Goal: Information Seeking & Learning: Learn about a topic

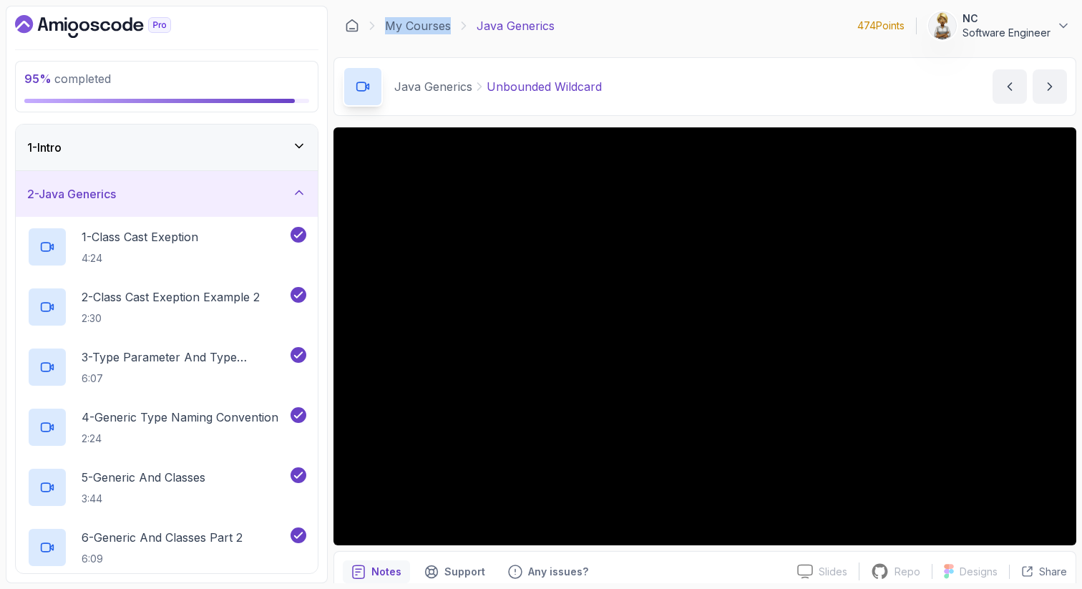
scroll to position [29, 0]
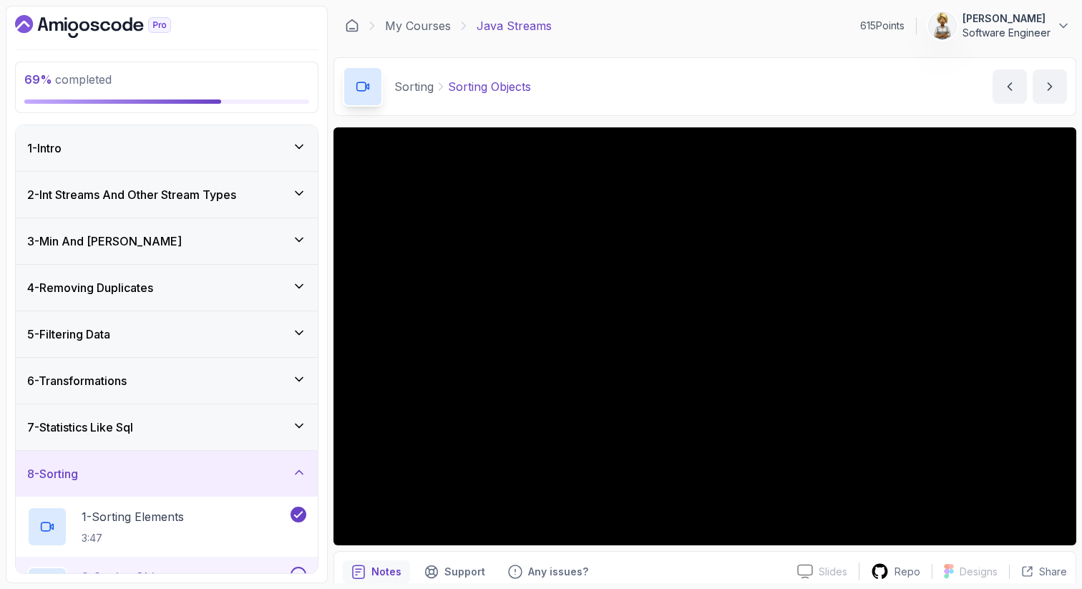
scroll to position [24, 0]
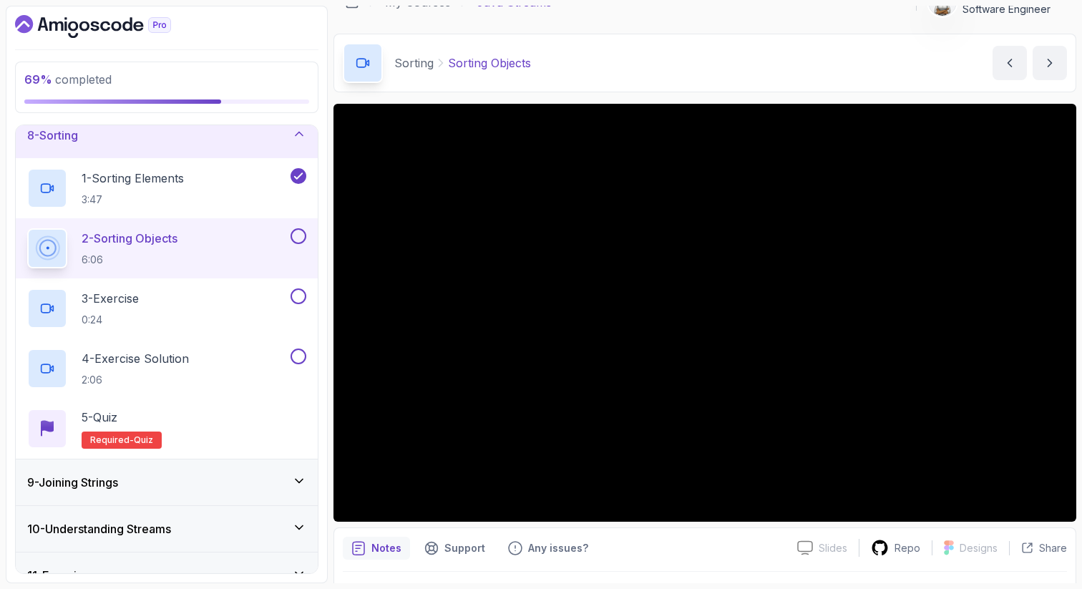
click at [152, 235] on p "2 - Sorting Objects" at bounding box center [130, 238] width 96 height 17
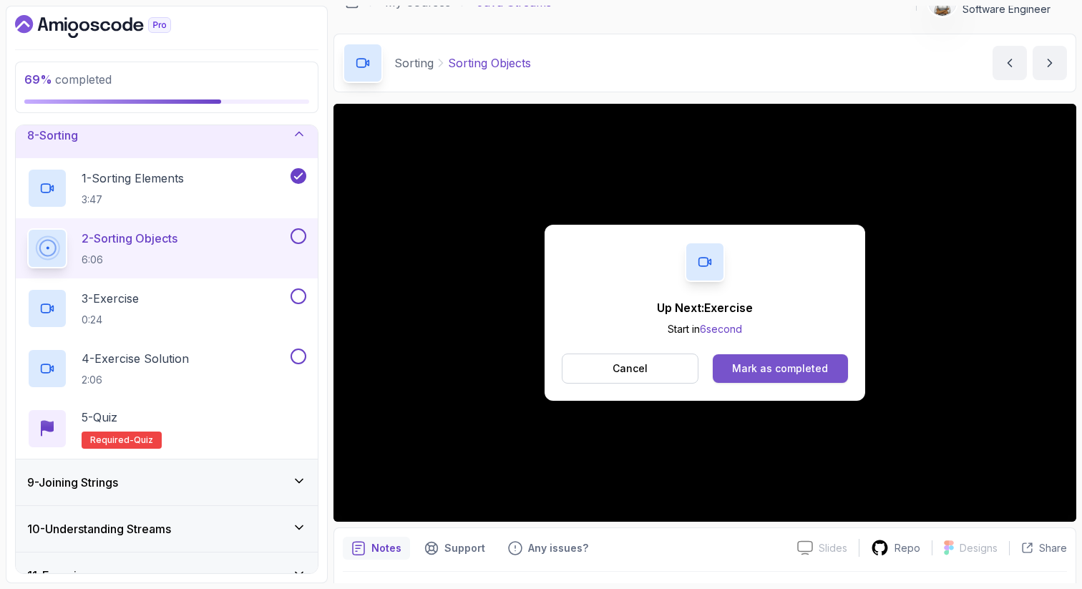
click at [749, 367] on div "Mark as completed" at bounding box center [780, 368] width 96 height 14
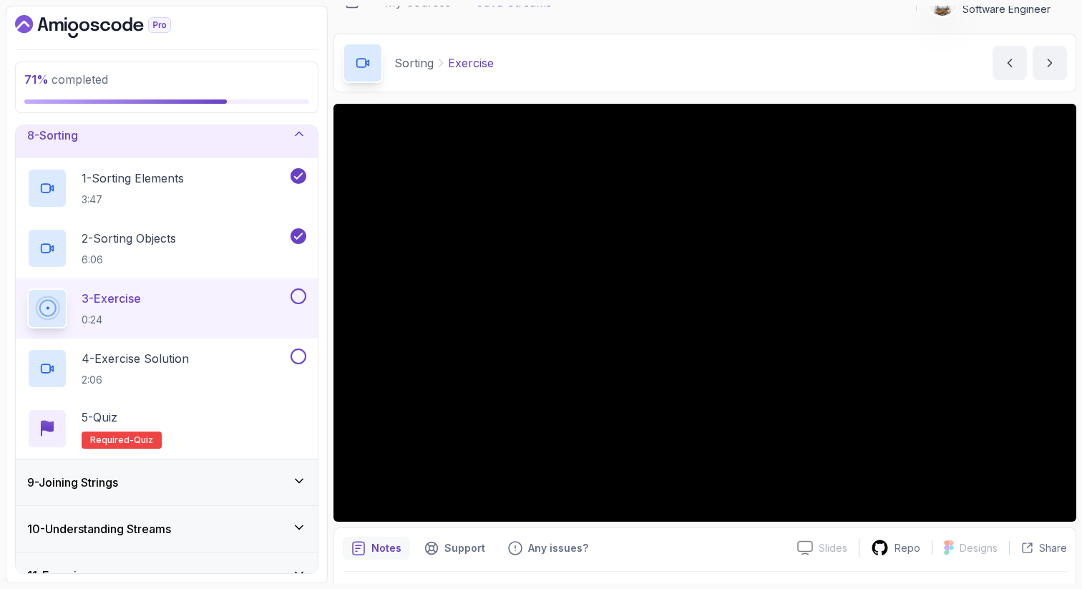
click at [294, 295] on button at bounding box center [298, 296] width 16 height 16
click at [241, 354] on div "4 - Exercise Solution 2:06" at bounding box center [157, 368] width 260 height 40
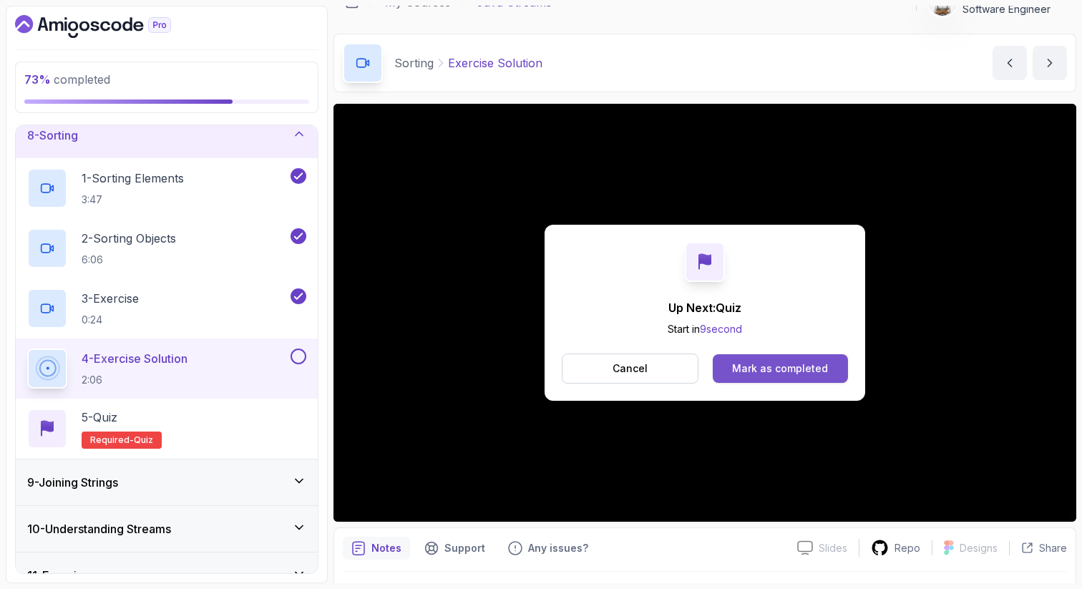
click at [820, 364] on div "Mark as completed" at bounding box center [780, 368] width 96 height 14
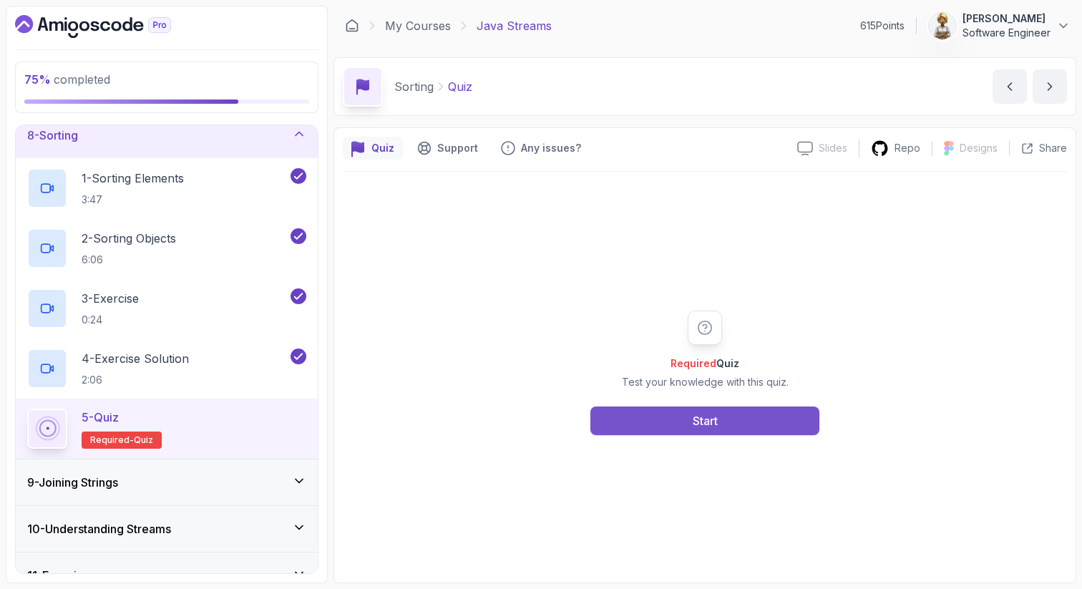
click at [717, 418] on div "Start" at bounding box center [705, 420] width 25 height 17
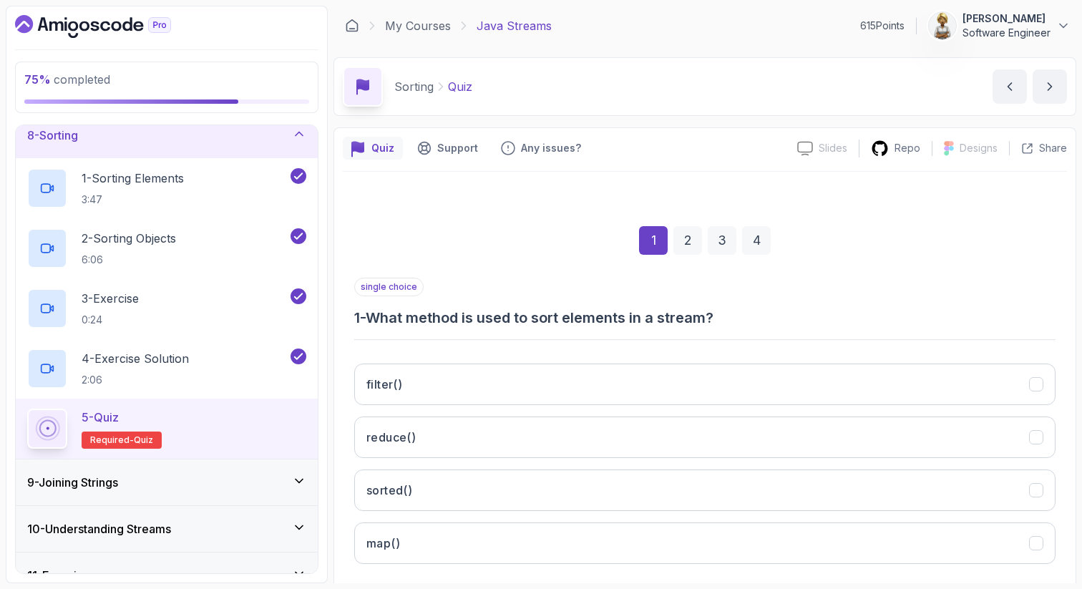
click at [964, 284] on div "single choice 1 - What method is used to sort elements in a stream?" at bounding box center [704, 303] width 701 height 50
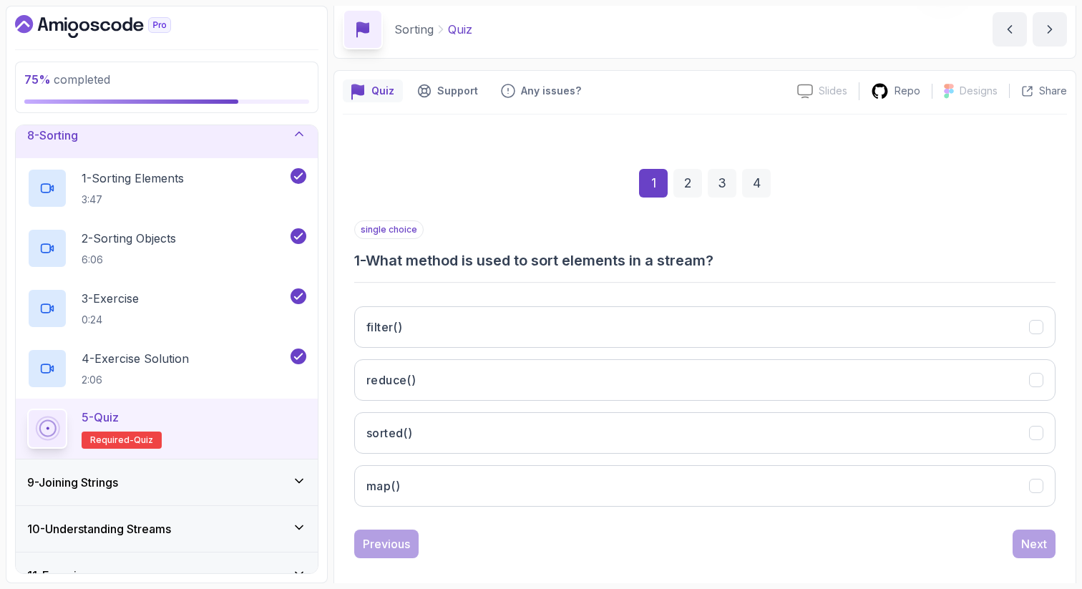
scroll to position [73, 0]
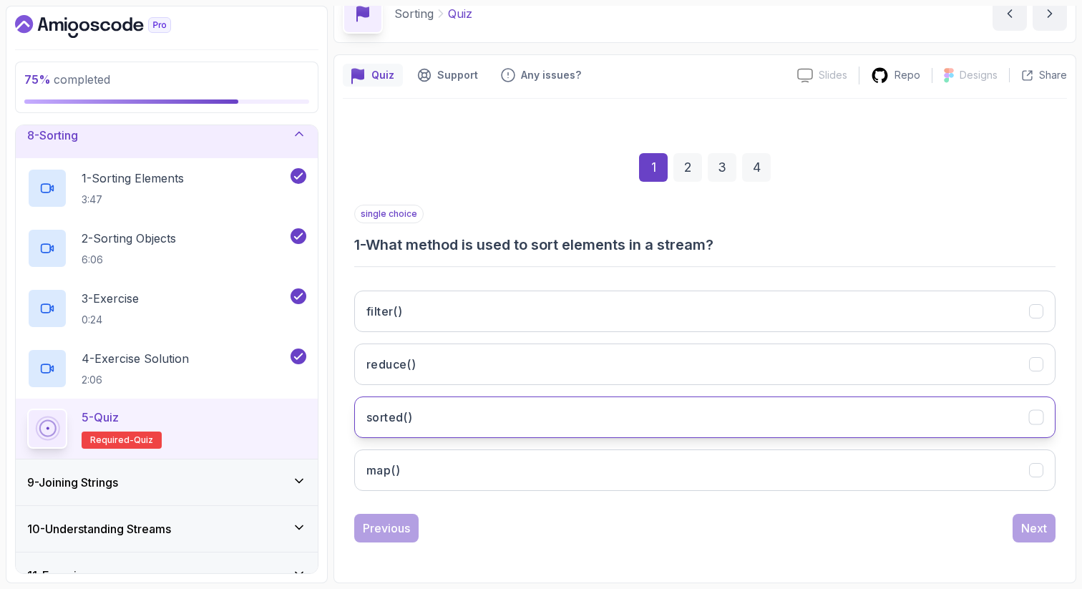
click at [838, 416] on button "sorted()" at bounding box center [704, 416] width 701 height 41
click at [1035, 534] on div "Next" at bounding box center [1034, 527] width 26 height 17
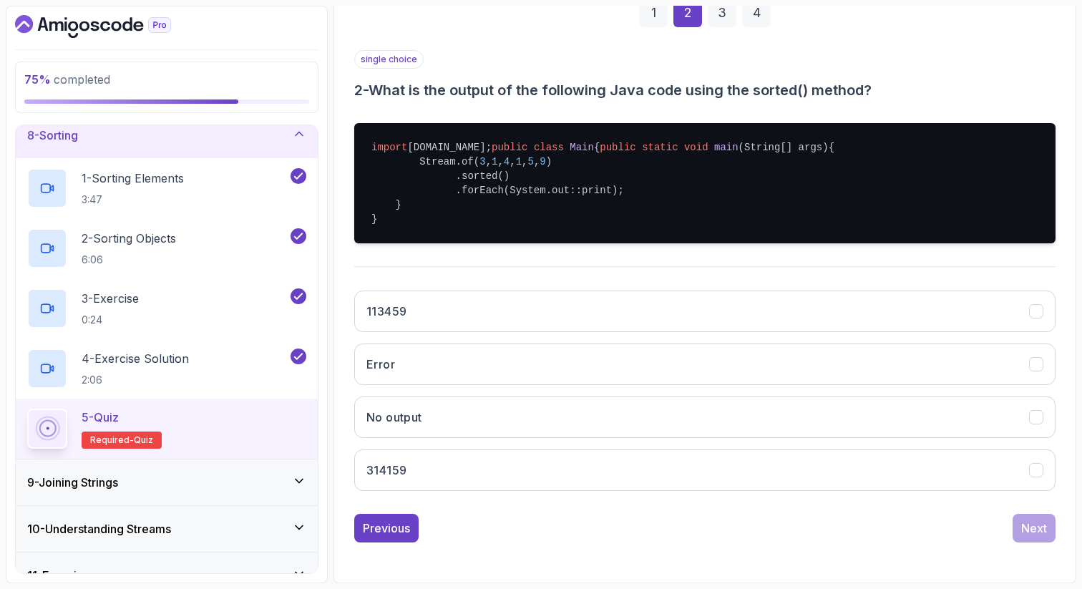
scroll to position [270, 0]
click at [753, 304] on button "113459" at bounding box center [704, 310] width 701 height 41
click at [1043, 527] on div "Next" at bounding box center [1034, 527] width 26 height 17
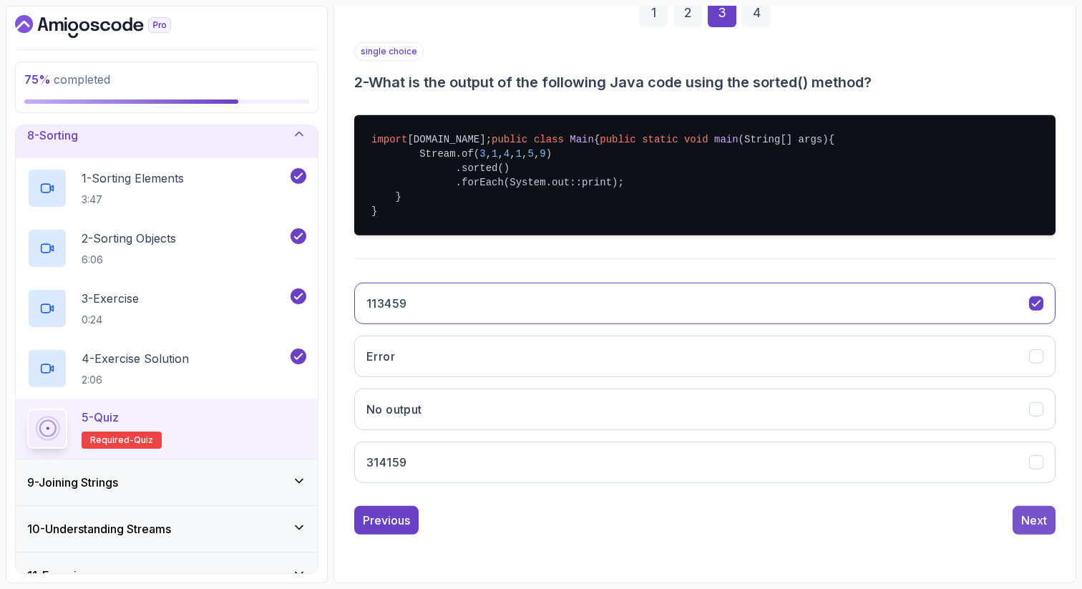
scroll to position [73, 0]
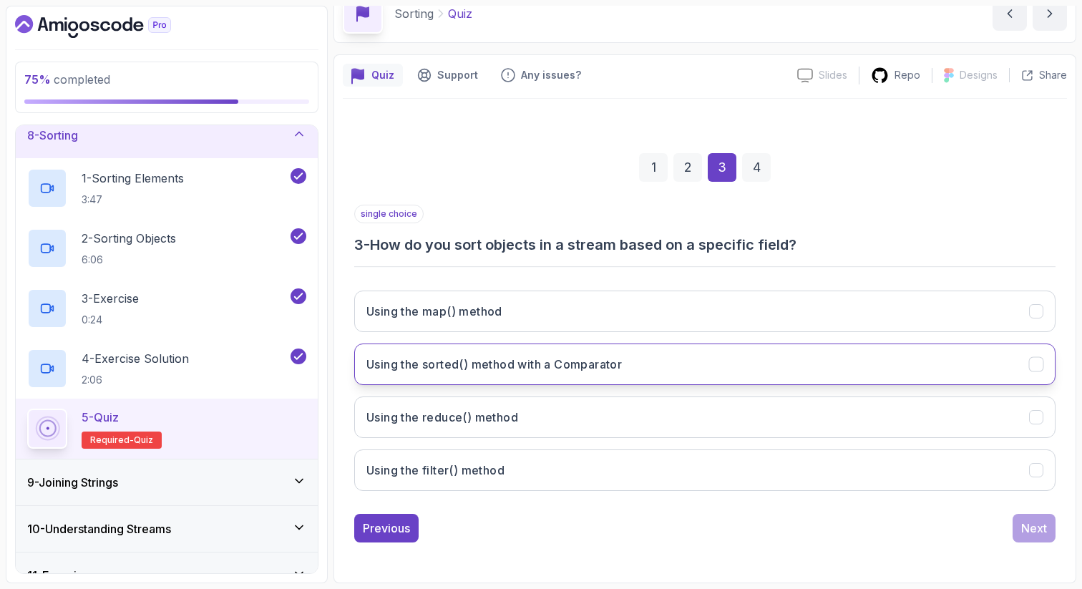
click at [523, 360] on h3 "Using the sorted() method with a Comparator" at bounding box center [493, 364] width 255 height 17
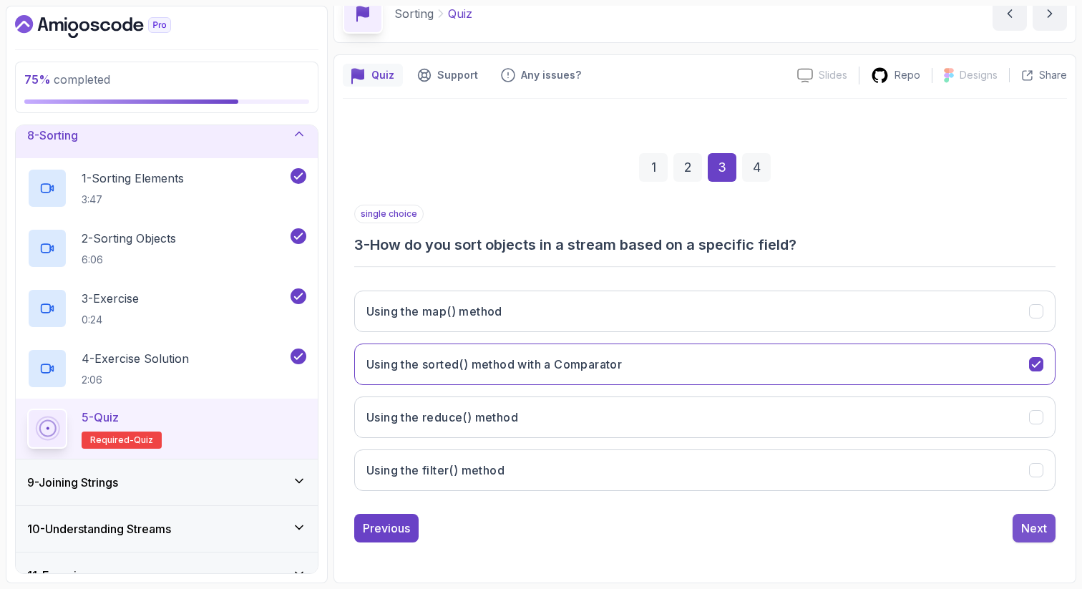
click at [1042, 531] on div "Next" at bounding box center [1034, 527] width 26 height 17
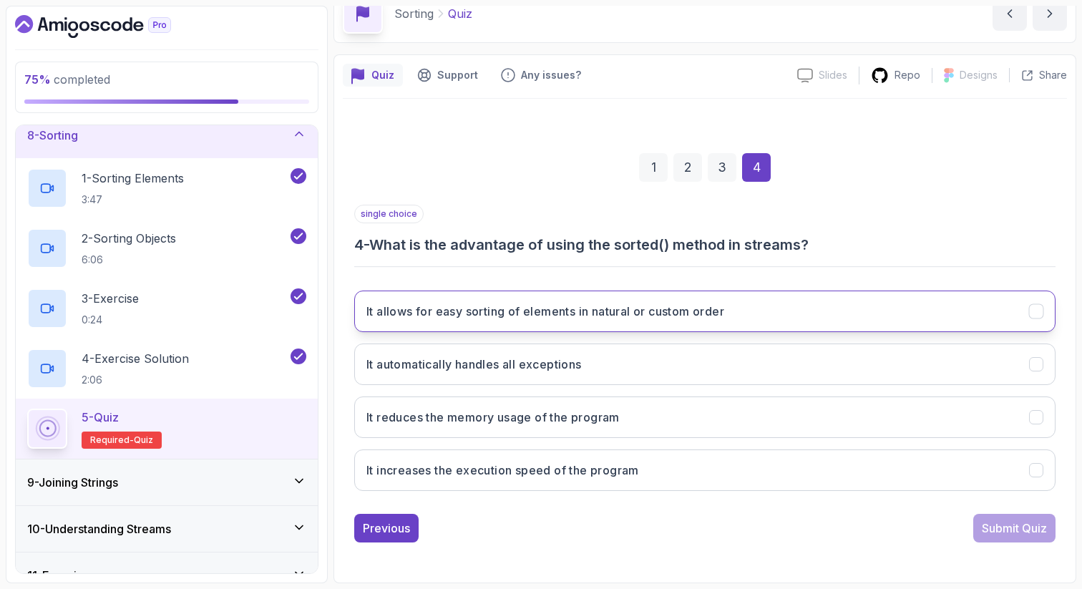
click at [868, 316] on button "It allows for easy sorting of elements in natural or custom order" at bounding box center [704, 310] width 701 height 41
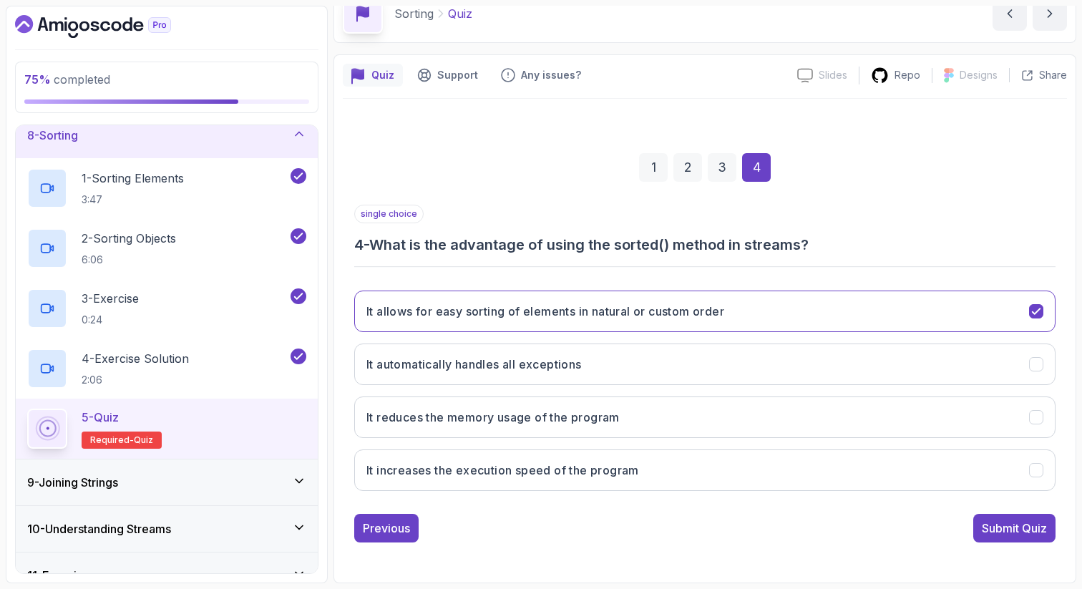
click at [1010, 527] on div "Submit Quiz" at bounding box center [1014, 527] width 65 height 17
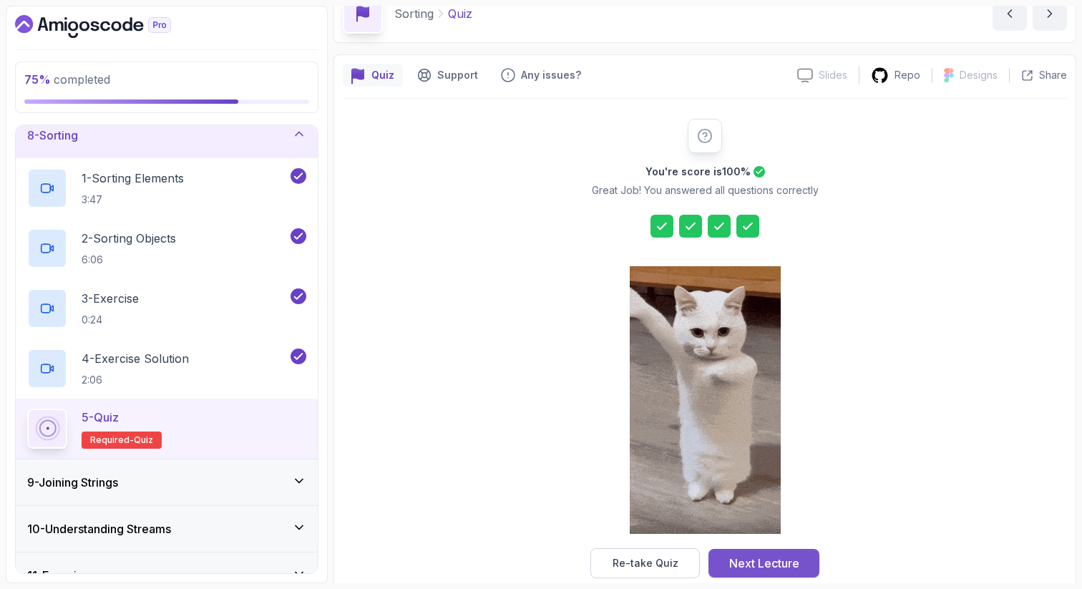
click at [779, 564] on div "Next Lecture" at bounding box center [764, 563] width 70 height 17
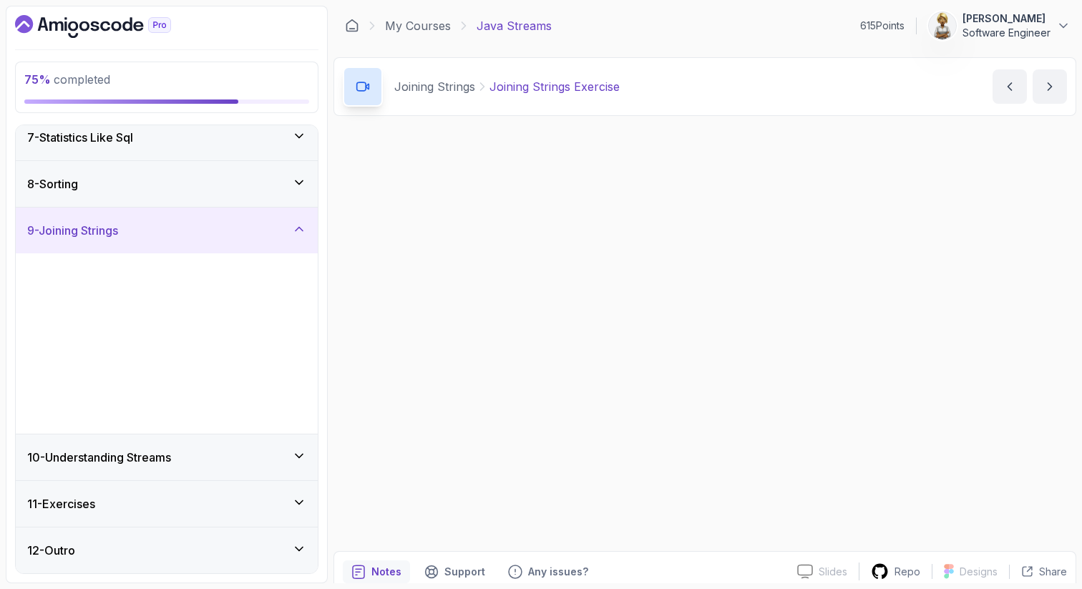
scroll to position [289, 0]
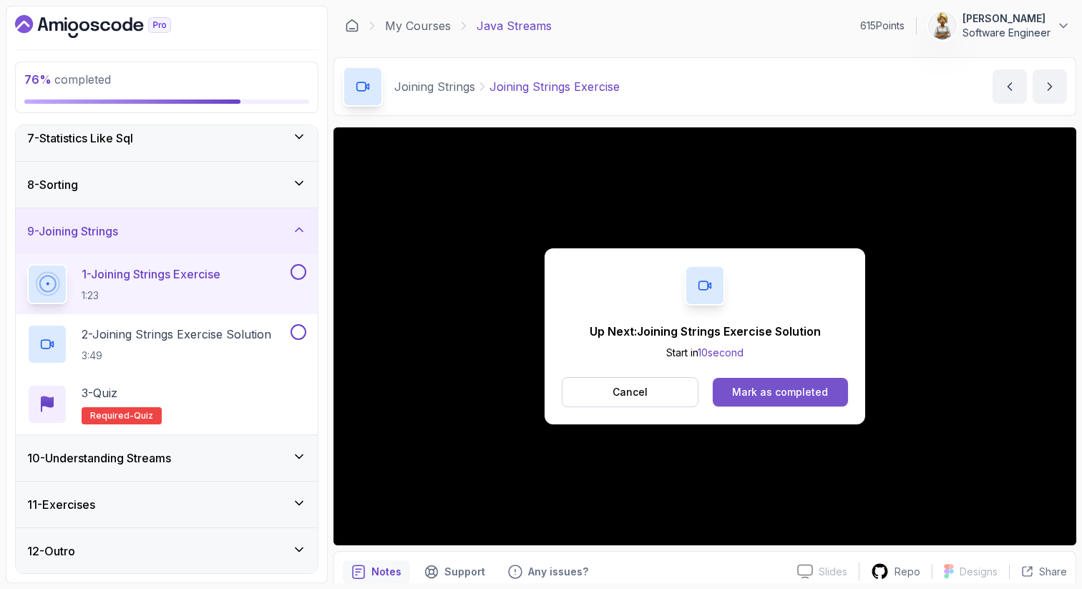
click at [778, 391] on div "Mark as completed" at bounding box center [780, 392] width 96 height 14
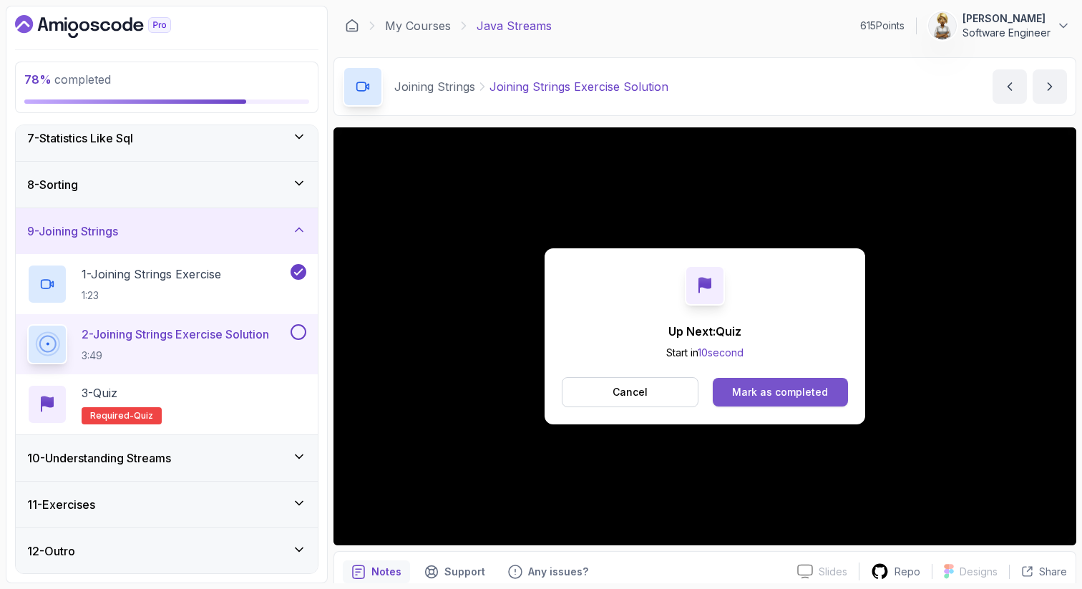
click at [726, 391] on button "Mark as completed" at bounding box center [780, 392] width 135 height 29
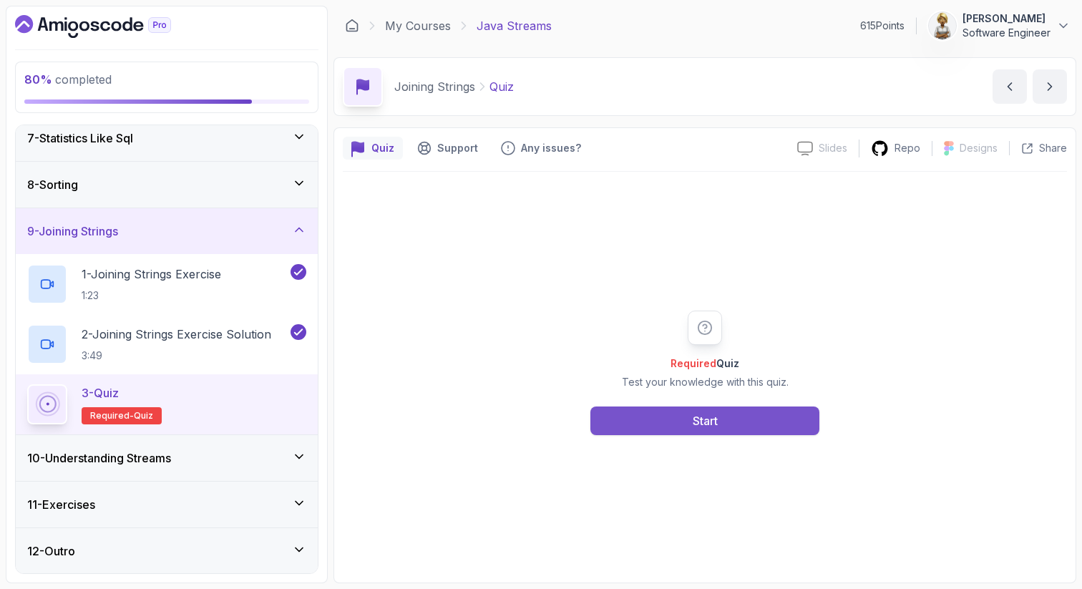
click at [713, 422] on div "Start" at bounding box center [705, 420] width 25 height 17
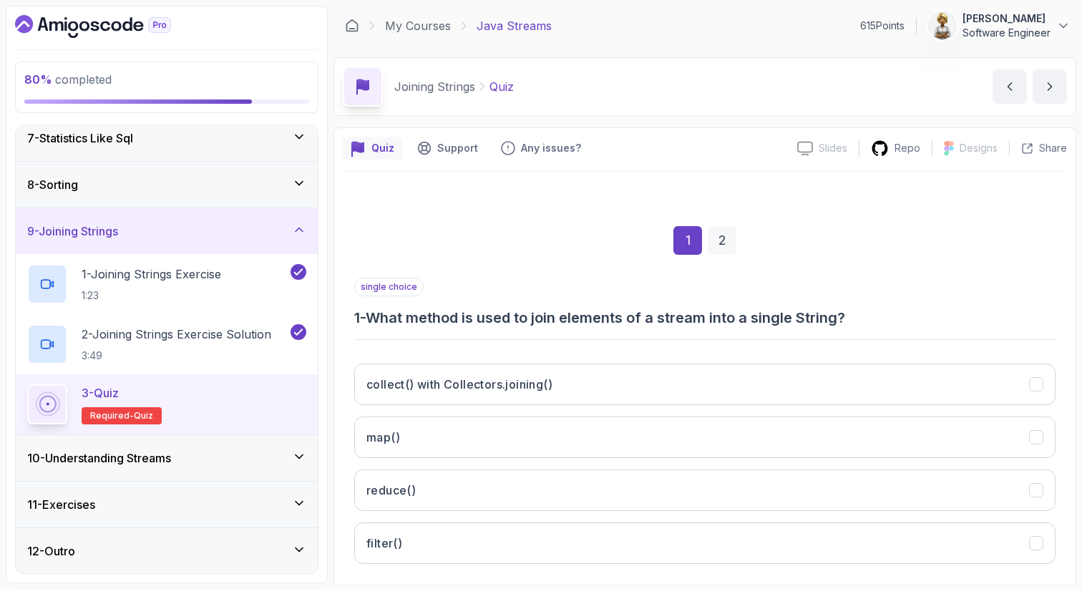
click at [848, 276] on div "1 2" at bounding box center [704, 240] width 701 height 74
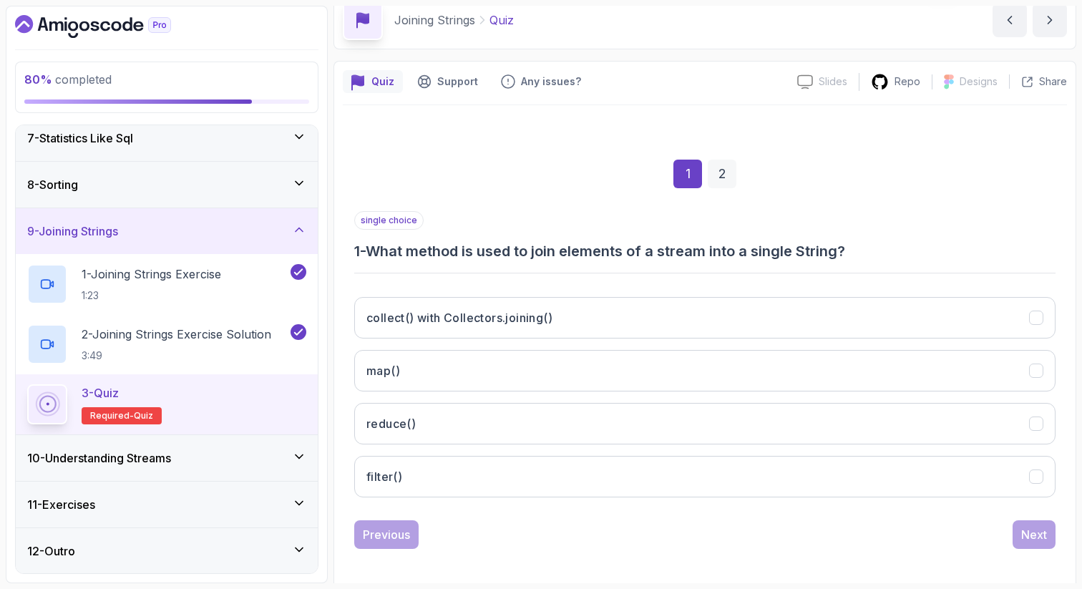
scroll to position [73, 0]
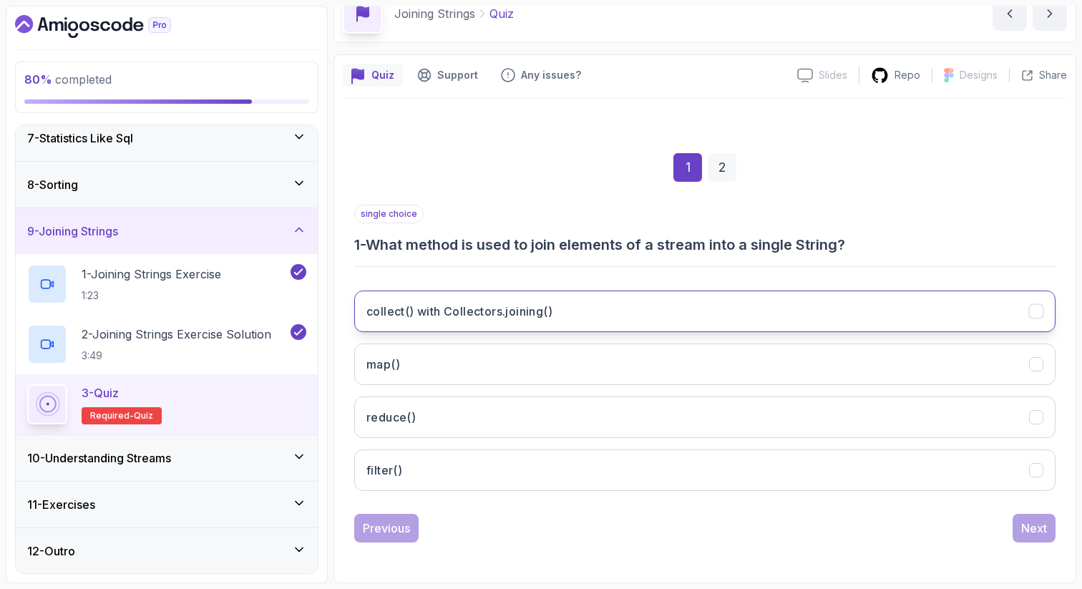
click at [787, 315] on button "collect() with Collectors.joining()" at bounding box center [704, 310] width 701 height 41
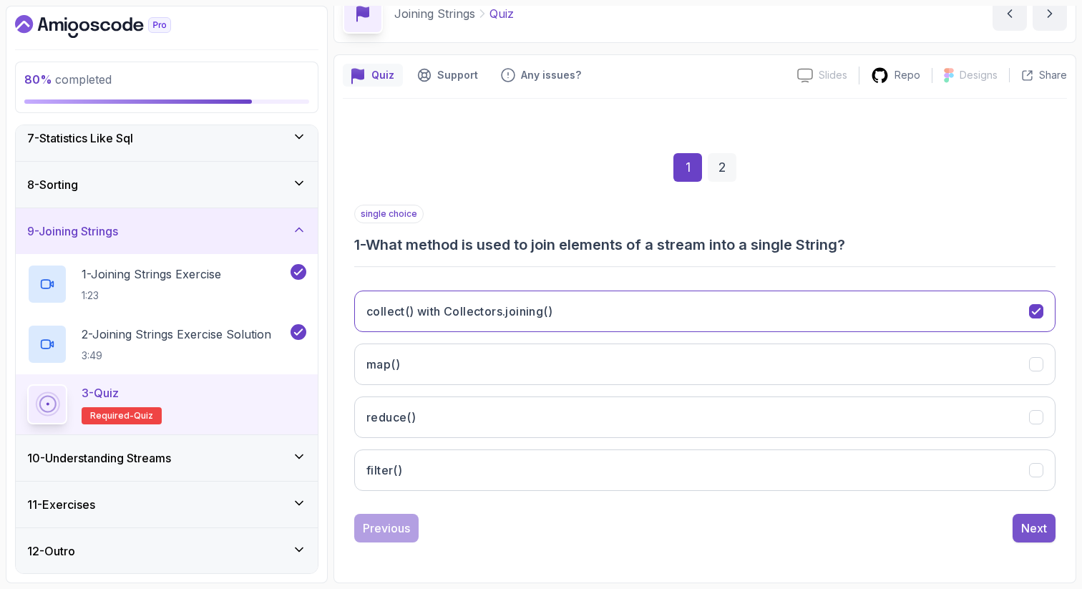
click at [1019, 524] on button "Next" at bounding box center [1033, 528] width 43 height 29
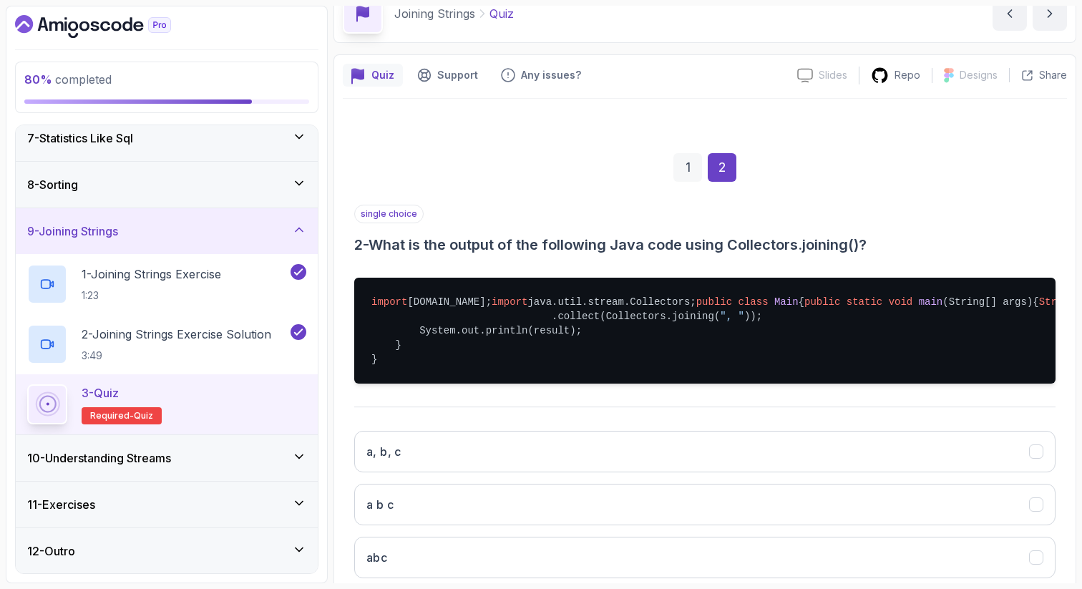
click at [1071, 341] on div "Quiz Support Any issues? Slides Slides not available Repo Designs Design not av…" at bounding box center [704, 388] width 743 height 669
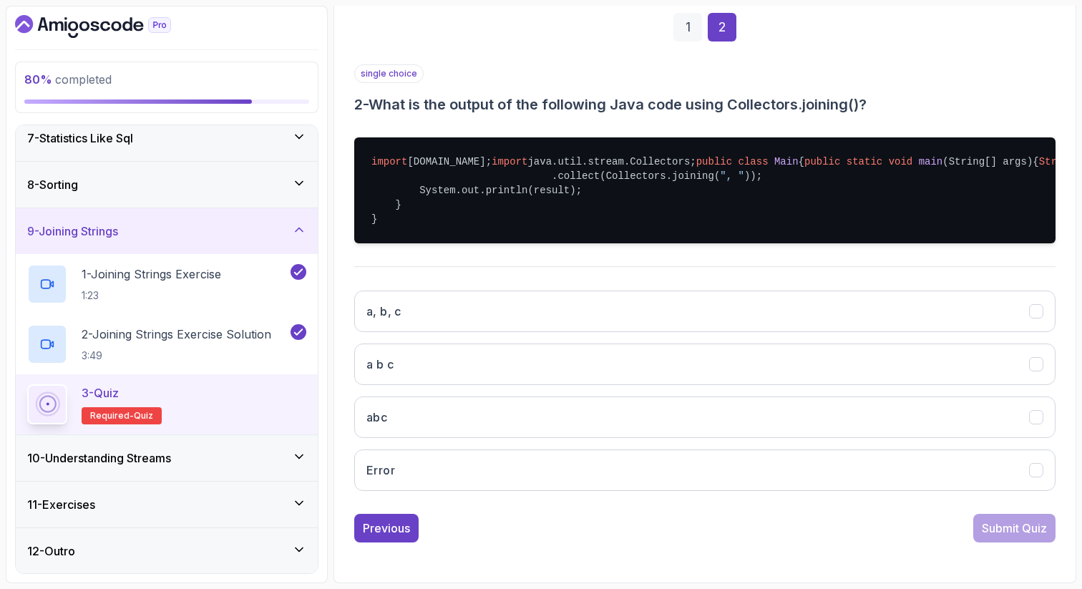
scroll to position [285, 0]
click at [964, 293] on button "a, b, c" at bounding box center [704, 310] width 701 height 41
click at [1023, 522] on div "Submit Quiz" at bounding box center [1014, 527] width 65 height 17
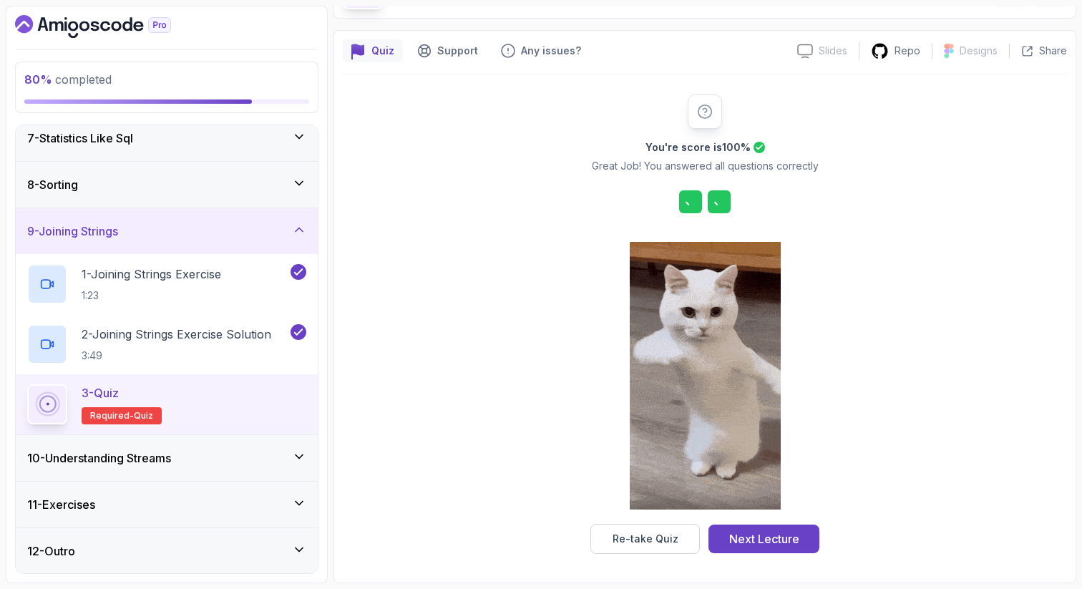
scroll to position [97, 0]
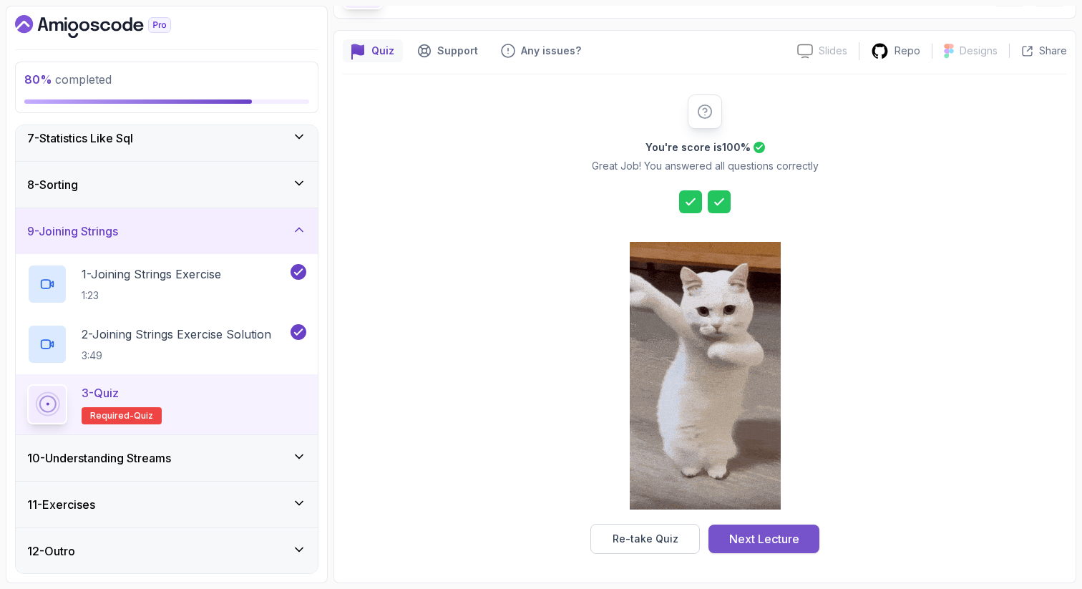
click at [799, 538] on button "Next Lecture" at bounding box center [763, 538] width 111 height 29
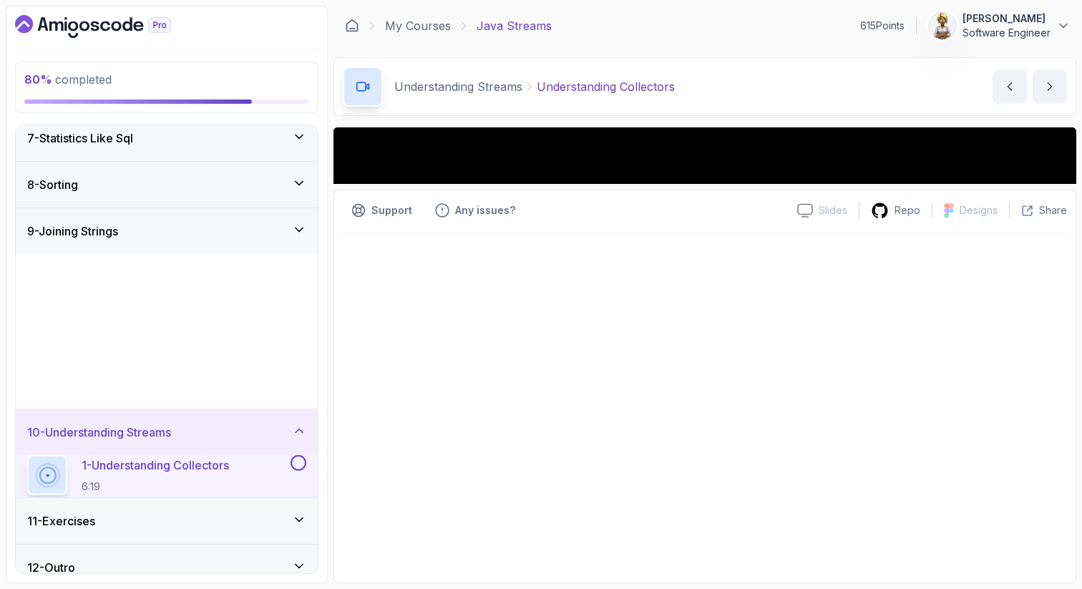
scroll to position [338, 0]
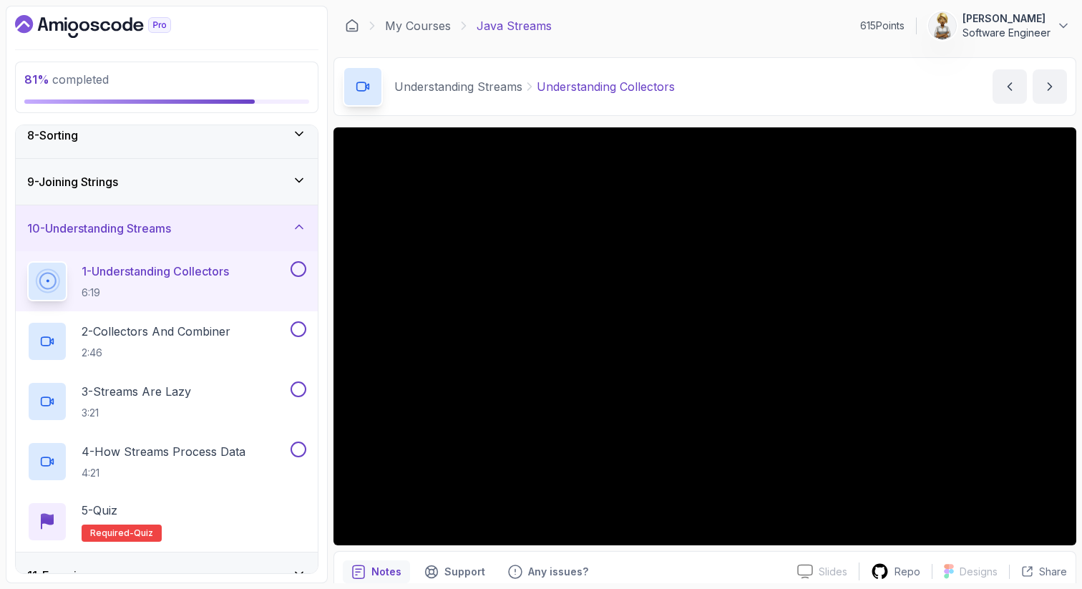
click at [156, 279] on p "1 - Understanding Collectors" at bounding box center [155, 271] width 147 height 17
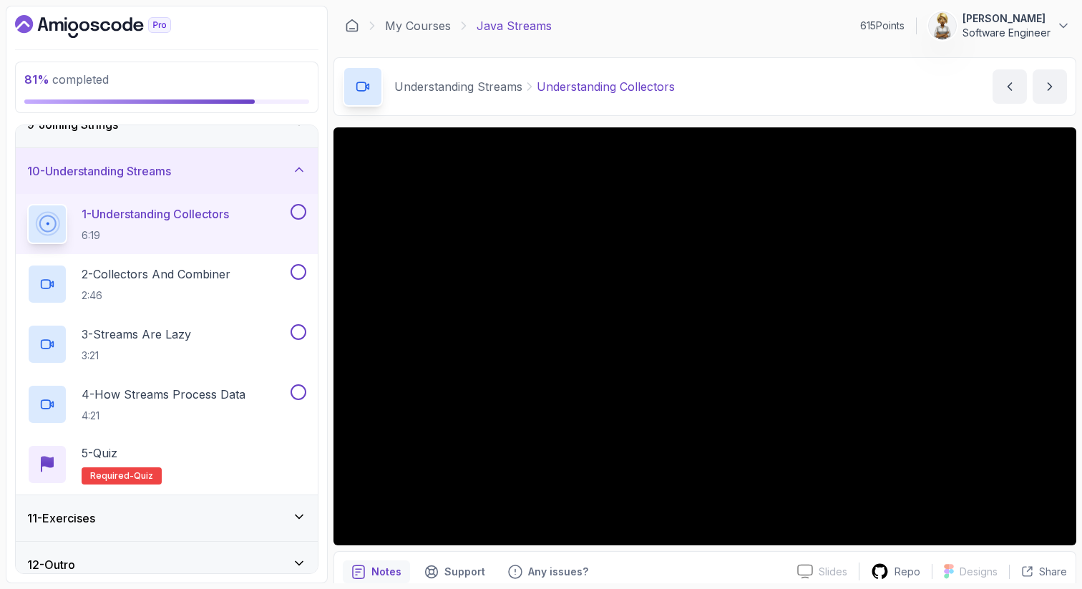
scroll to position [409, 0]
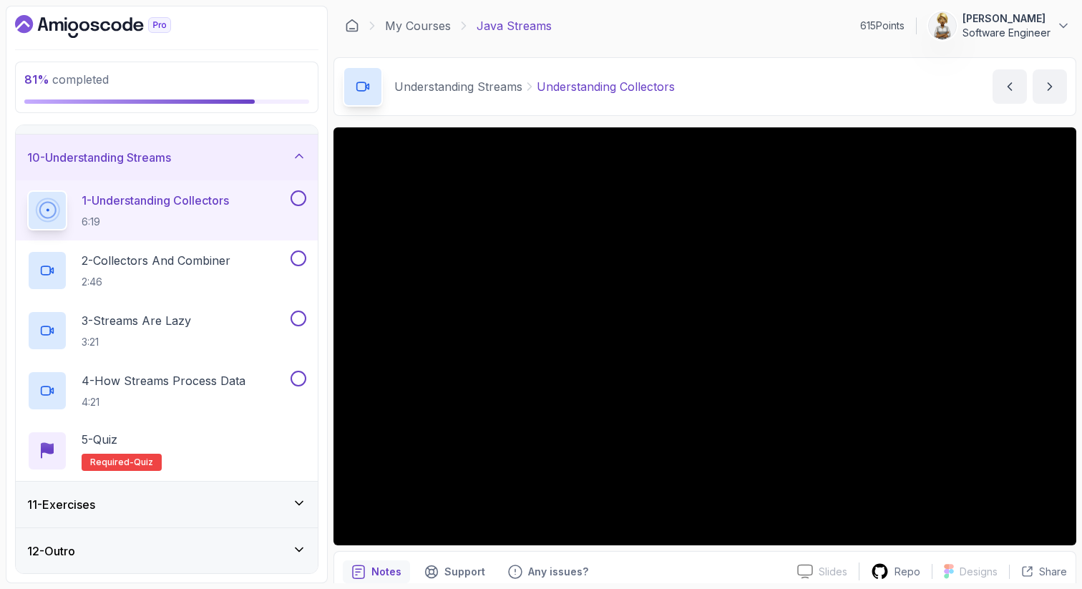
click at [282, 500] on div "11 - Exercises" at bounding box center [166, 504] width 279 height 17
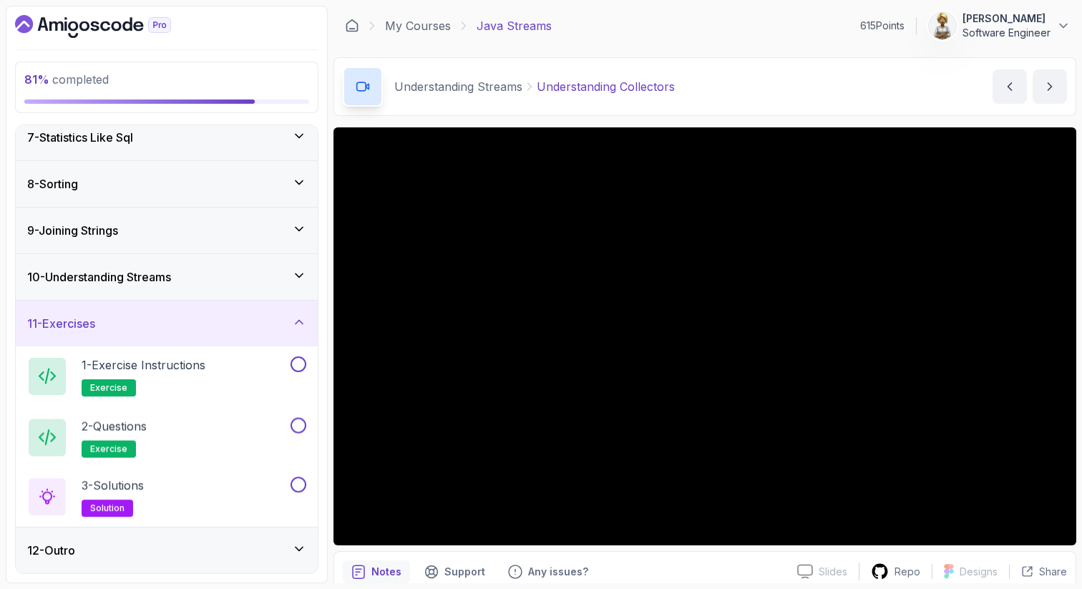
scroll to position [289, 0]
click at [300, 324] on icon at bounding box center [299, 323] width 14 height 14
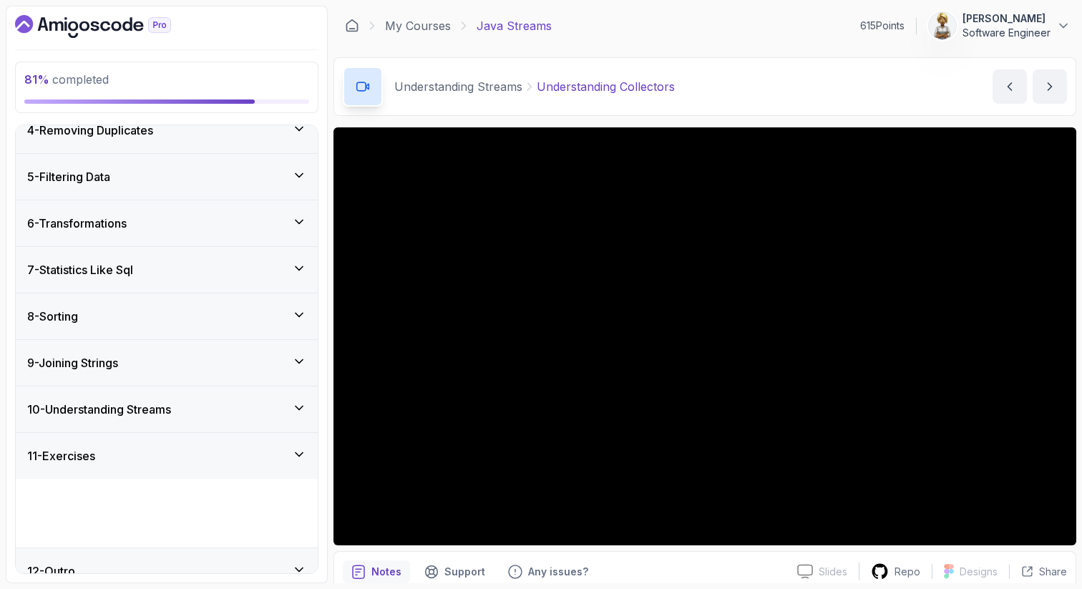
scroll to position [109, 0]
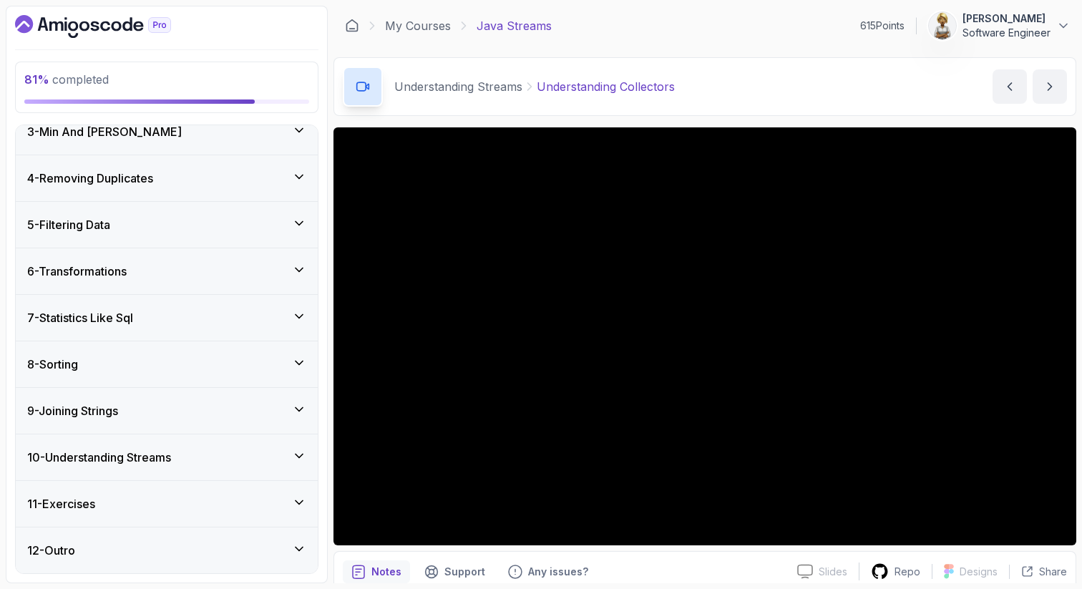
click at [300, 452] on icon at bounding box center [299, 456] width 14 height 14
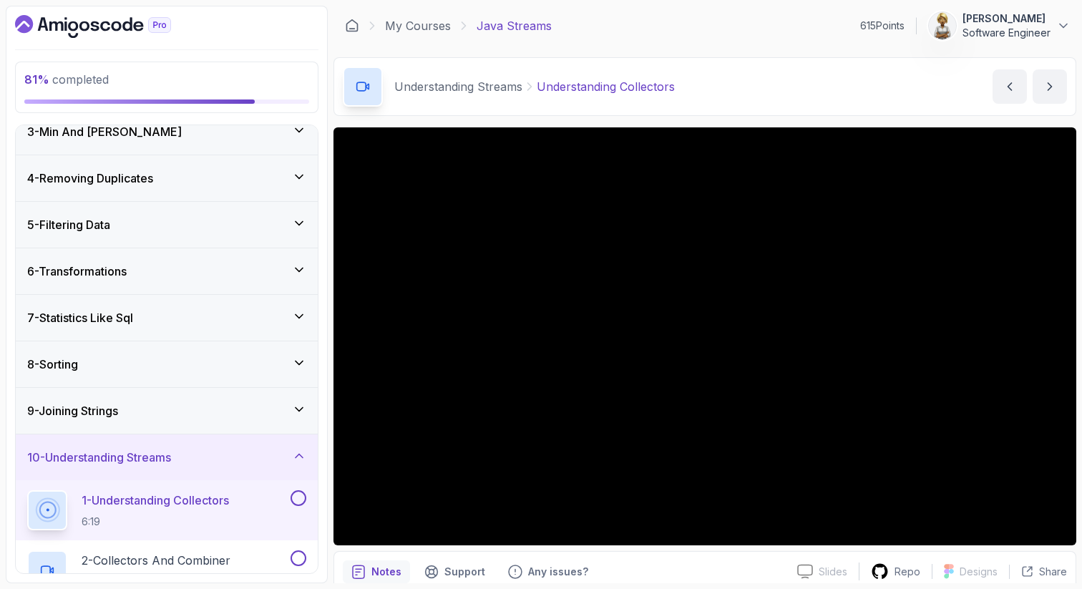
click at [225, 463] on div "10 - Understanding Streams" at bounding box center [166, 457] width 279 height 17
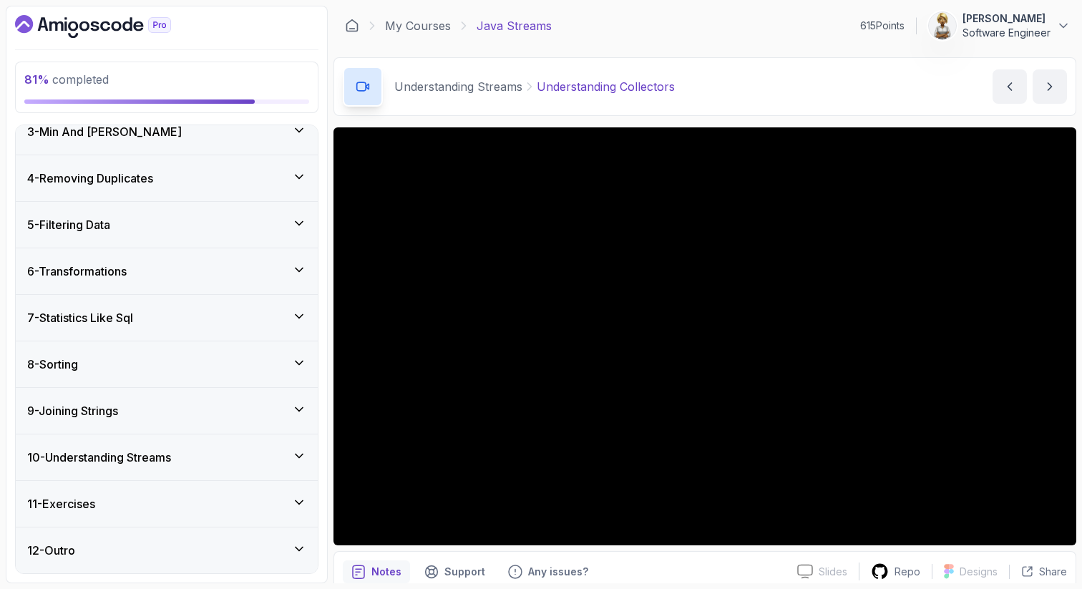
click at [225, 463] on div "10 - Understanding Streams" at bounding box center [166, 457] width 279 height 17
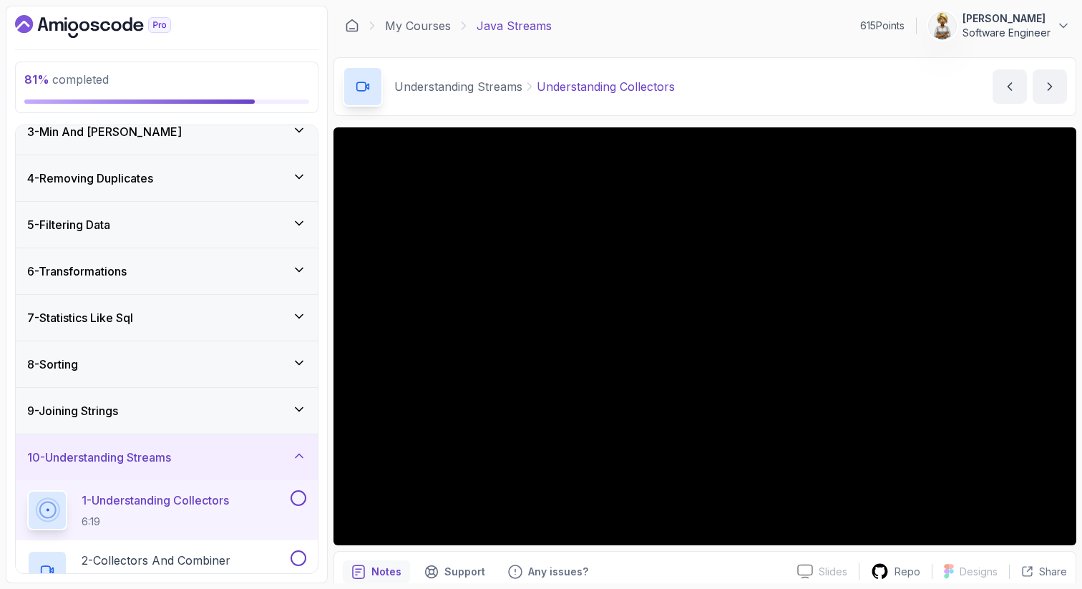
click at [216, 493] on p "1 - Understanding Collectors" at bounding box center [155, 500] width 147 height 17
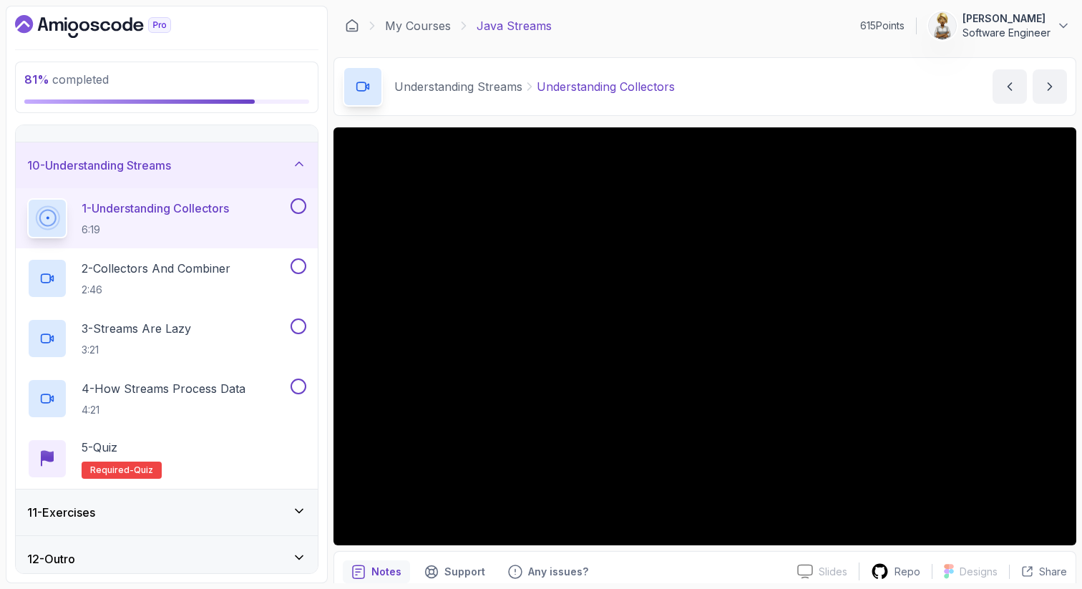
scroll to position [409, 0]
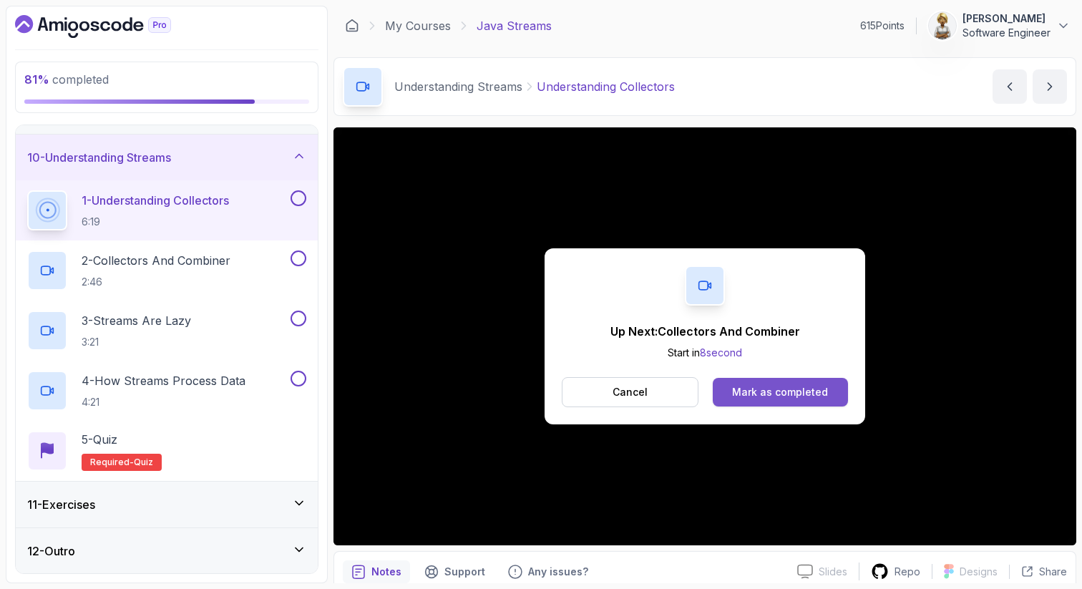
click at [795, 383] on button "Mark as completed" at bounding box center [780, 392] width 135 height 29
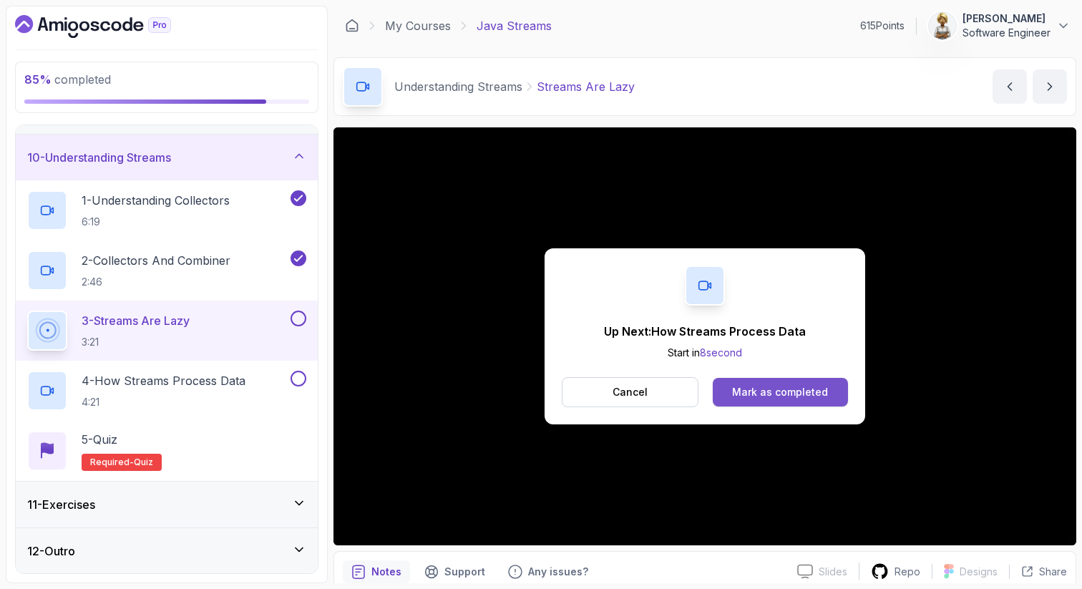
click at [758, 395] on div "Mark as completed" at bounding box center [780, 392] width 96 height 14
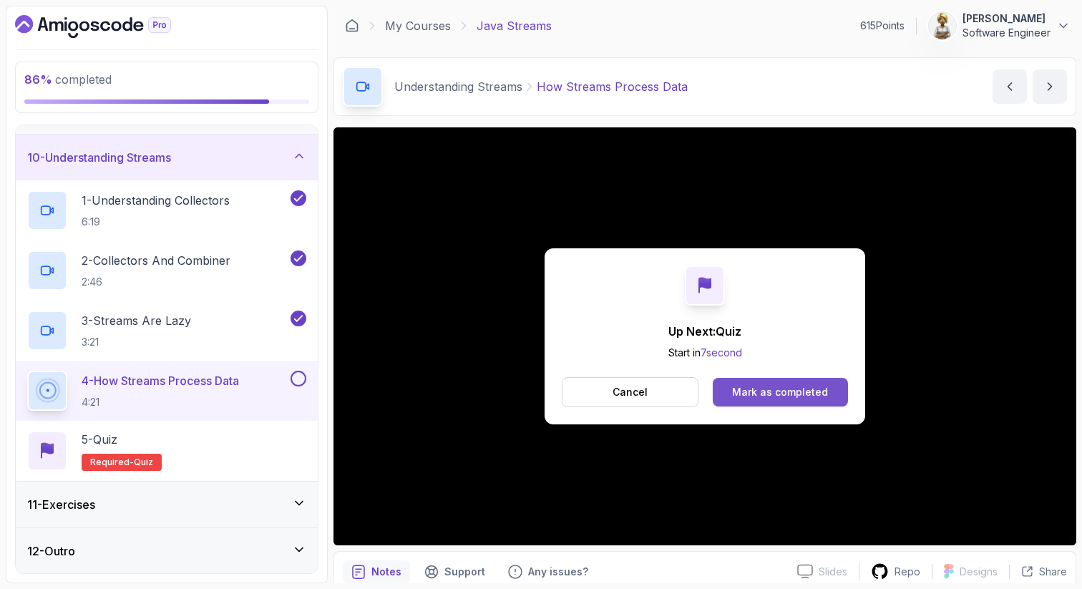
click at [785, 389] on div "Mark as completed" at bounding box center [780, 392] width 96 height 14
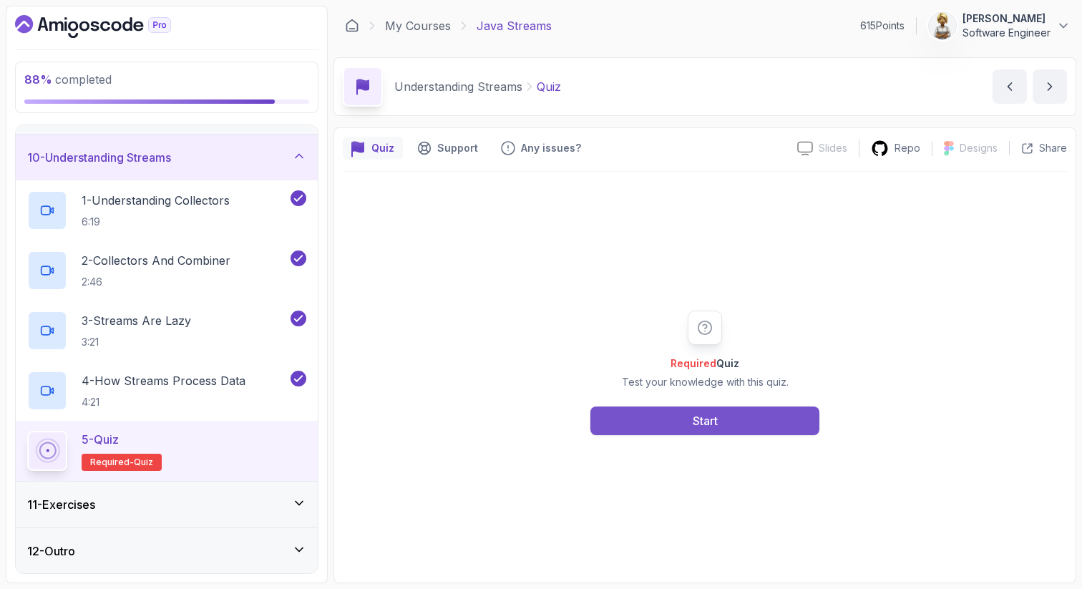
click at [693, 419] on div "Start" at bounding box center [705, 420] width 25 height 17
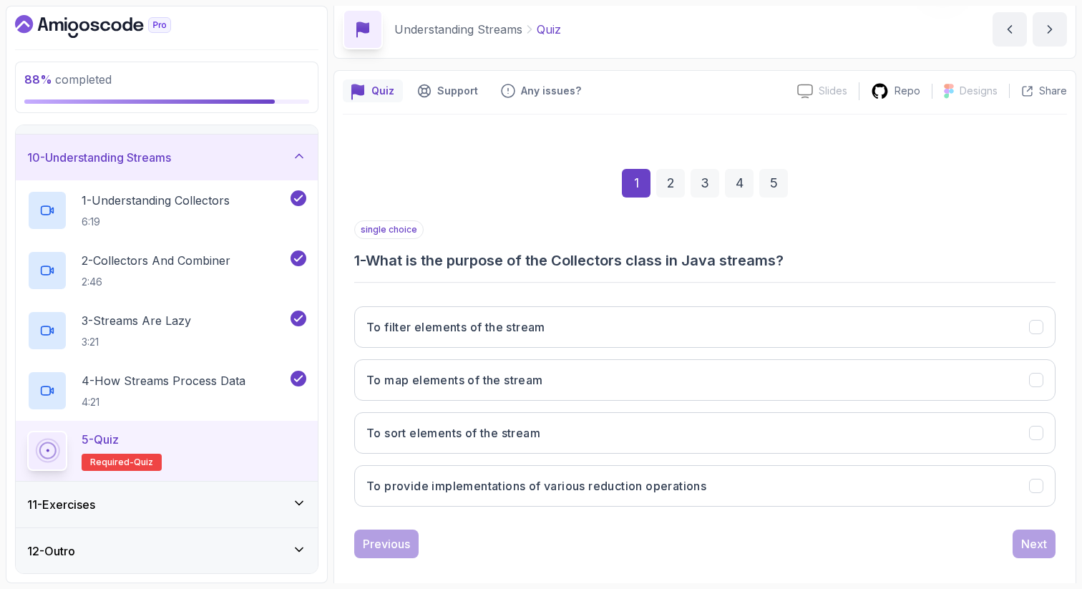
scroll to position [73, 0]
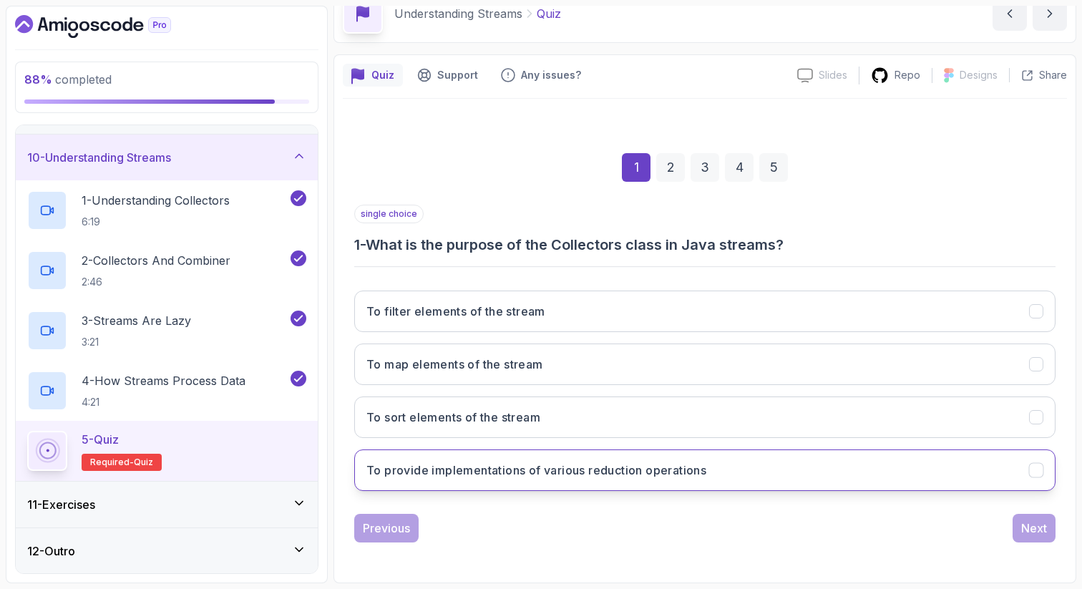
click at [561, 471] on h3 "To provide implementations of various reduction operations" at bounding box center [536, 469] width 340 height 17
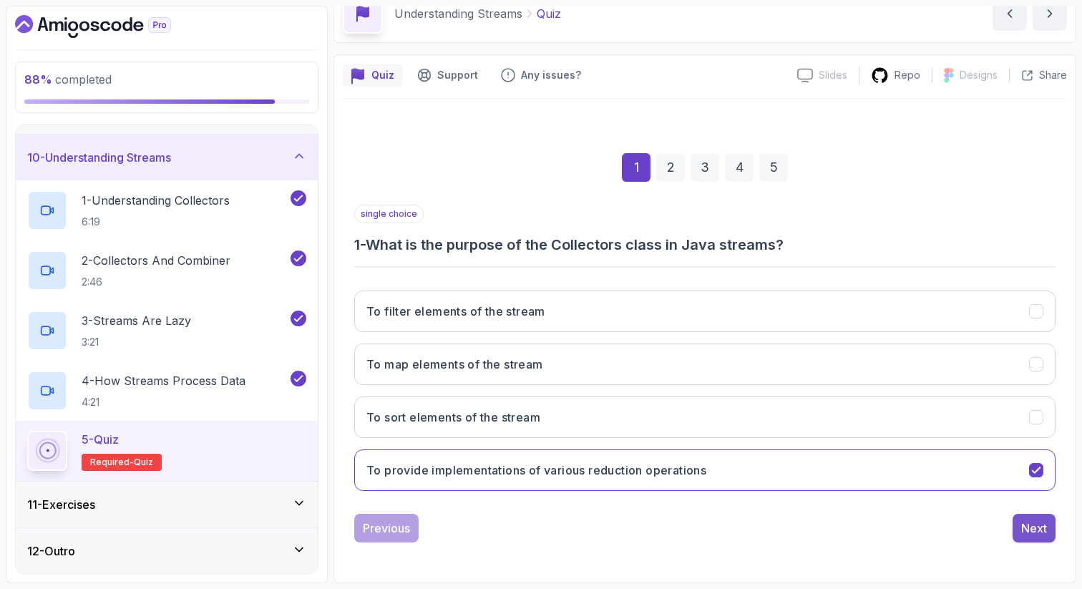
click at [1027, 522] on div "Next" at bounding box center [1034, 527] width 26 height 17
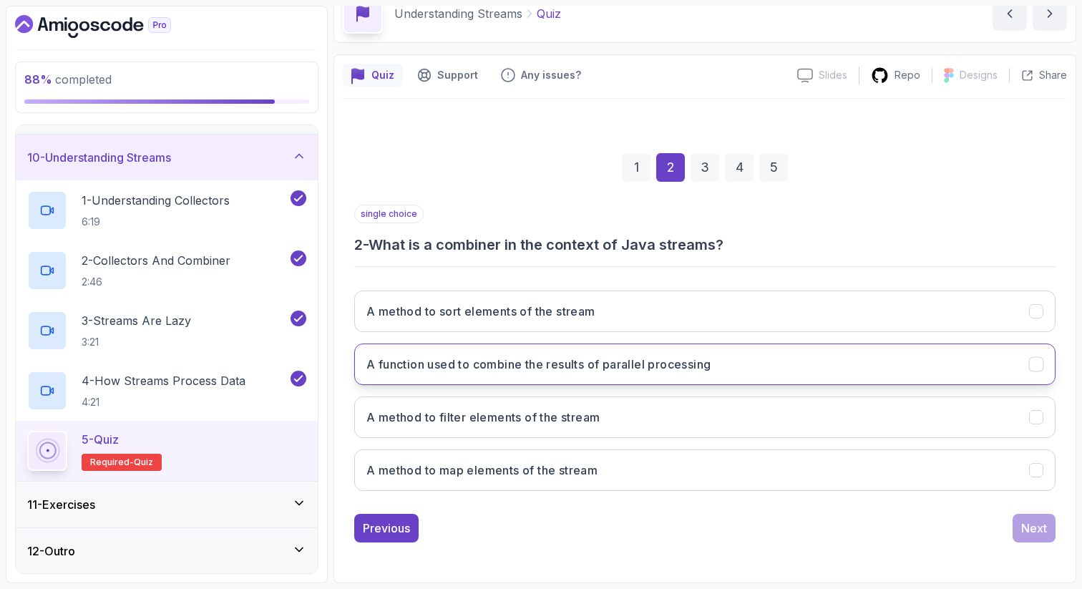
click at [844, 344] on button "A function used to combine the results of parallel processing" at bounding box center [704, 363] width 701 height 41
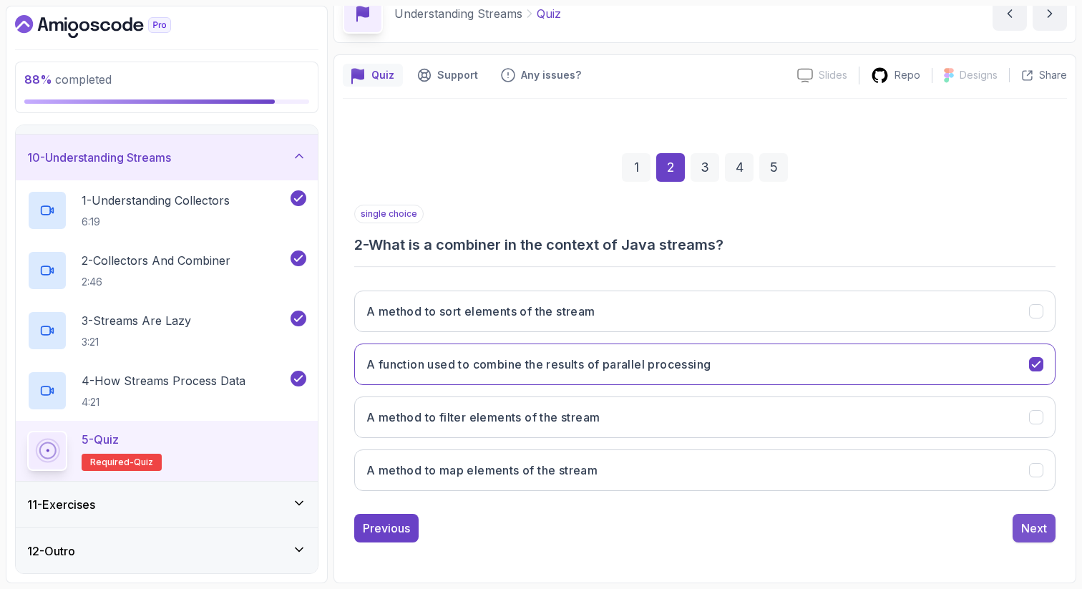
click at [1032, 522] on div "Next" at bounding box center [1034, 527] width 26 height 17
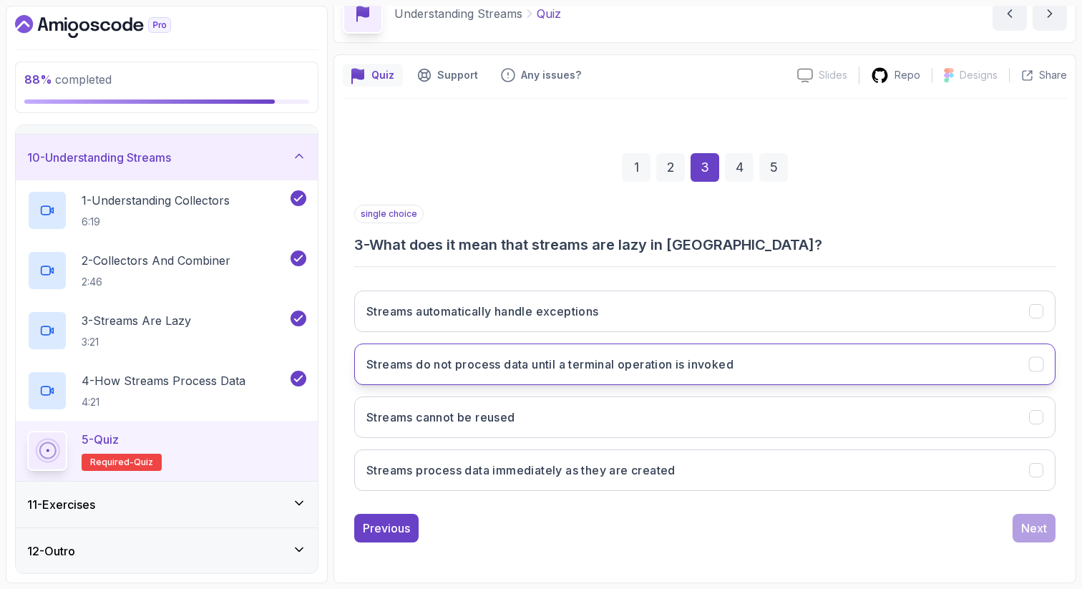
click at [768, 361] on button "Streams do not process data until a terminal operation is invoked" at bounding box center [704, 363] width 701 height 41
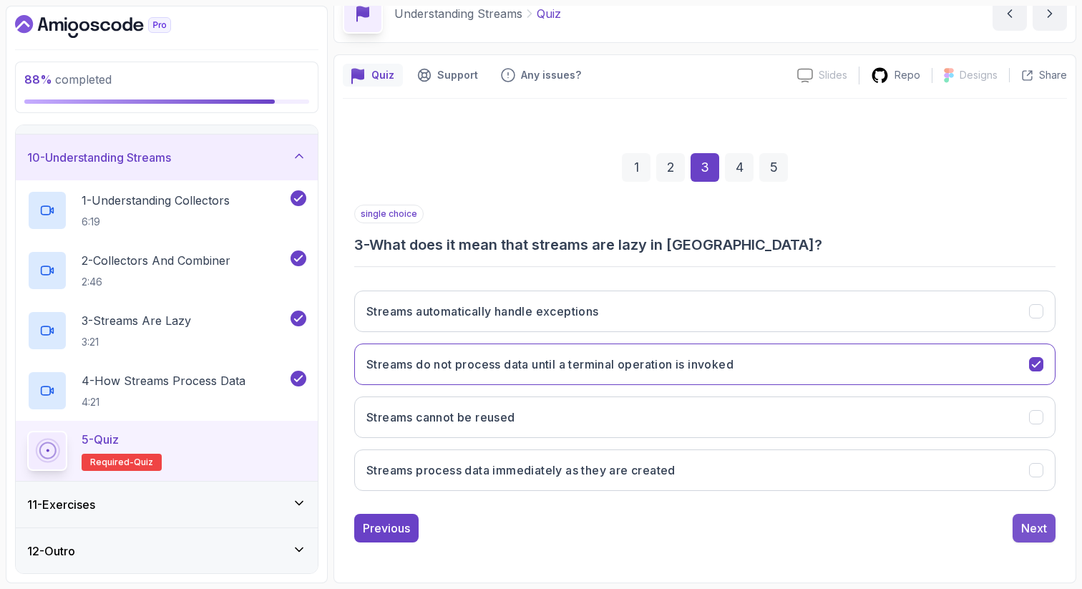
click at [1031, 521] on div "Next" at bounding box center [1034, 527] width 26 height 17
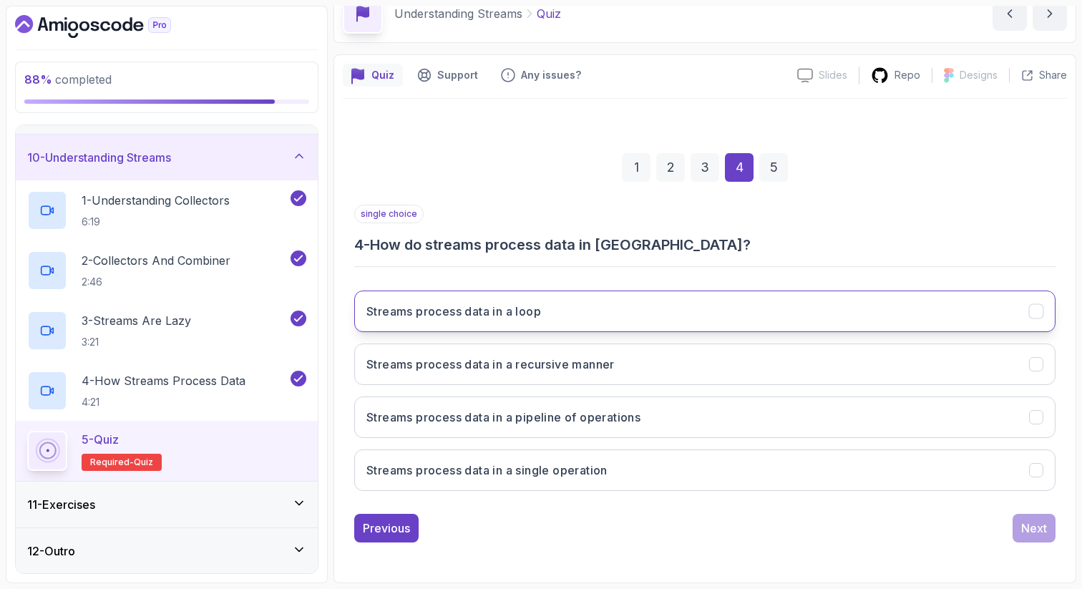
click at [703, 310] on button "Streams process data in a loop" at bounding box center [704, 310] width 701 height 41
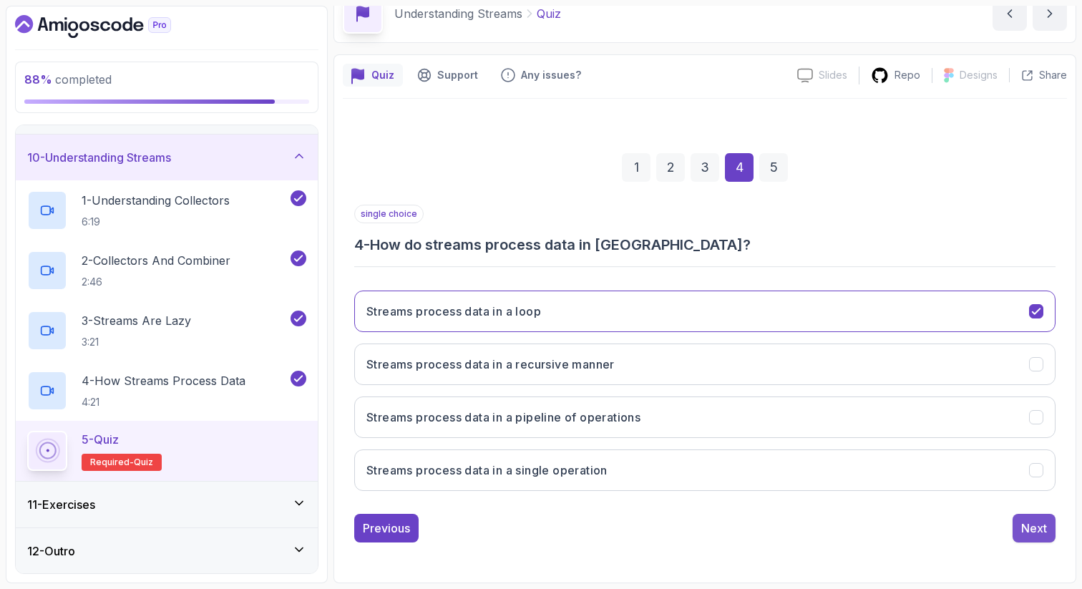
click at [1032, 519] on div "Next" at bounding box center [1034, 527] width 26 height 17
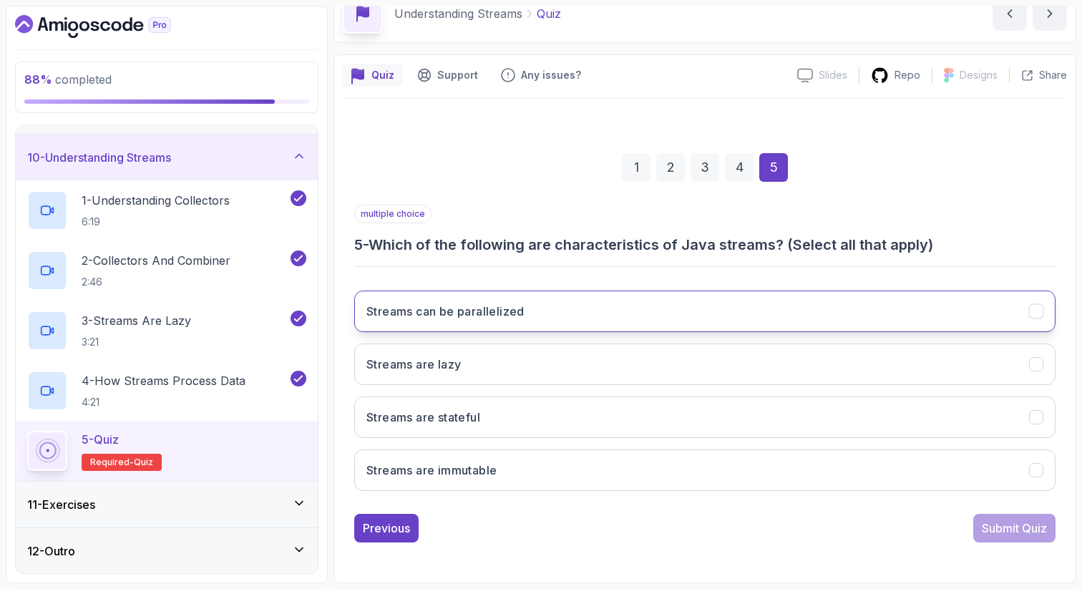
click at [891, 306] on button "Streams can be parallelized" at bounding box center [704, 310] width 701 height 41
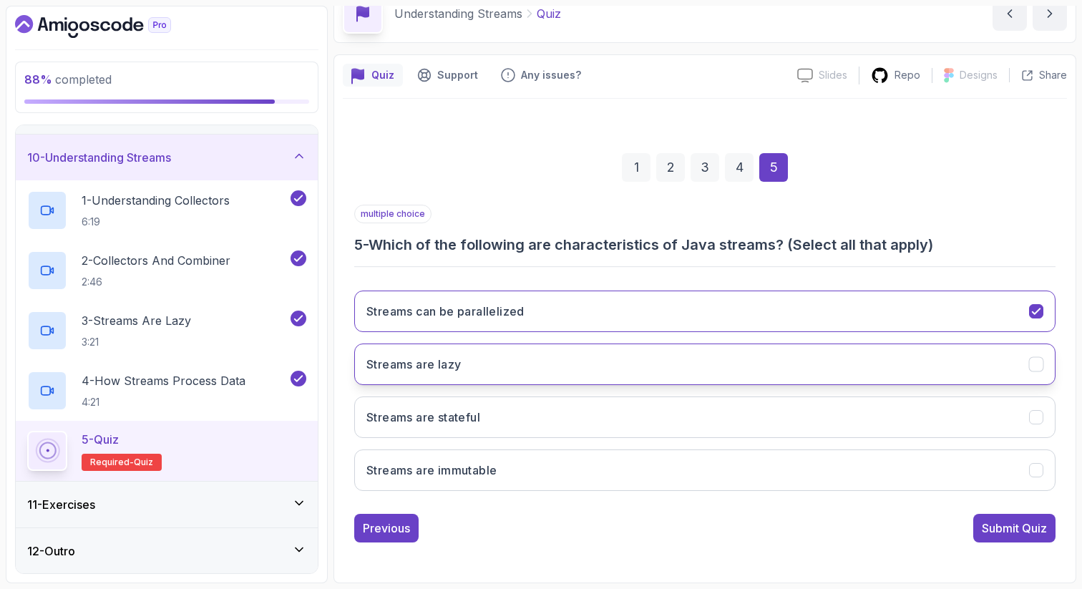
click at [861, 356] on button "Streams are lazy" at bounding box center [704, 363] width 701 height 41
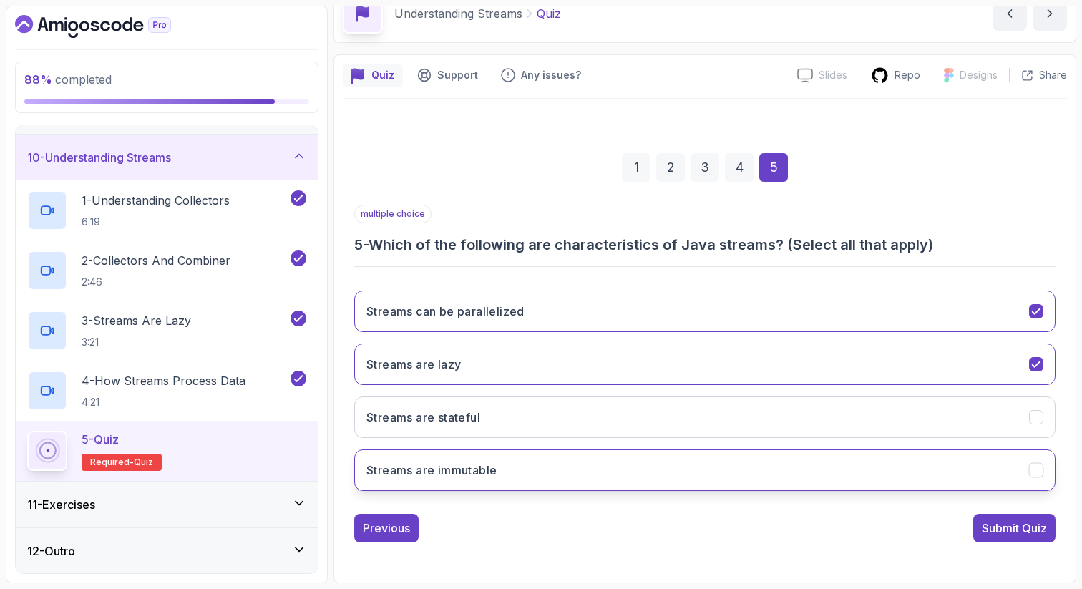
click at [778, 459] on button "Streams are immutable" at bounding box center [704, 469] width 701 height 41
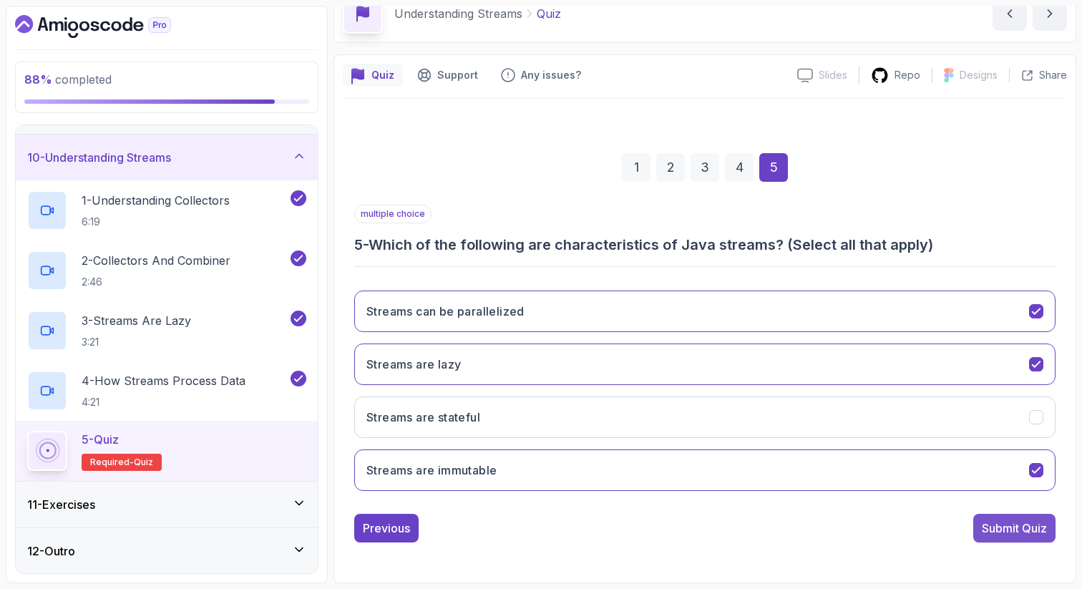
click at [1018, 519] on div "Submit Quiz" at bounding box center [1014, 527] width 65 height 17
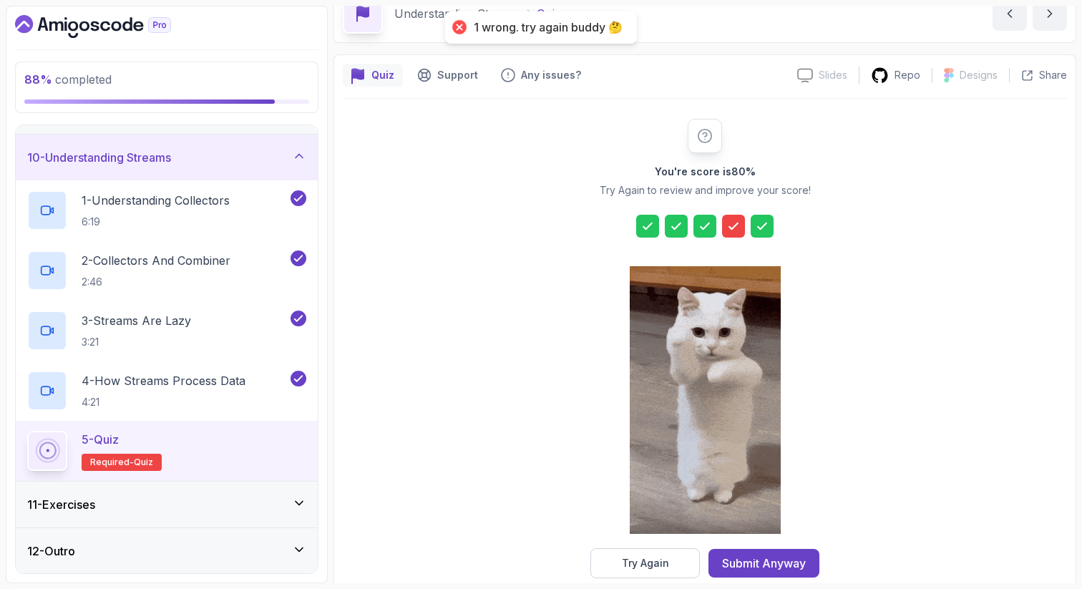
click at [736, 223] on icon at bounding box center [733, 226] width 14 height 14
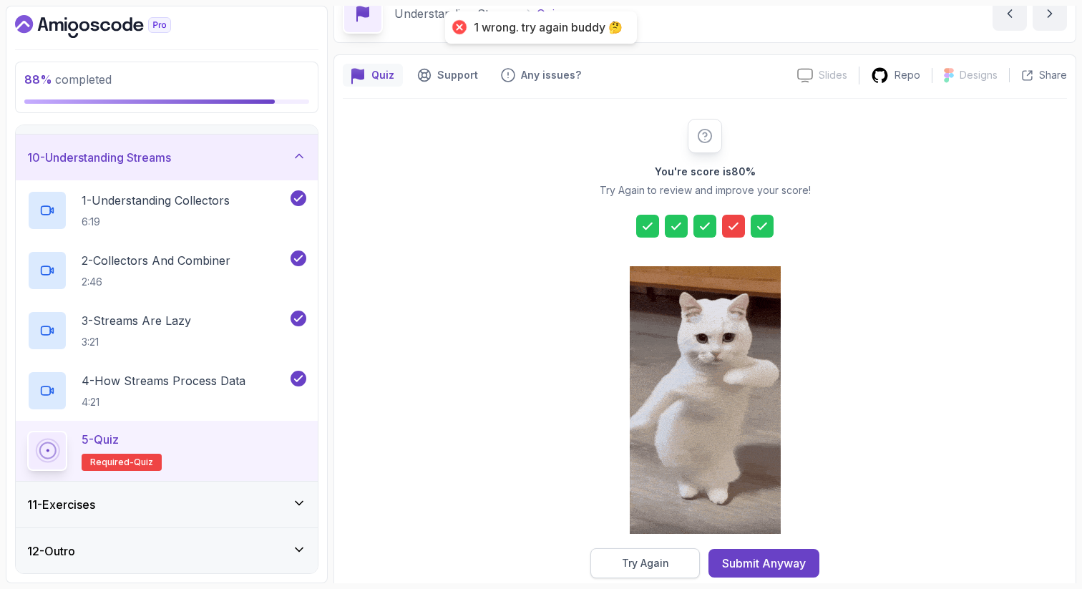
click at [673, 565] on button "Try Again" at bounding box center [644, 563] width 109 height 30
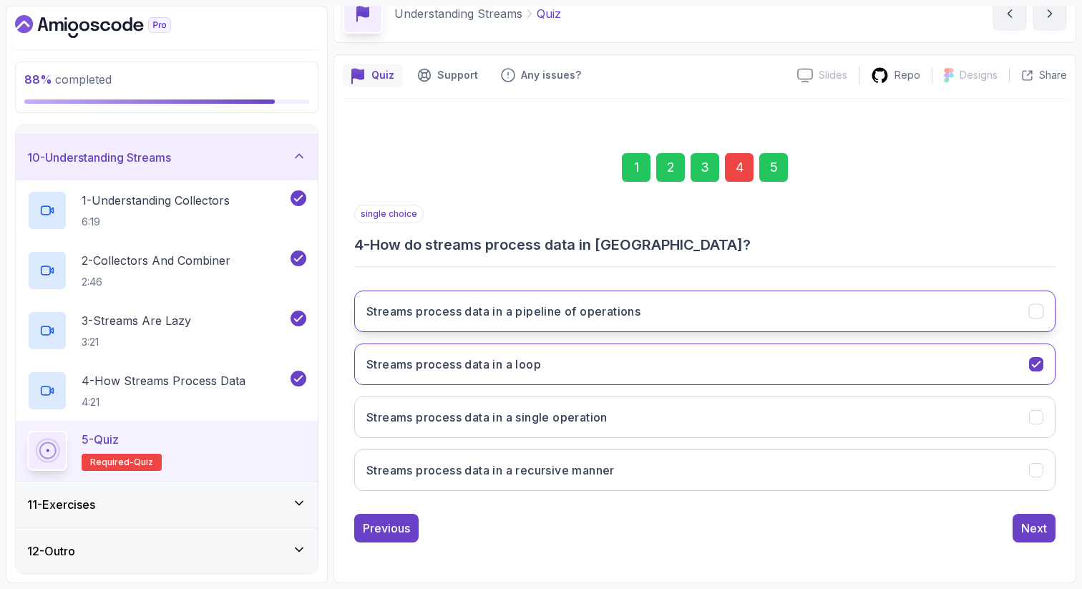
click at [534, 300] on button "Streams process data in a pipeline of operations" at bounding box center [704, 310] width 701 height 41
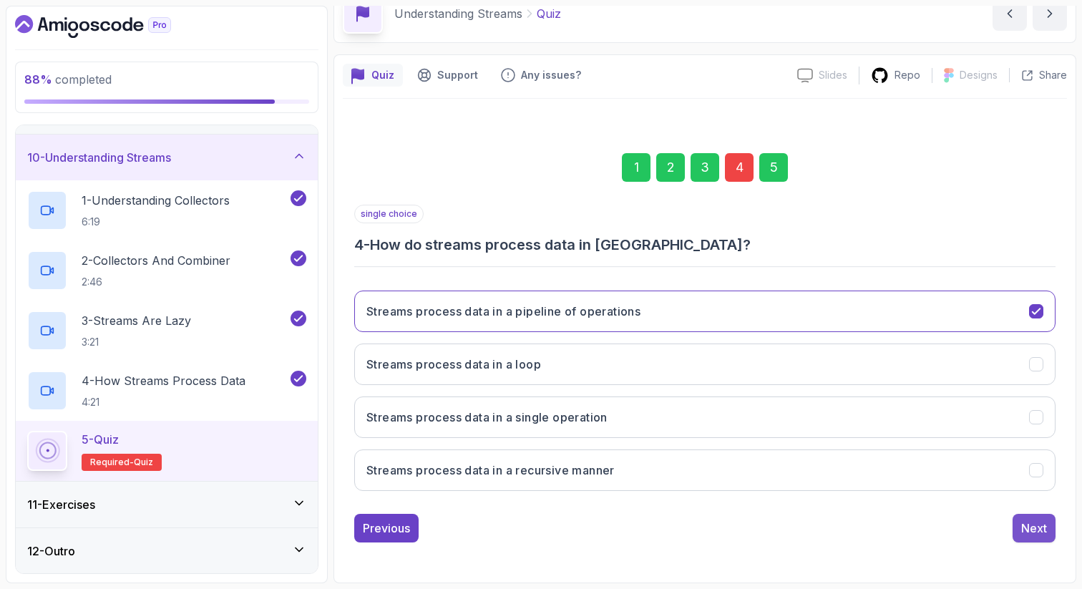
click at [1024, 519] on div "Next" at bounding box center [1034, 527] width 26 height 17
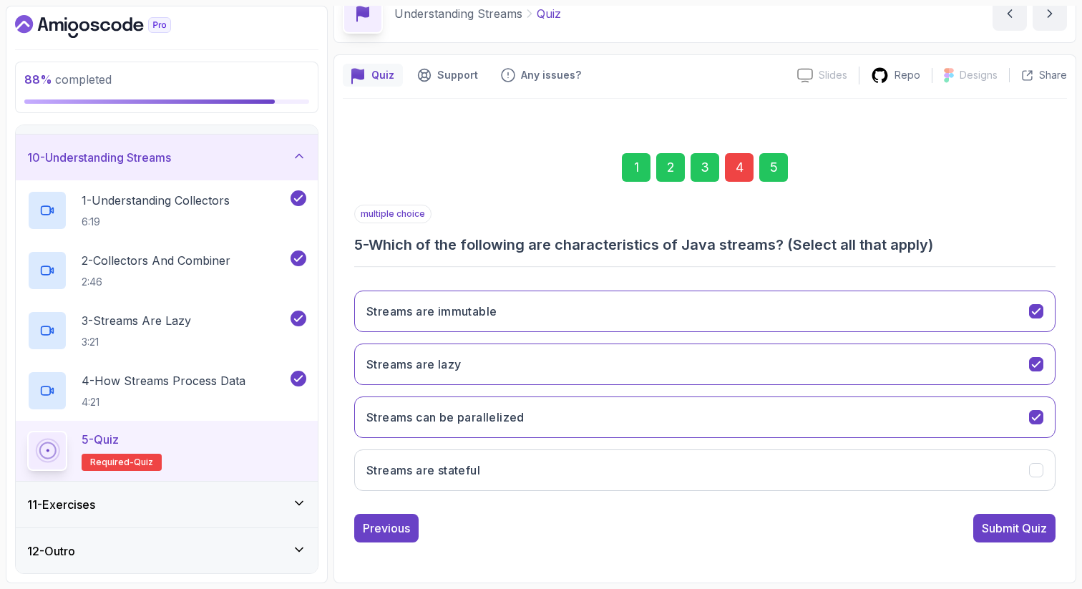
click at [1024, 520] on div "Submit Quiz" at bounding box center [1014, 527] width 65 height 17
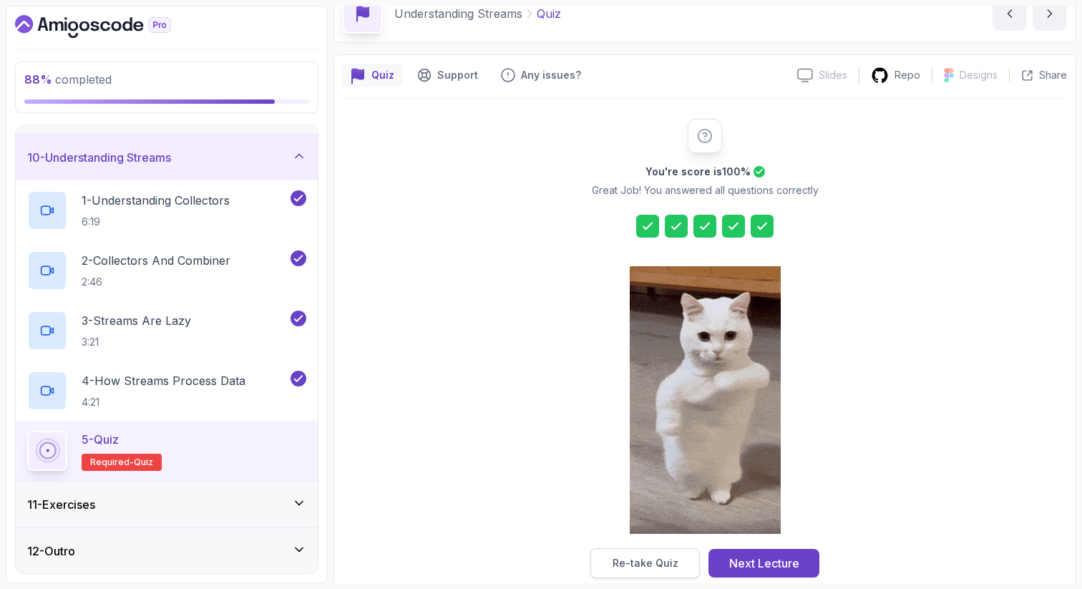
click at [678, 562] on button "Re-take Quiz" at bounding box center [644, 563] width 109 height 30
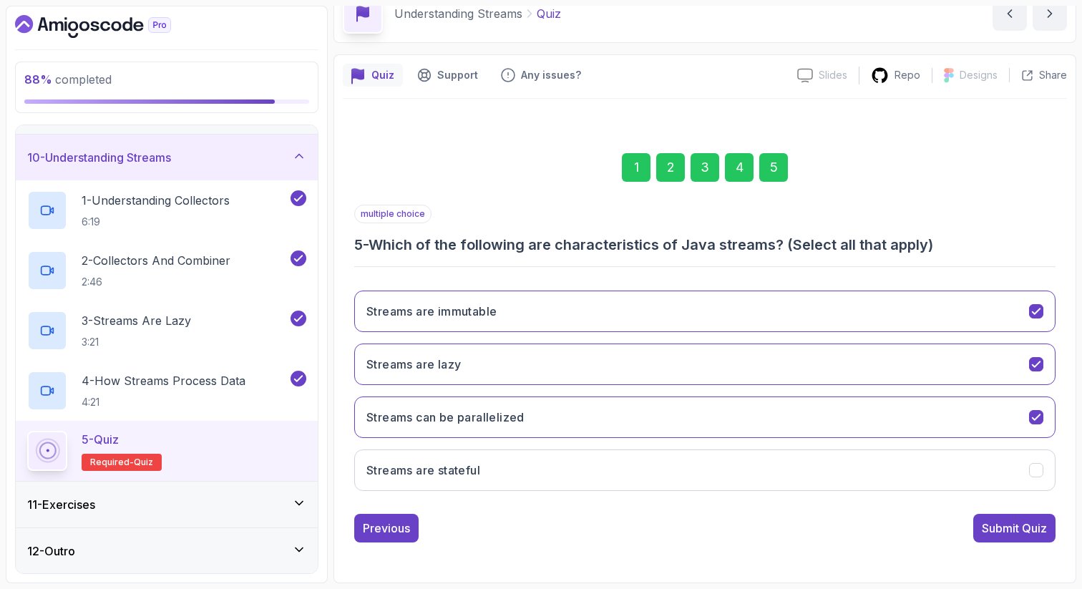
click at [625, 159] on div "1" at bounding box center [636, 167] width 29 height 29
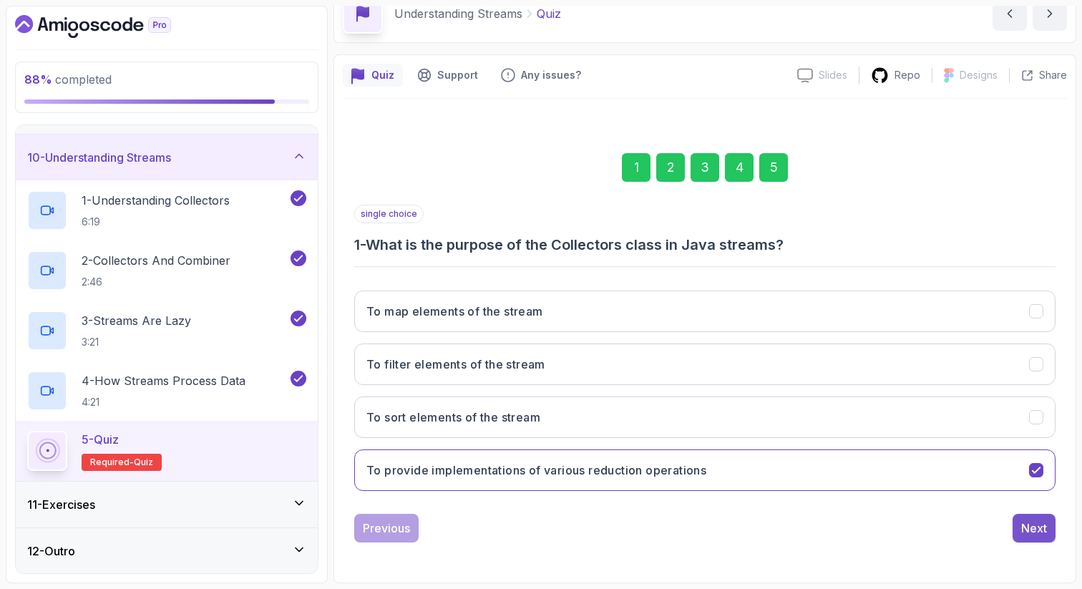
click at [1040, 527] on div "Next" at bounding box center [1034, 527] width 26 height 17
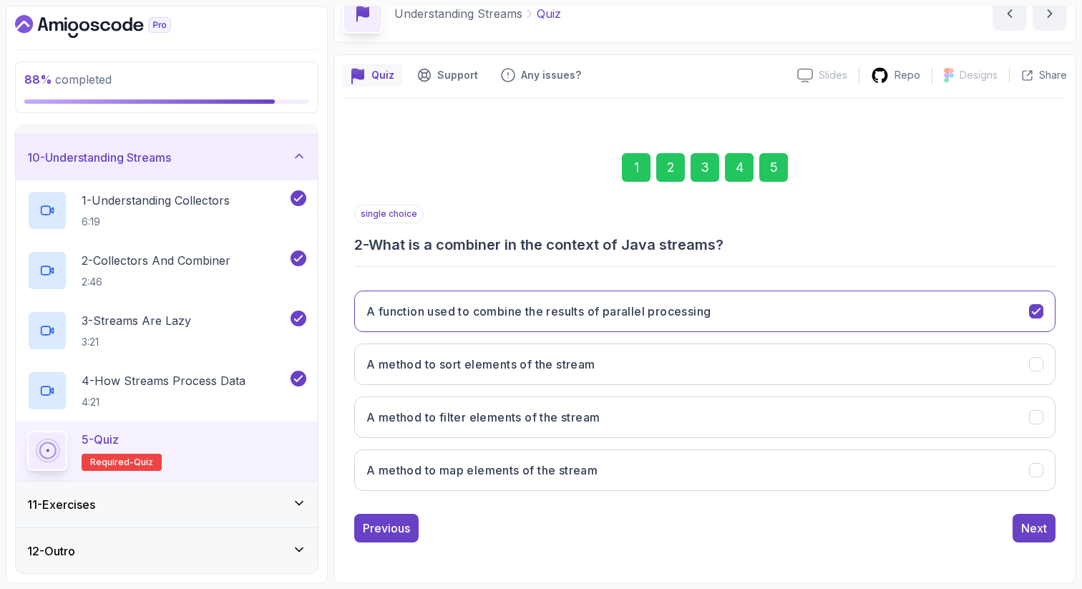
click at [1040, 527] on div "Next" at bounding box center [1034, 527] width 26 height 17
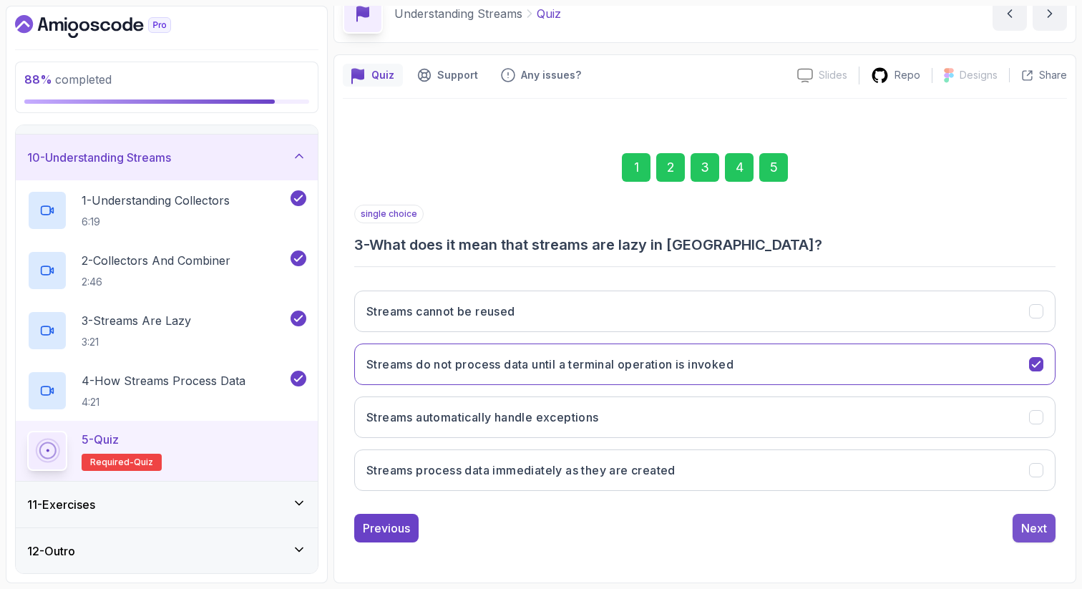
click at [1040, 528] on div "Next" at bounding box center [1034, 527] width 26 height 17
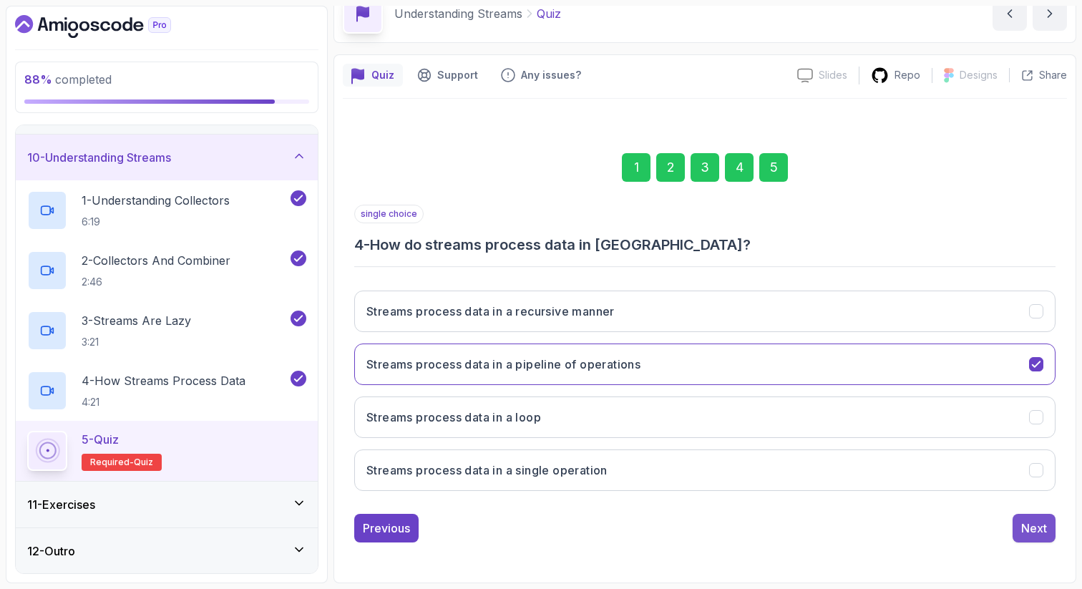
click at [1040, 529] on div "Next" at bounding box center [1034, 527] width 26 height 17
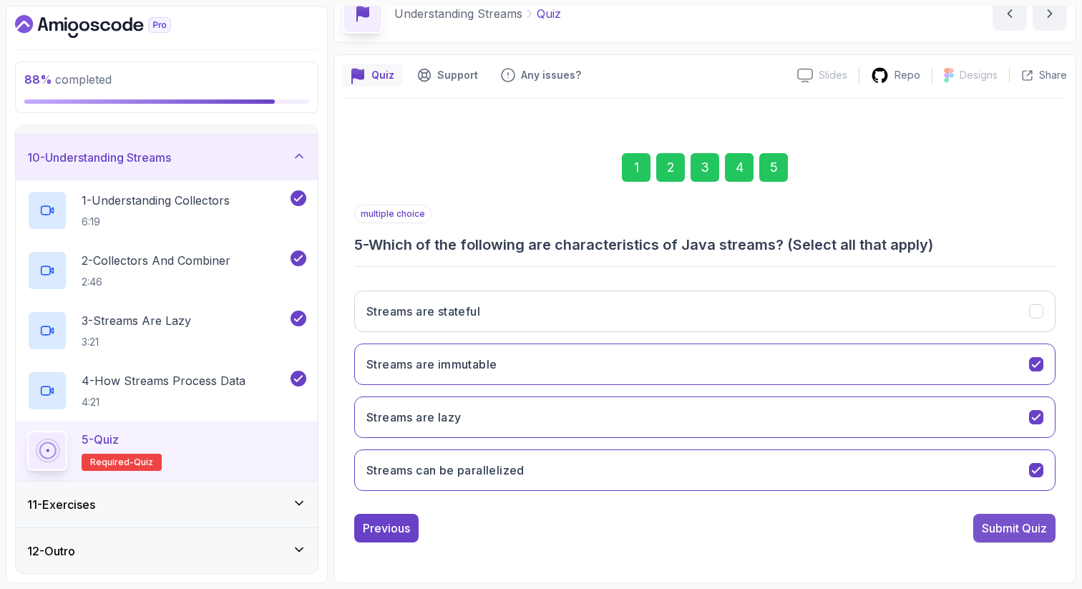
click at [1040, 529] on div "Submit Quiz" at bounding box center [1014, 527] width 65 height 17
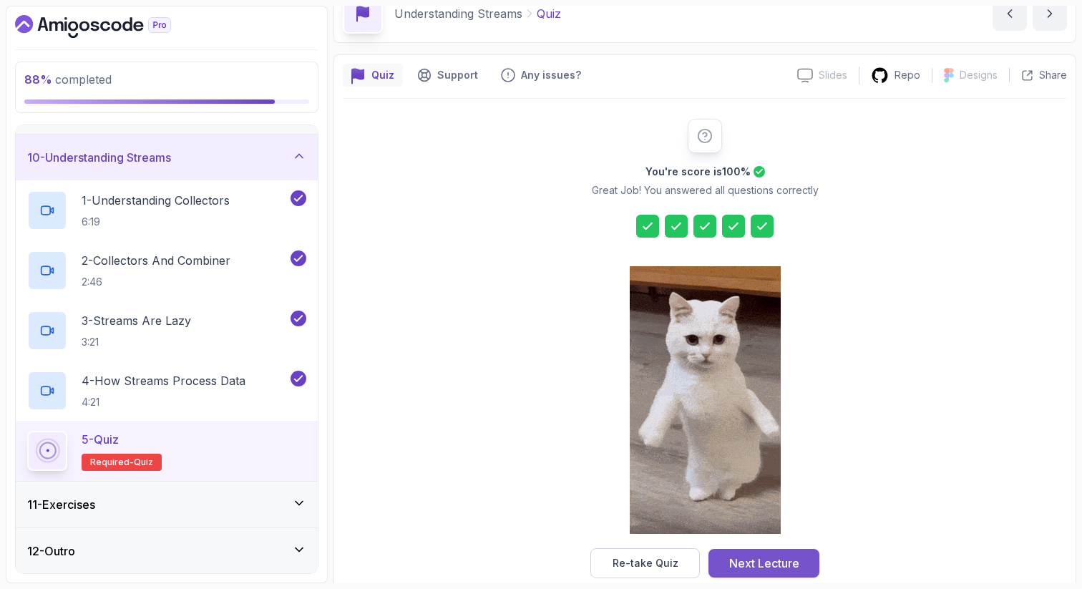
click at [758, 562] on div "Next Lecture" at bounding box center [764, 563] width 70 height 17
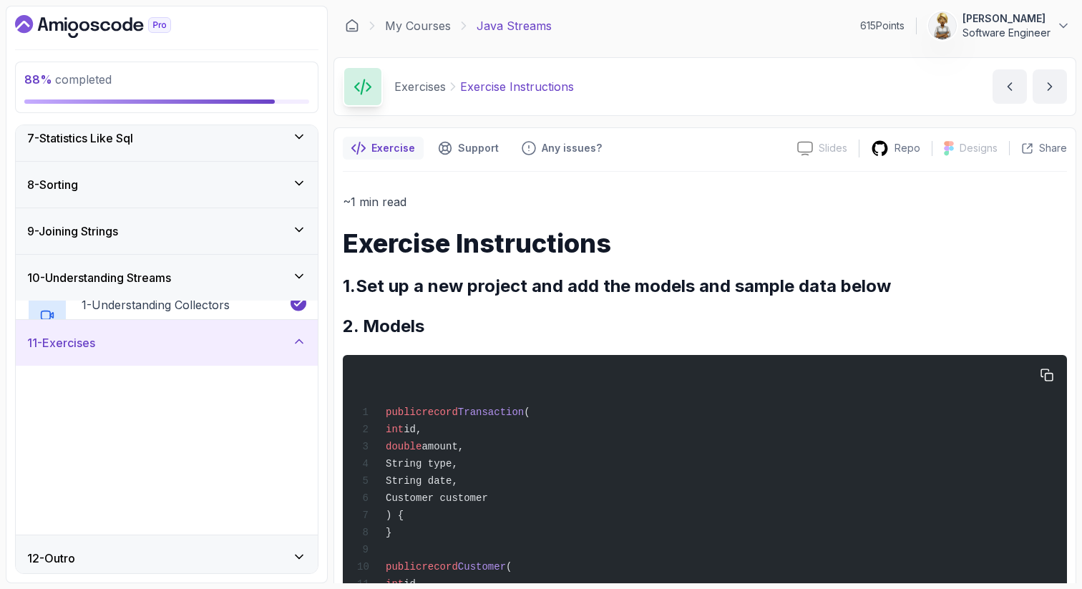
scroll to position [289, 0]
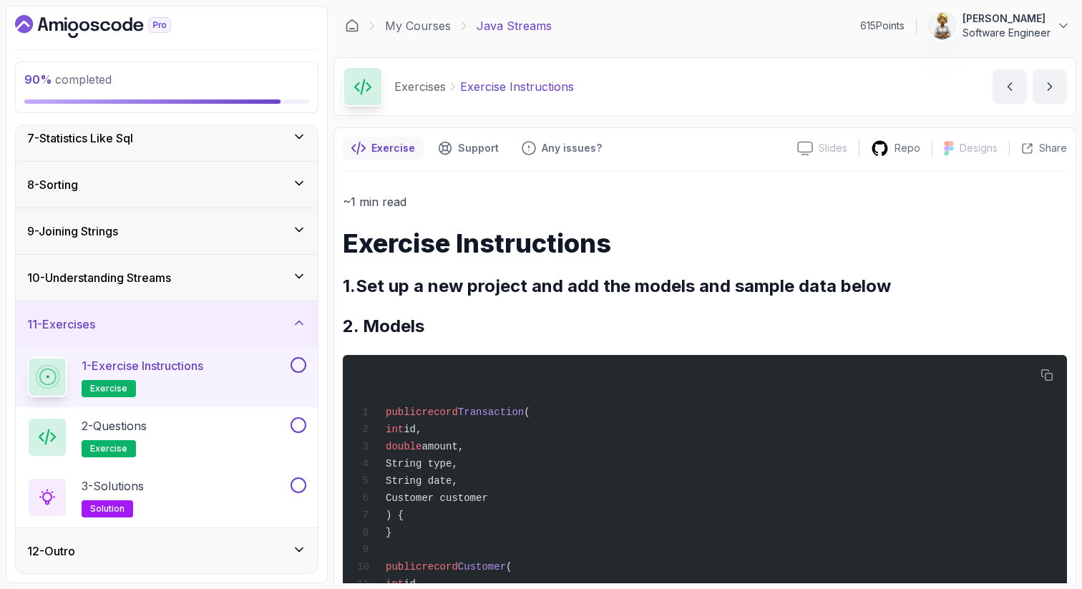
click at [295, 128] on div "7 - Statistics Like Sql" at bounding box center [167, 138] width 302 height 46
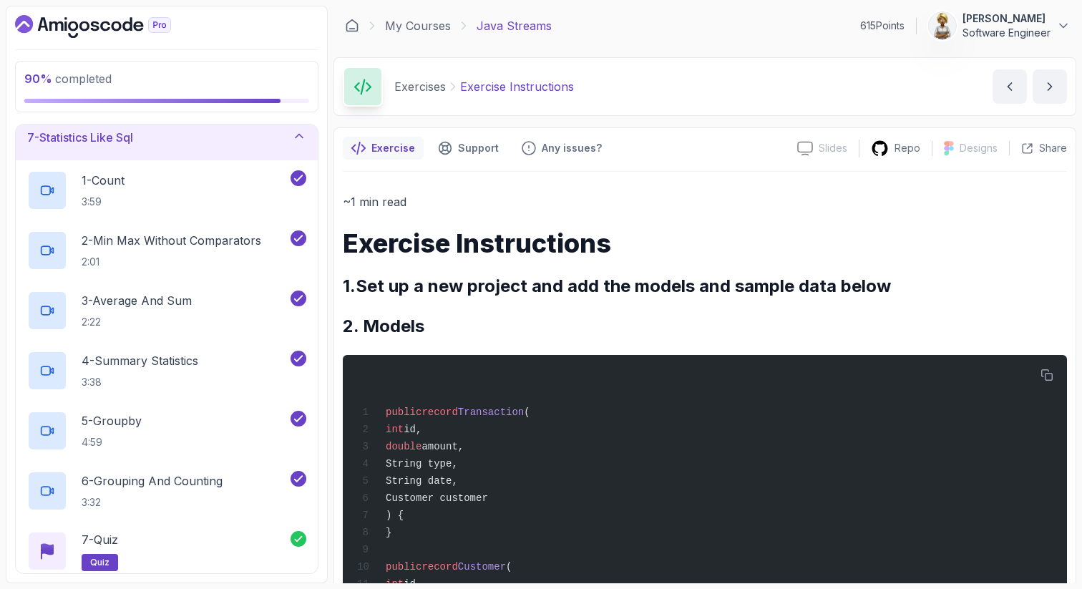
click at [302, 139] on icon at bounding box center [299, 136] width 14 height 14
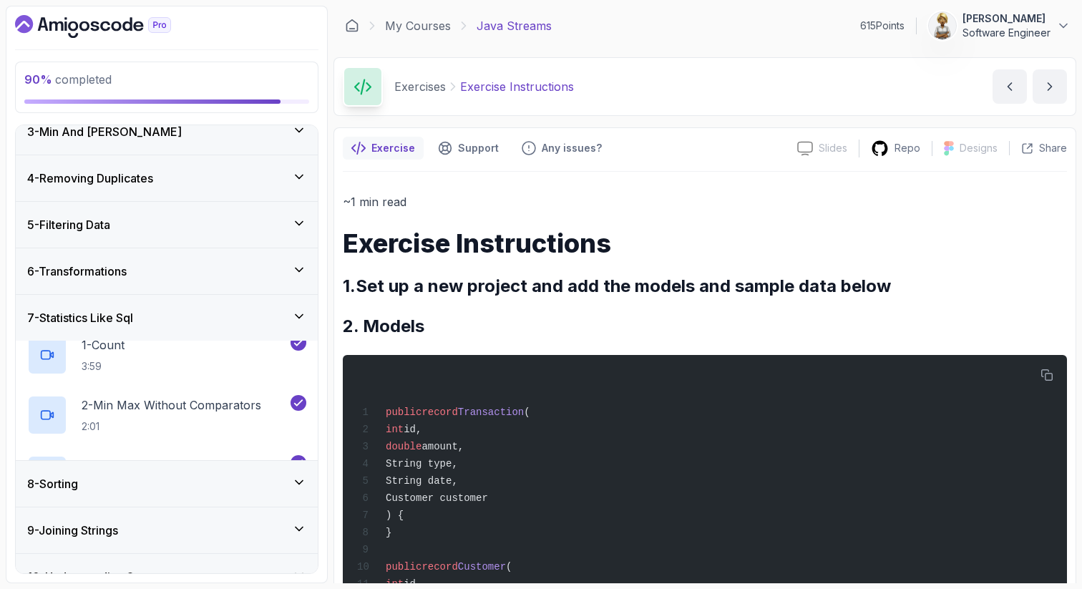
scroll to position [109, 0]
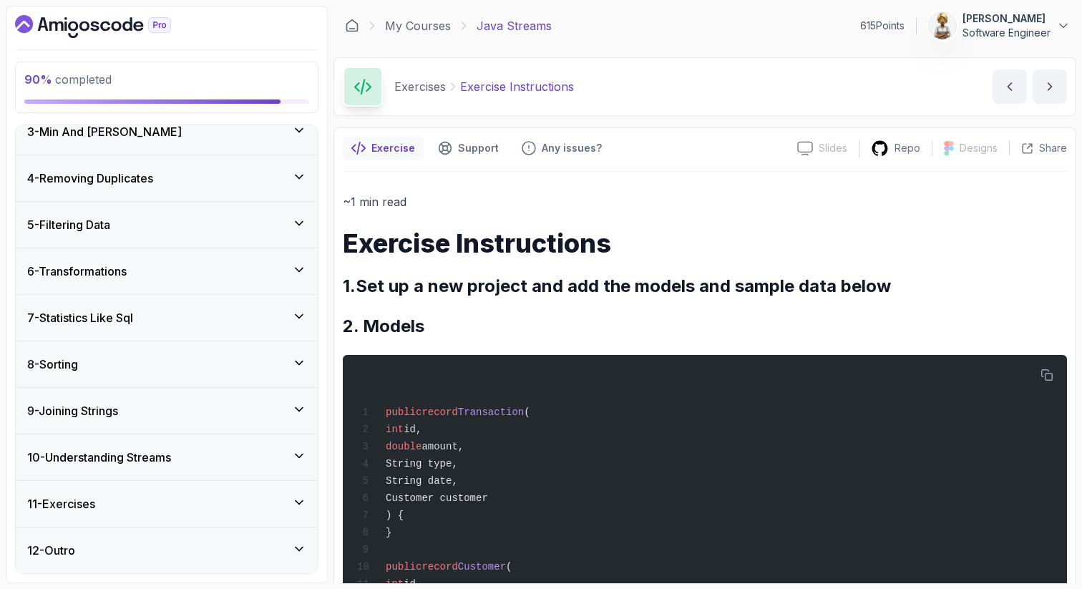
click at [301, 500] on icon at bounding box center [299, 502] width 14 height 14
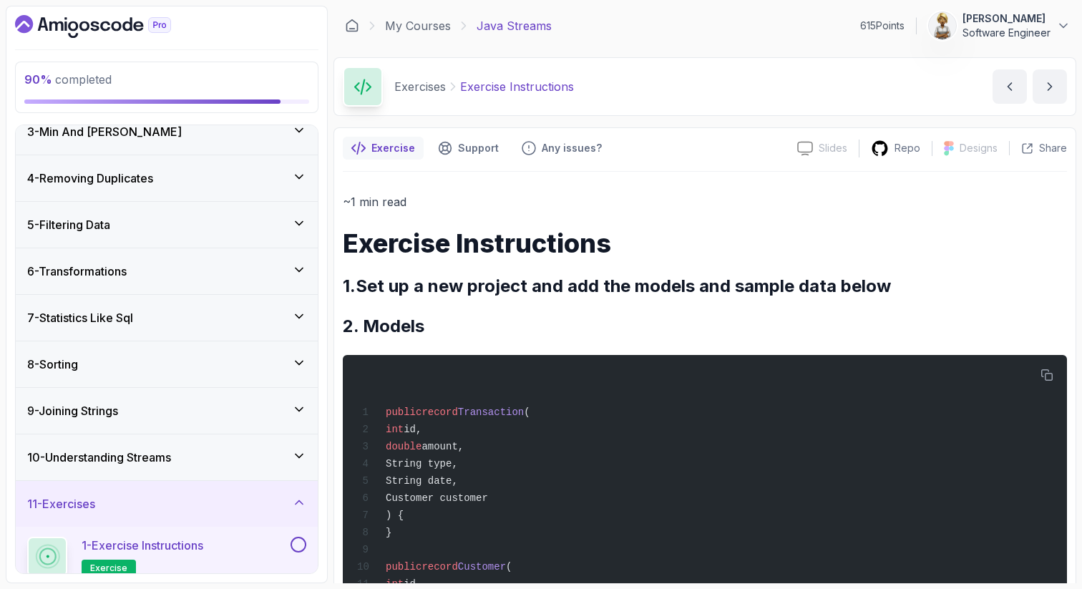
click at [232, 546] on div "1 - Exercise Instructions exercise" at bounding box center [157, 557] width 260 height 40
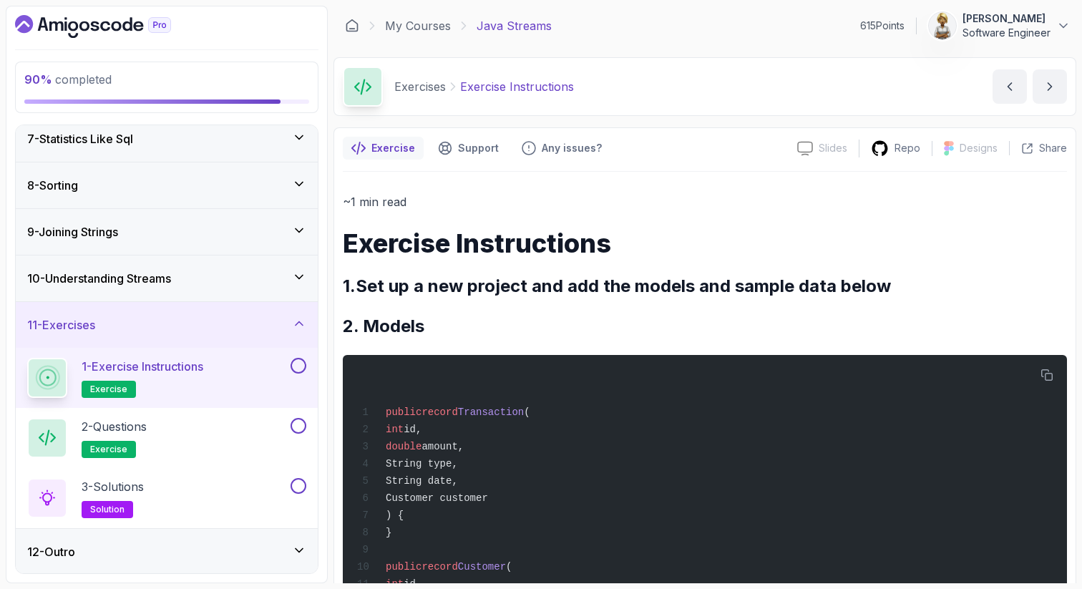
scroll to position [289, 0]
click at [630, 192] on p "~1 min read" at bounding box center [705, 202] width 724 height 20
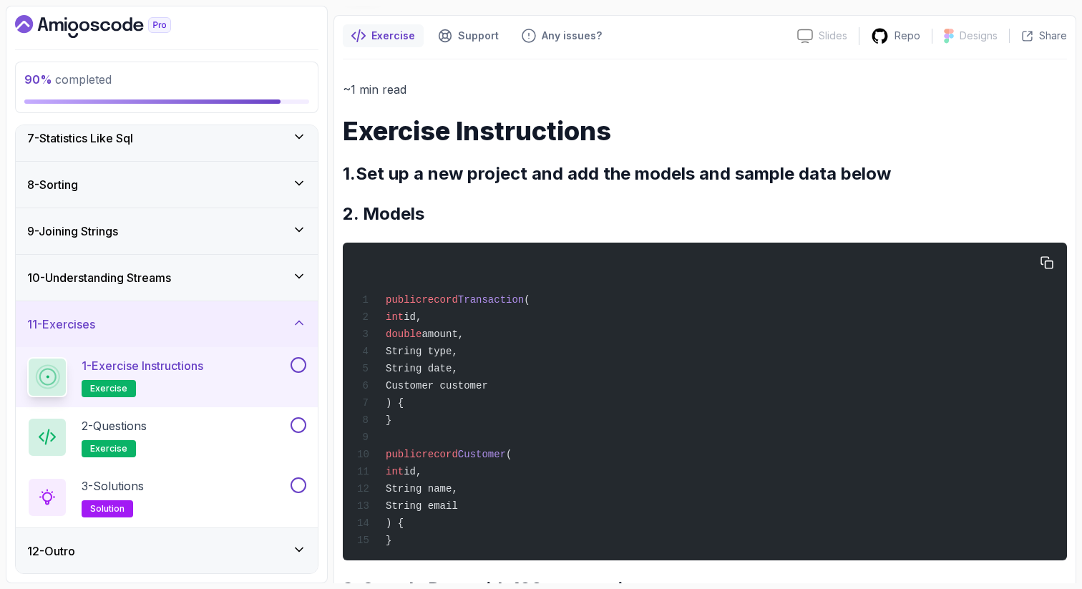
scroll to position [112, 0]
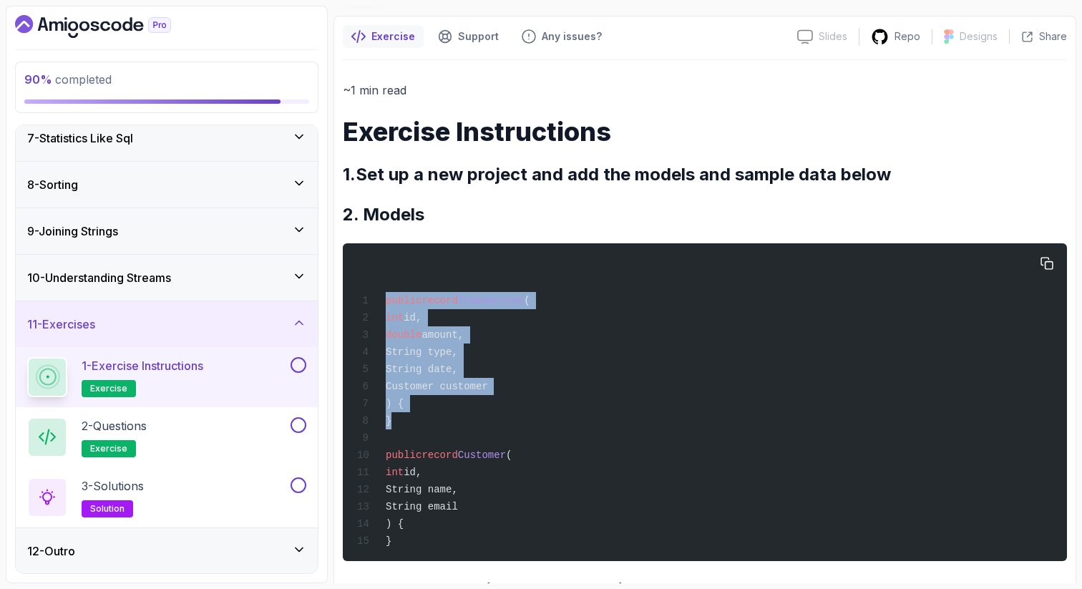
drag, startPoint x: 397, startPoint y: 425, endPoint x: 373, endPoint y: 301, distance: 126.7
click at [376, 301] on div "public record Transaction ( int id, double amount, String type, String date, Cu…" at bounding box center [704, 402] width 701 height 301
copy code "public record Transaction ( int id, double amount, String type, String date, Cu…"
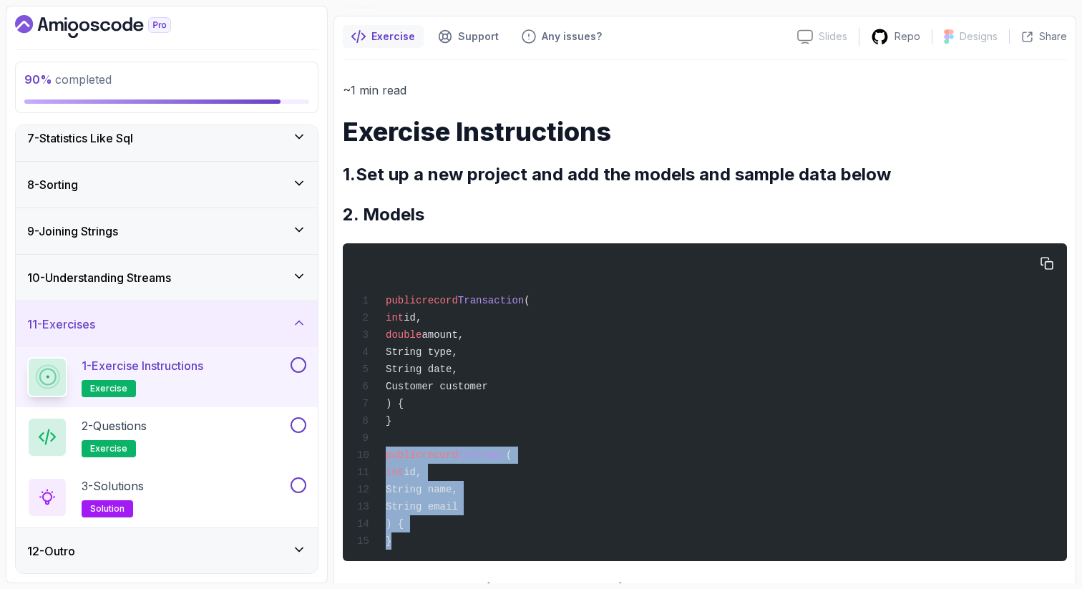
drag, startPoint x: 401, startPoint y: 552, endPoint x: 381, endPoint y: 464, distance: 90.3
click at [383, 464] on div "public record Transaction ( int id, double amount, String type, String date, Cu…" at bounding box center [704, 402] width 701 height 301
copy code "public record Customer ( int id, String name, String email ) { }"
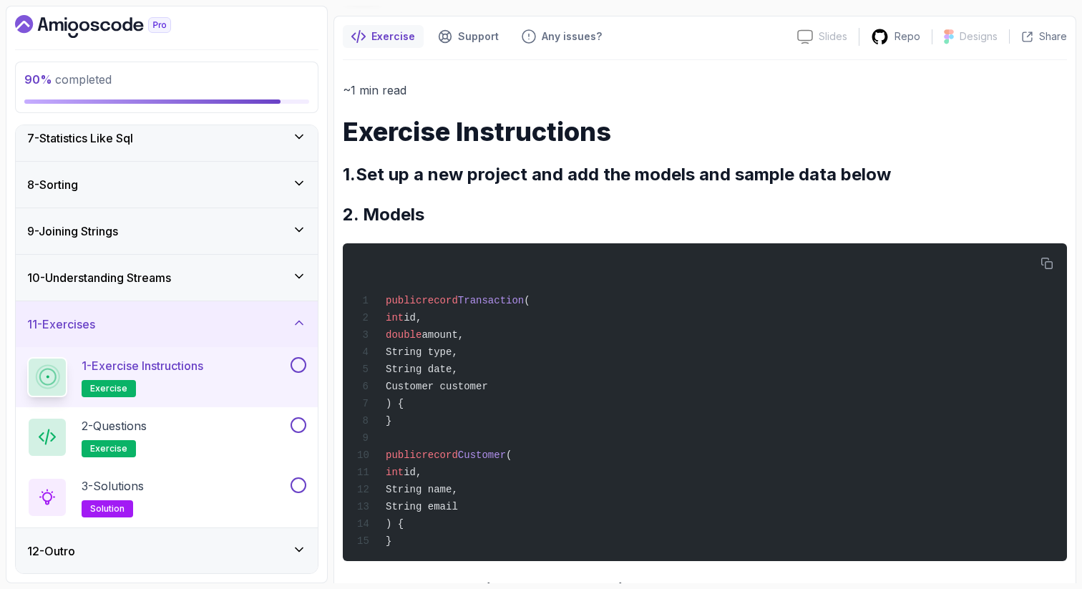
click at [511, 241] on div "~1 min read Exercise Instructions 1.Set up a new project and add the models and…" at bounding box center [705, 493] width 724 height 827
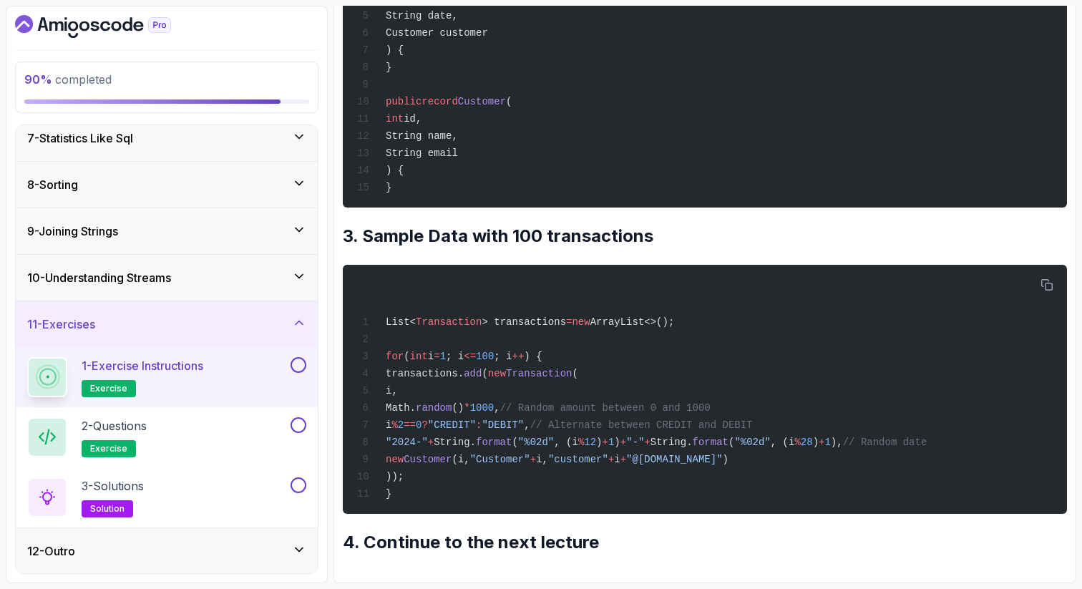
scroll to position [484, 0]
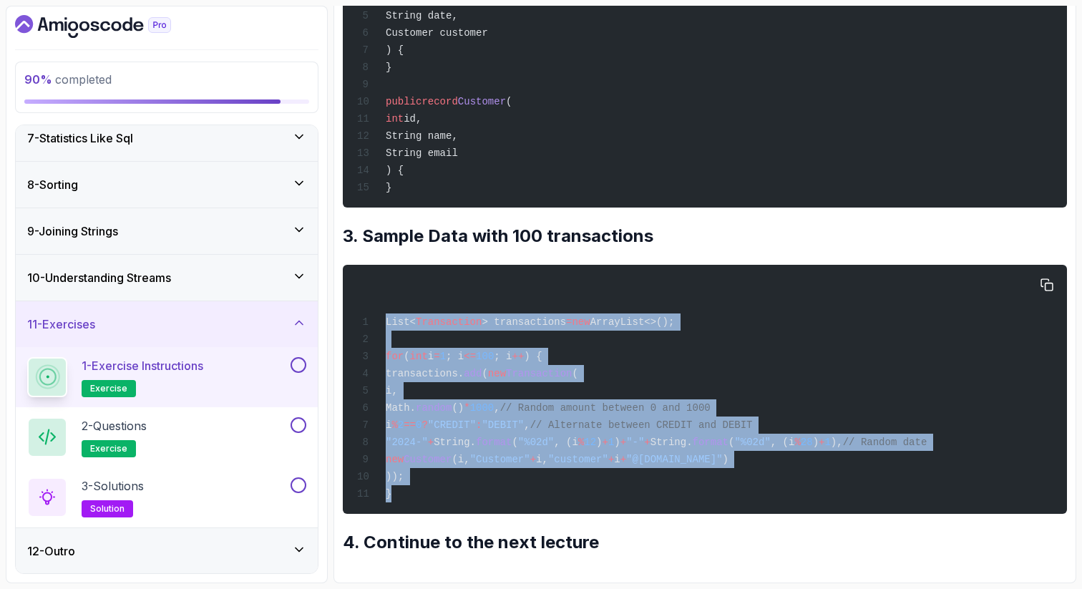
drag, startPoint x: 400, startPoint y: 497, endPoint x: 372, endPoint y: 316, distance: 182.4
click at [372, 316] on div "List< Transaction > transactions = new ArrayList<>(); for ( int i = 1 ; i <= 10…" at bounding box center [704, 389] width 701 height 232
copy code "List< Transaction > transactions = new ArrayList<>(); for ( int i = 1 ; i <= 10…"
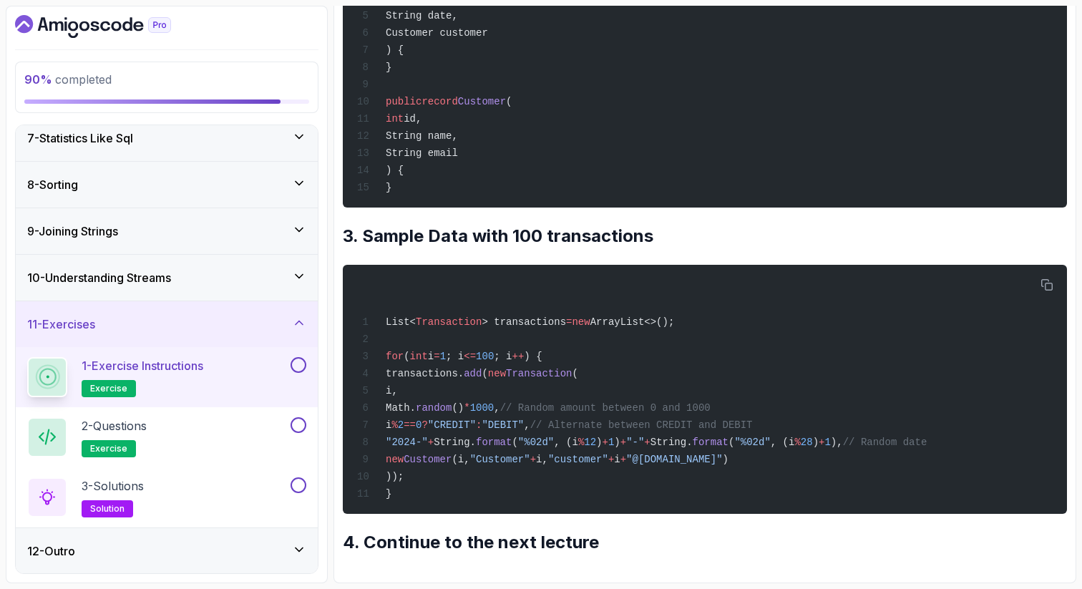
click at [625, 59] on div "public record Transaction ( int id, double amount, String type, String date, Cu…" at bounding box center [704, 48] width 701 height 301
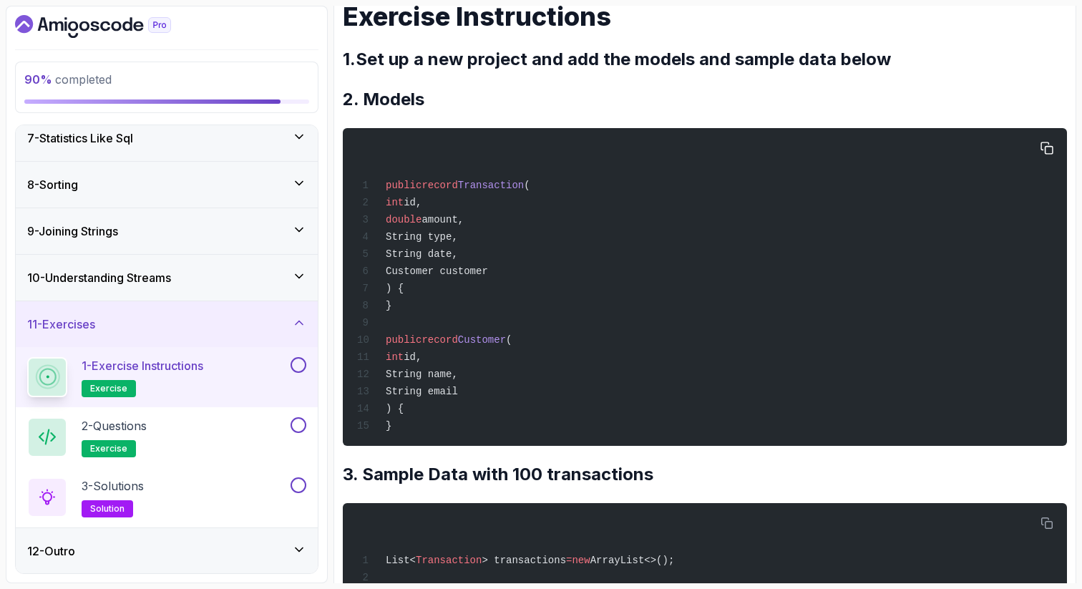
scroll to position [226, 0]
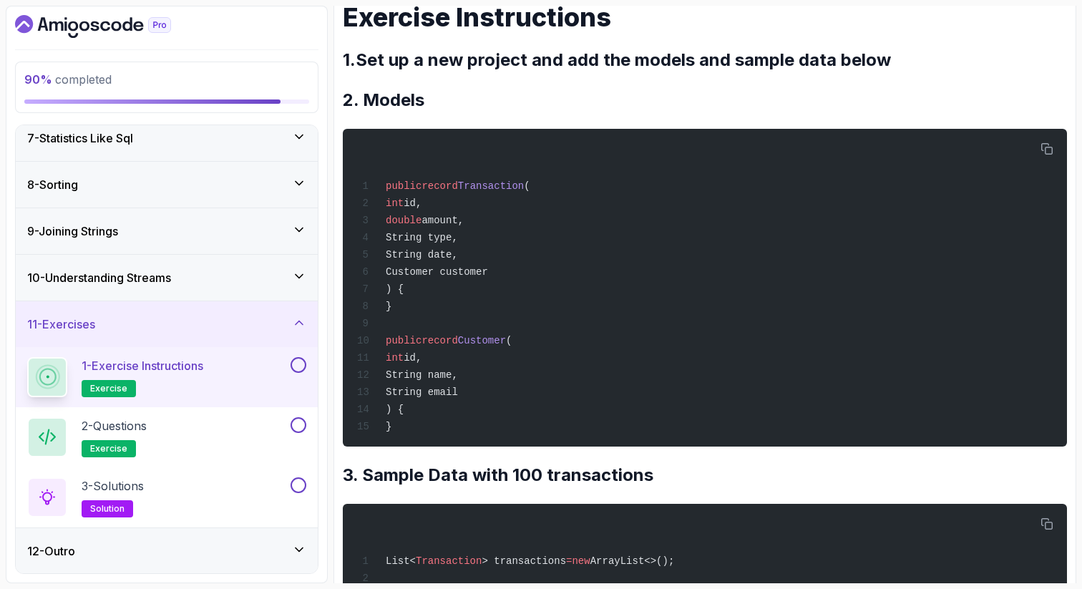
click at [700, 473] on div "~1 min read Exercise Instructions 1.Set up a new project and add the models and…" at bounding box center [705, 379] width 724 height 827
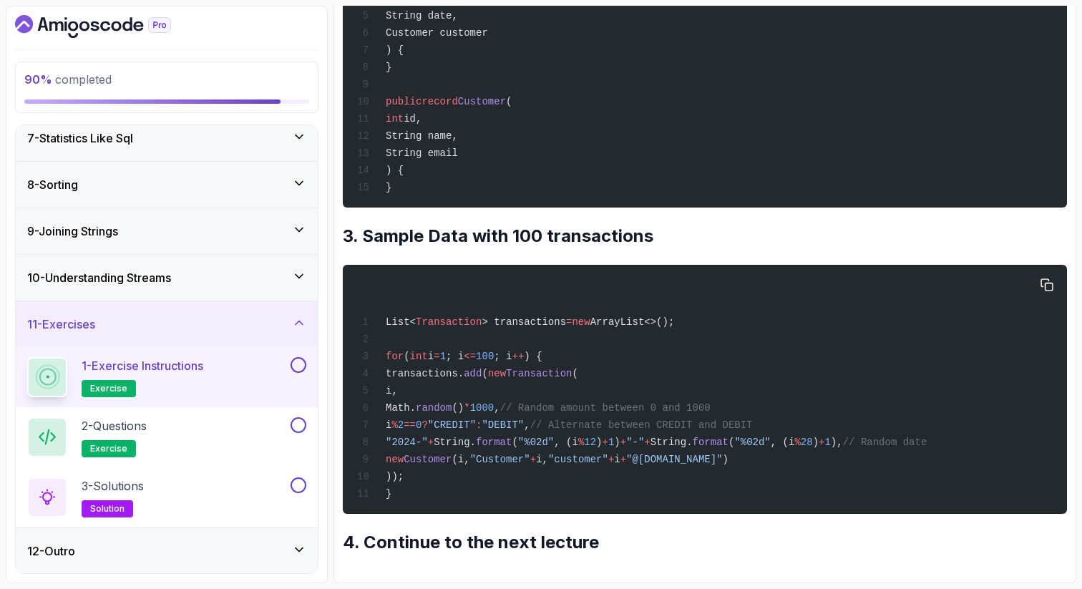
scroll to position [484, 0]
click at [301, 358] on button at bounding box center [298, 365] width 16 height 16
click at [233, 434] on div "2 - Questions exercise" at bounding box center [157, 437] width 260 height 40
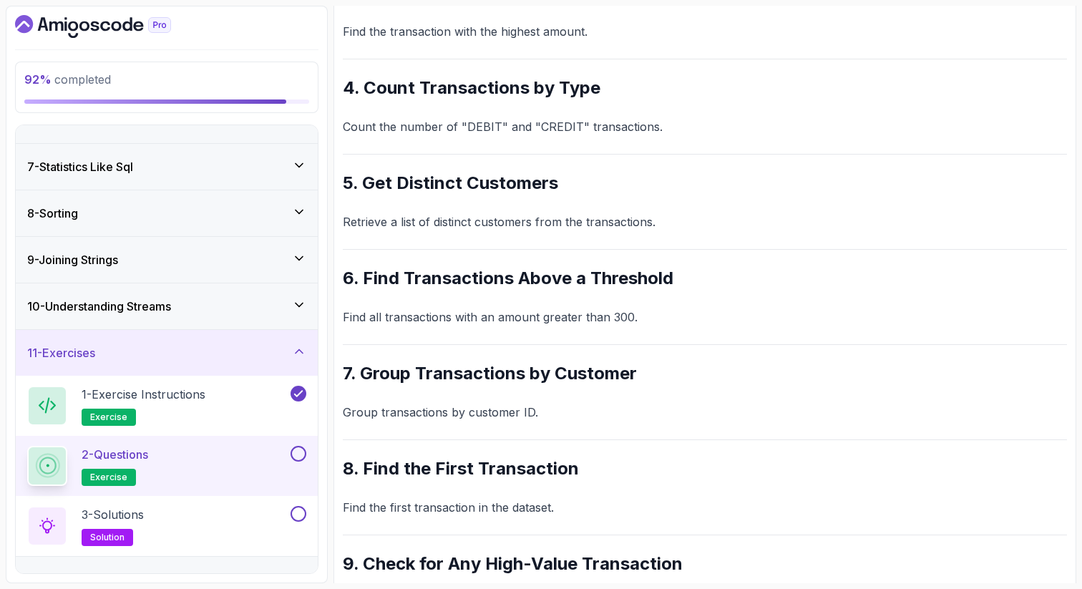
scroll to position [232, 0]
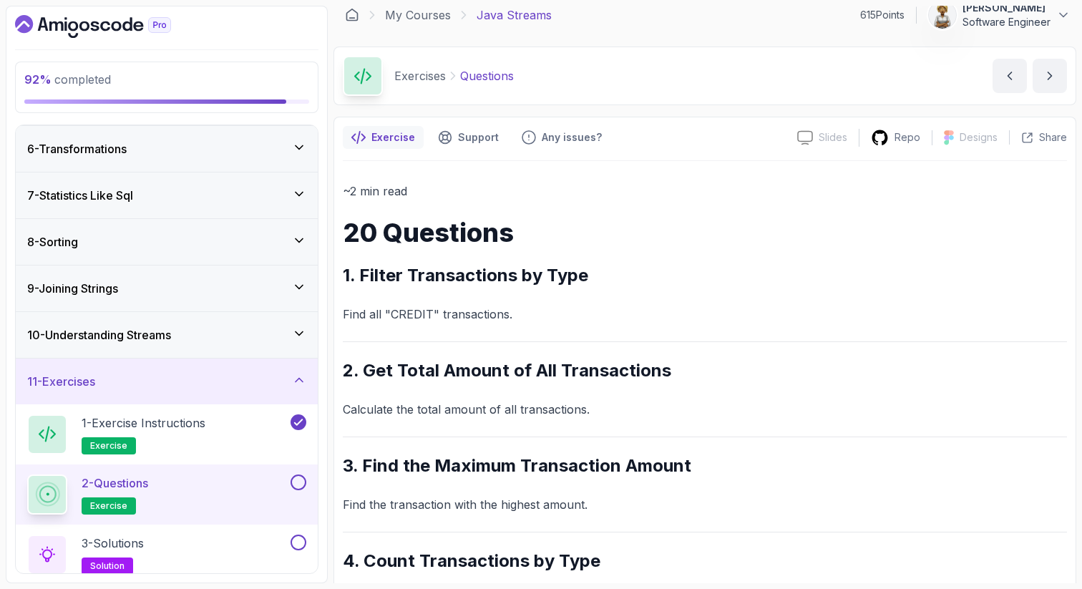
scroll to position [0, 0]
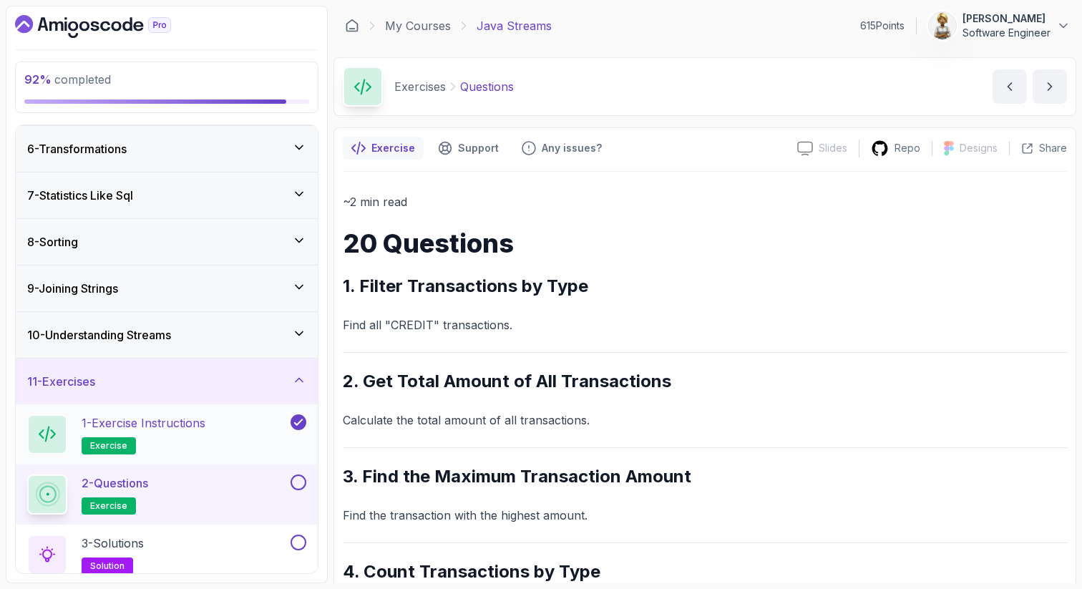
click at [174, 422] on p "1 - Exercise Instructions" at bounding box center [144, 422] width 124 height 17
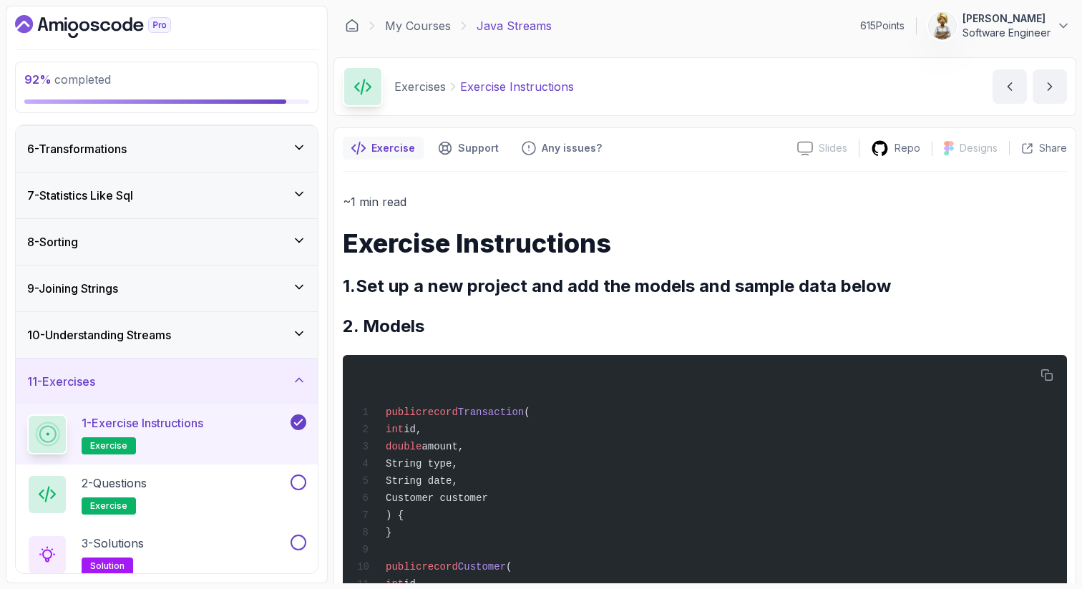
click at [550, 288] on h2 "1.Set up a new project and add the models and sample data below" at bounding box center [705, 286] width 724 height 23
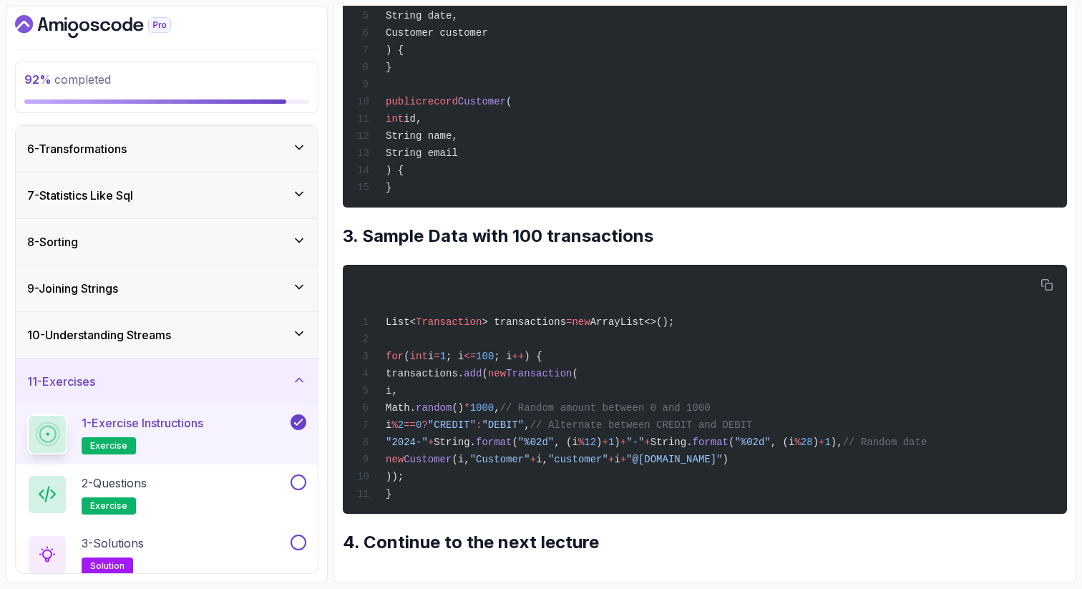
scroll to position [484, 0]
click at [202, 499] on div "2 - Questions exercise" at bounding box center [157, 494] width 260 height 40
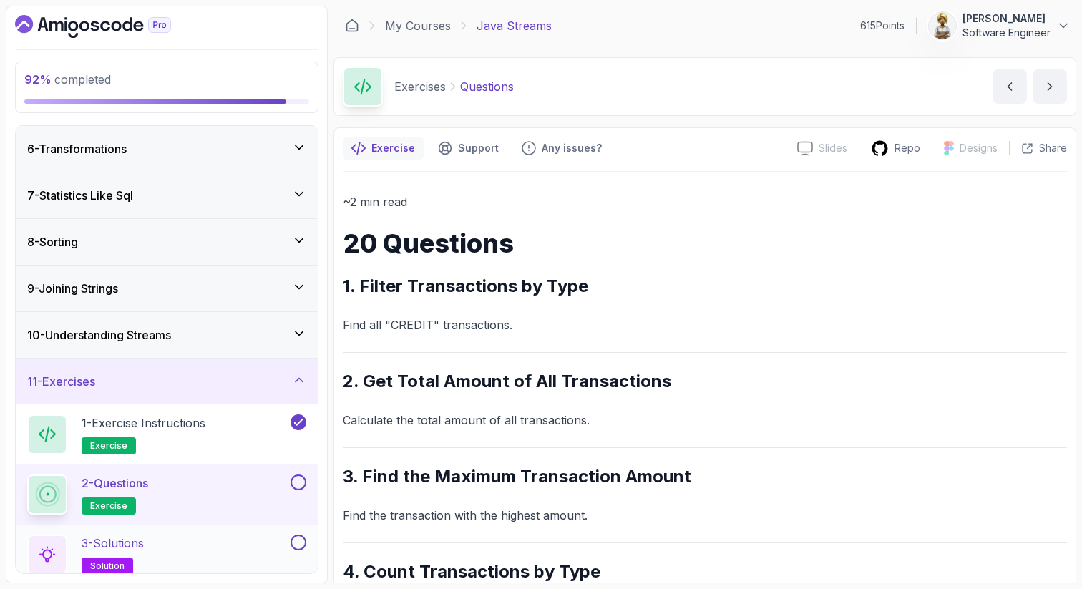
click at [228, 534] on div "3 - Solutions solution" at bounding box center [157, 554] width 260 height 40
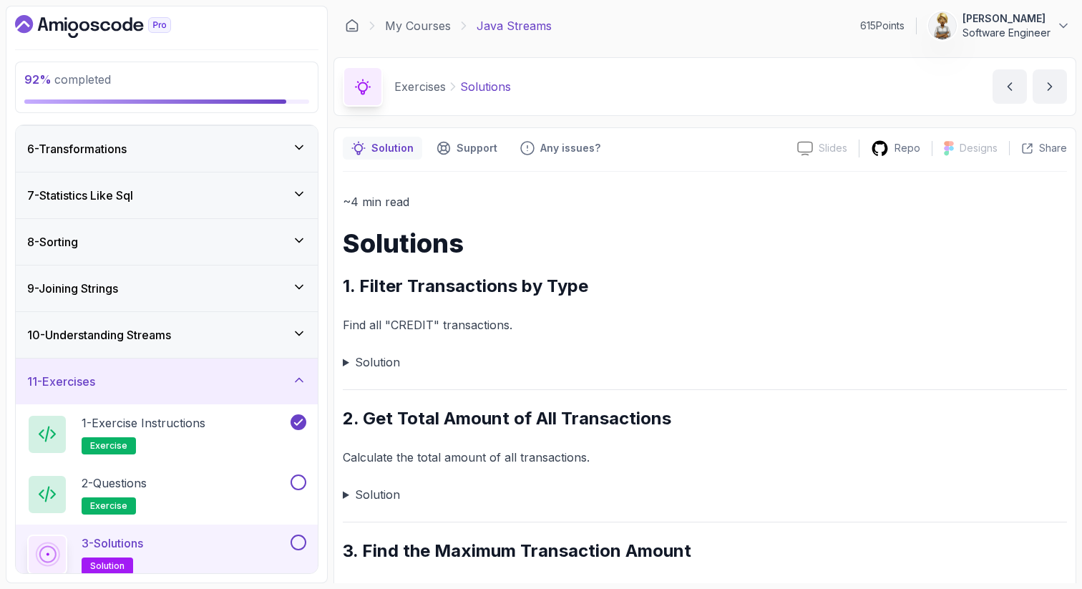
click at [344, 363] on summary "Solution" at bounding box center [705, 362] width 724 height 20
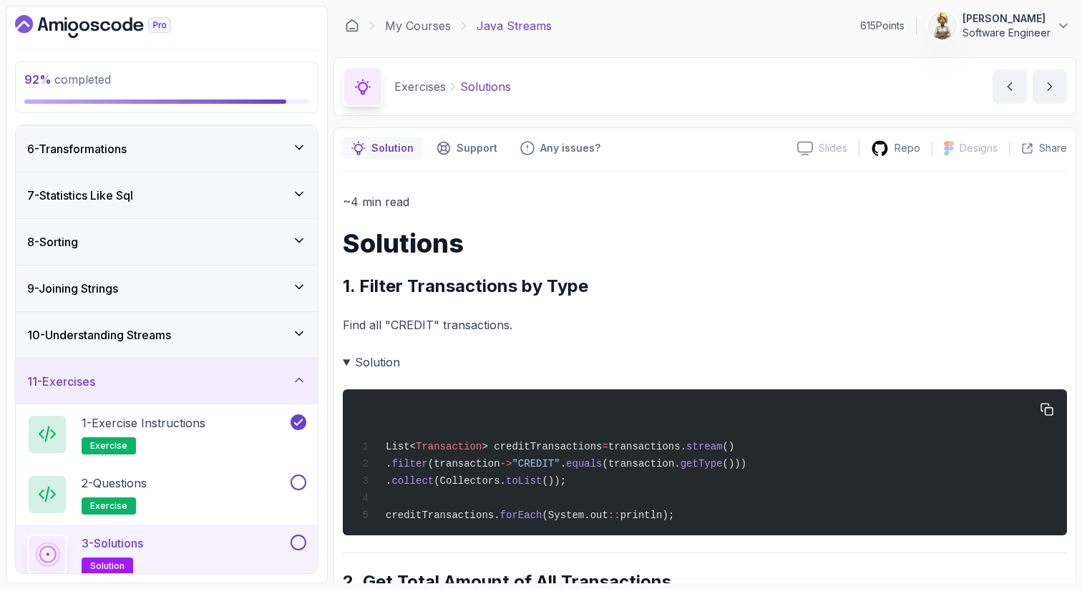
click at [401, 434] on div "List< Transaction > creditTransactions = transactions. stream () . filter (tran…" at bounding box center [704, 462] width 701 height 129
click at [811, 243] on h1 "Solutions" at bounding box center [705, 243] width 724 height 29
click at [259, 492] on div "2 - Questions exercise" at bounding box center [157, 494] width 260 height 40
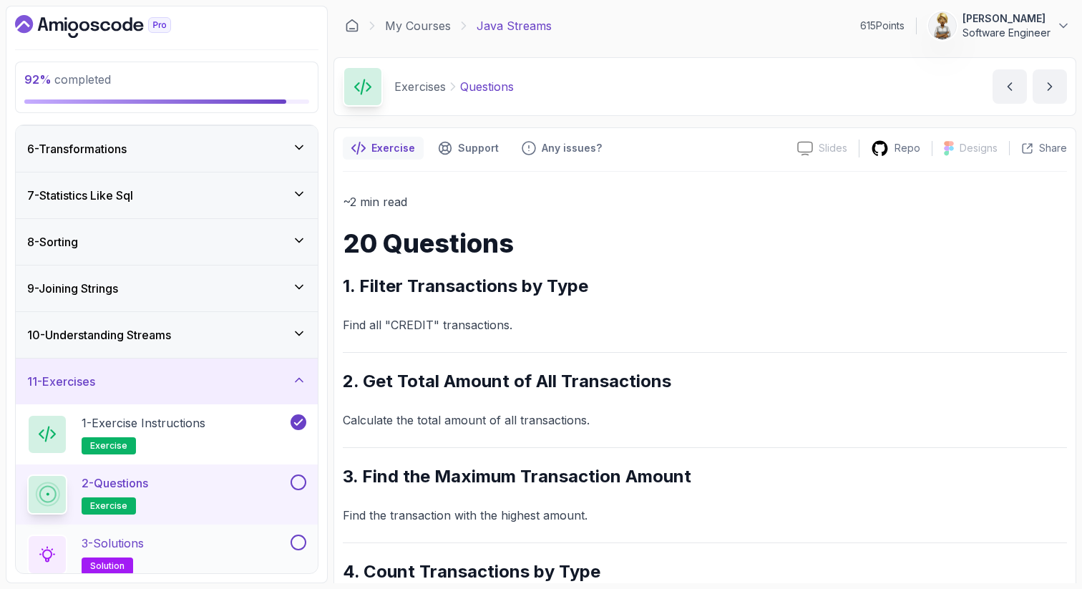
click at [155, 536] on div "3 - Solutions solution" at bounding box center [157, 554] width 260 height 40
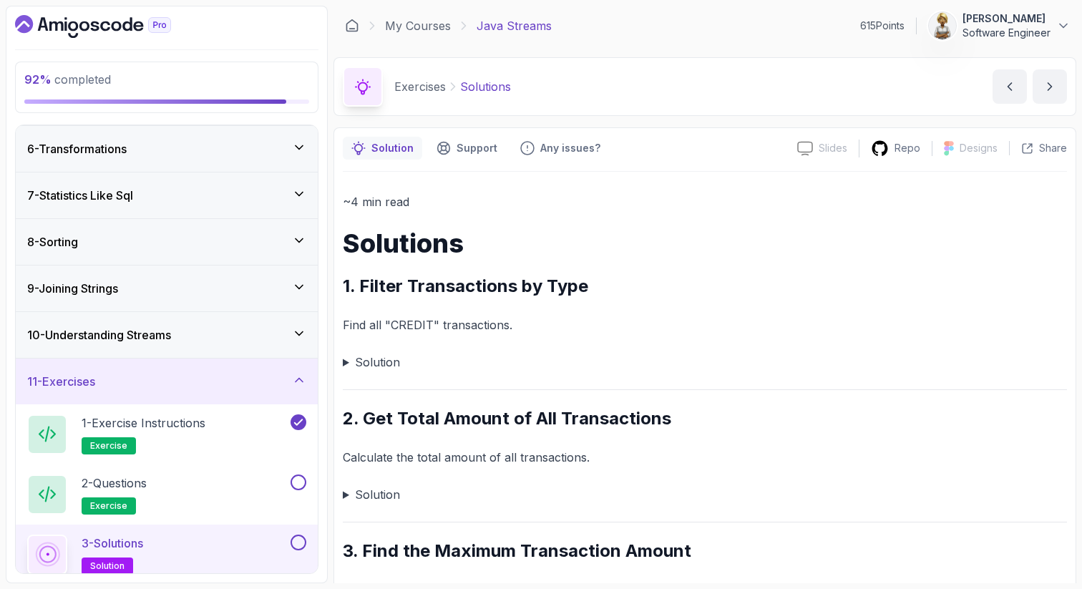
click at [345, 362] on summary "Solution" at bounding box center [705, 362] width 724 height 20
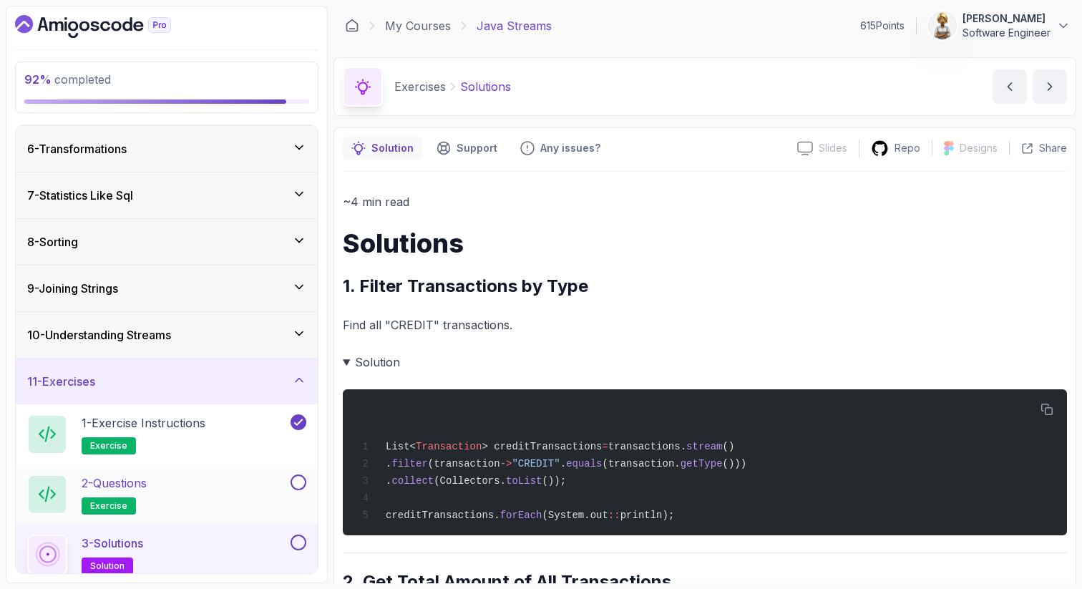
click at [166, 486] on div "2 - Questions exercise" at bounding box center [157, 494] width 260 height 40
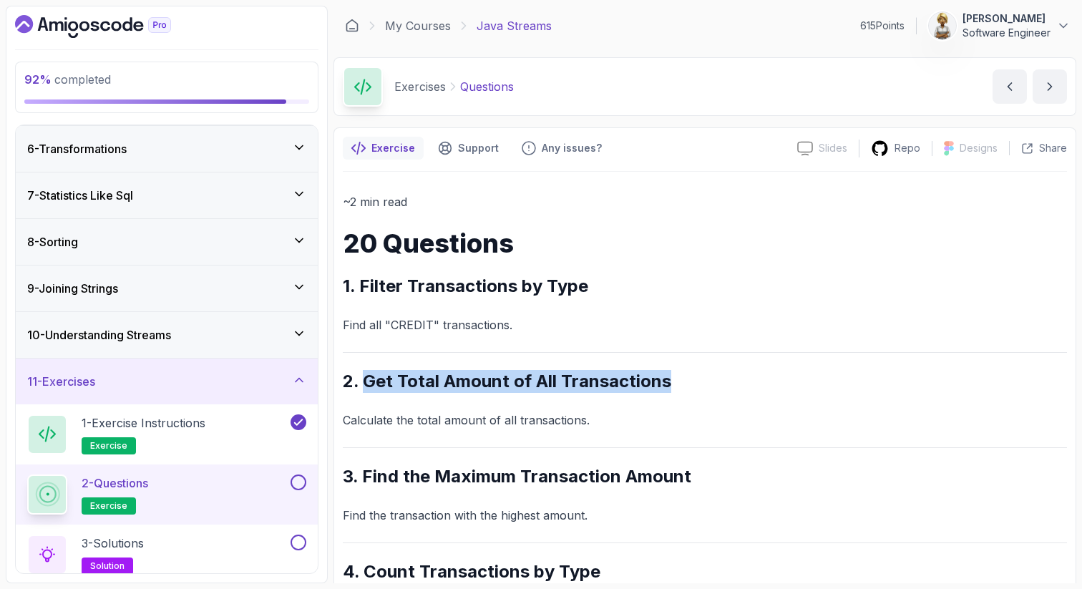
drag, startPoint x: 672, startPoint y: 385, endPoint x: 361, endPoint y: 383, distance: 311.2
click at [363, 383] on h2 "2. Get Total Amount of All Transactions" at bounding box center [705, 381] width 724 height 23
copy h2 "Get Total Amount of All Transactions"
click at [296, 482] on button at bounding box center [298, 482] width 16 height 16
click at [263, 545] on div "3 - Solutions solution" at bounding box center [157, 554] width 260 height 40
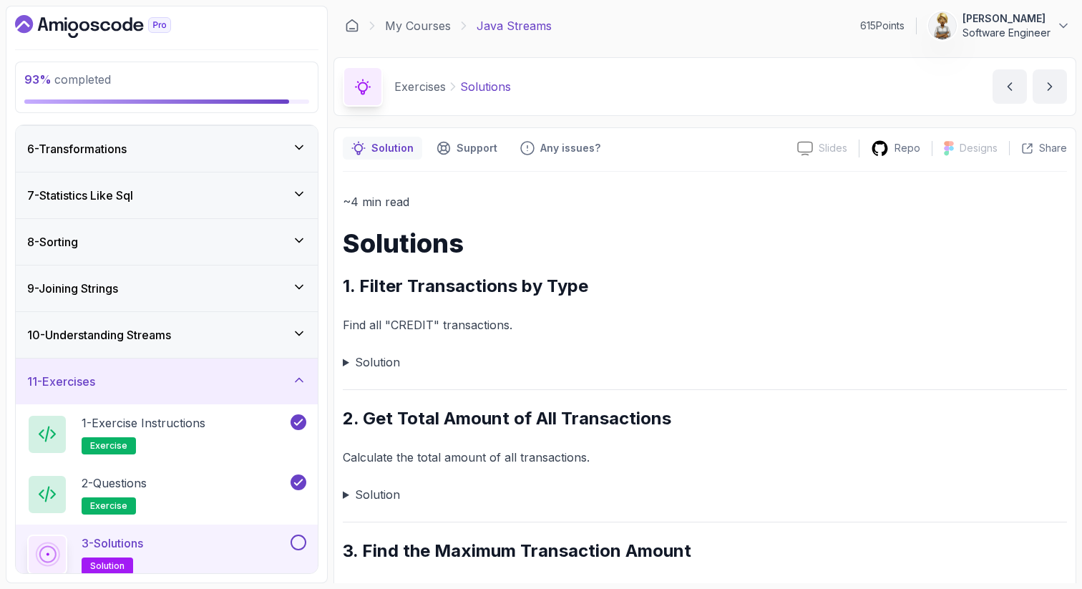
click at [343, 491] on summary "Solution" at bounding box center [705, 494] width 724 height 20
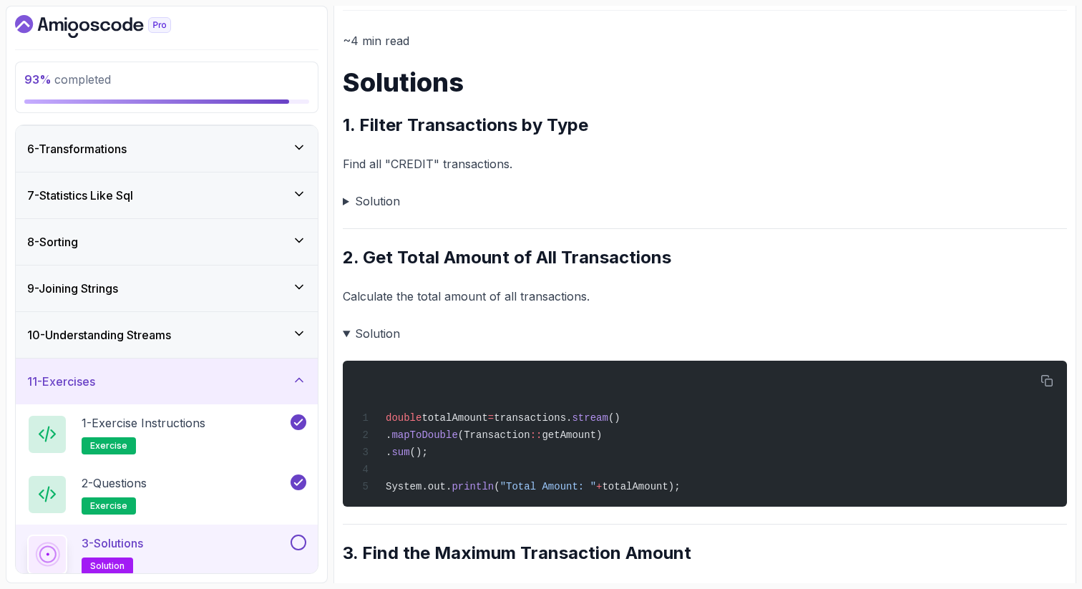
scroll to position [172, 0]
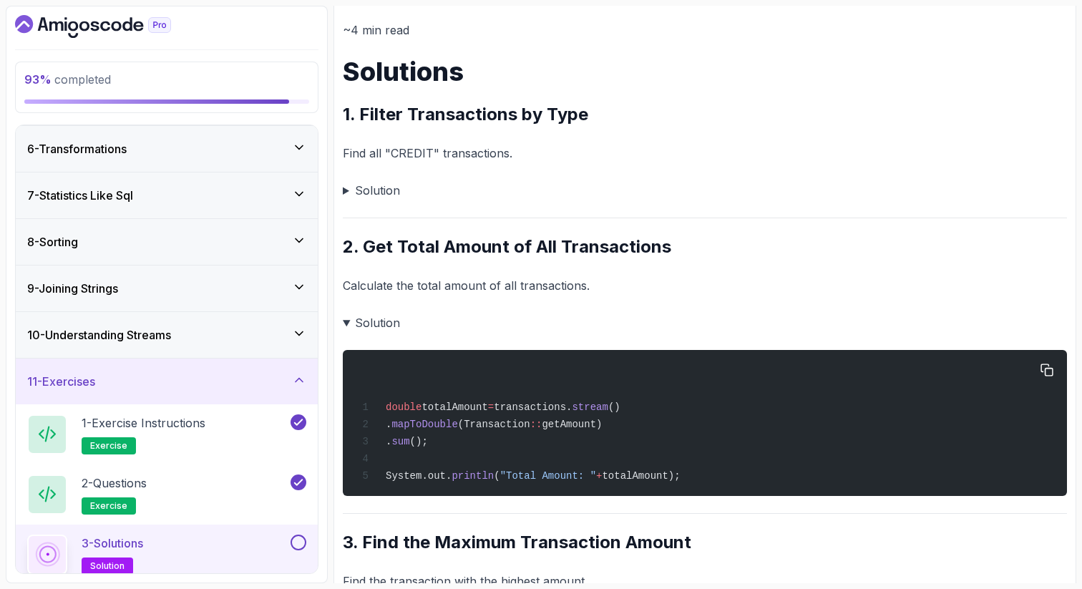
click at [542, 425] on span "::" at bounding box center [536, 424] width 12 height 11
click at [597, 428] on span "getAmount)" at bounding box center [572, 424] width 60 height 11
click at [346, 322] on summary "Solution" at bounding box center [705, 323] width 724 height 20
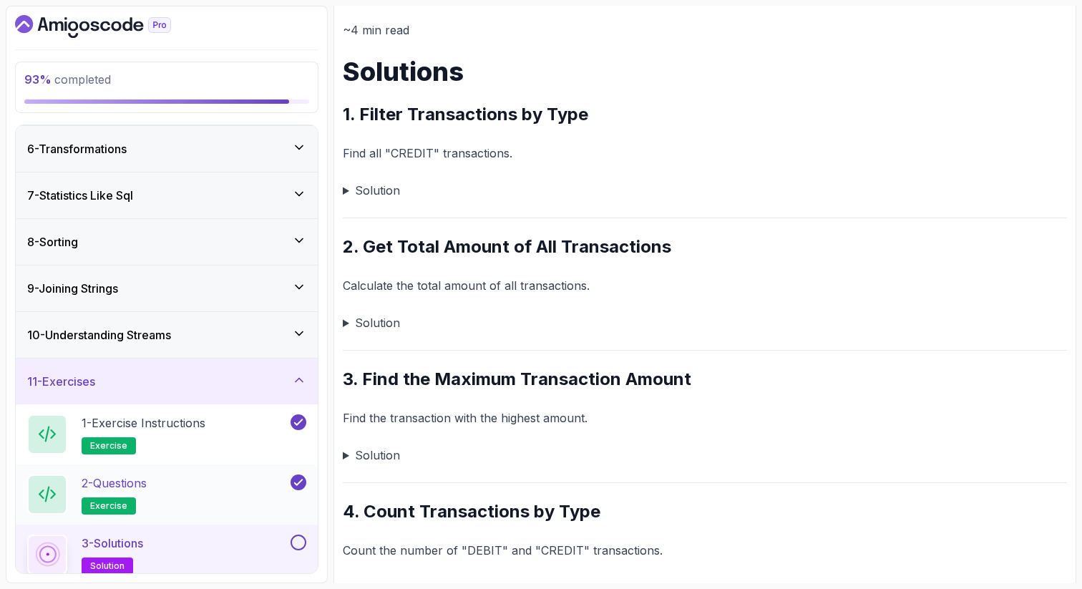
click at [235, 472] on div "2 - Questions exercise" at bounding box center [167, 494] width 302 height 60
click at [234, 488] on div "2 - Questions exercise" at bounding box center [157, 494] width 260 height 40
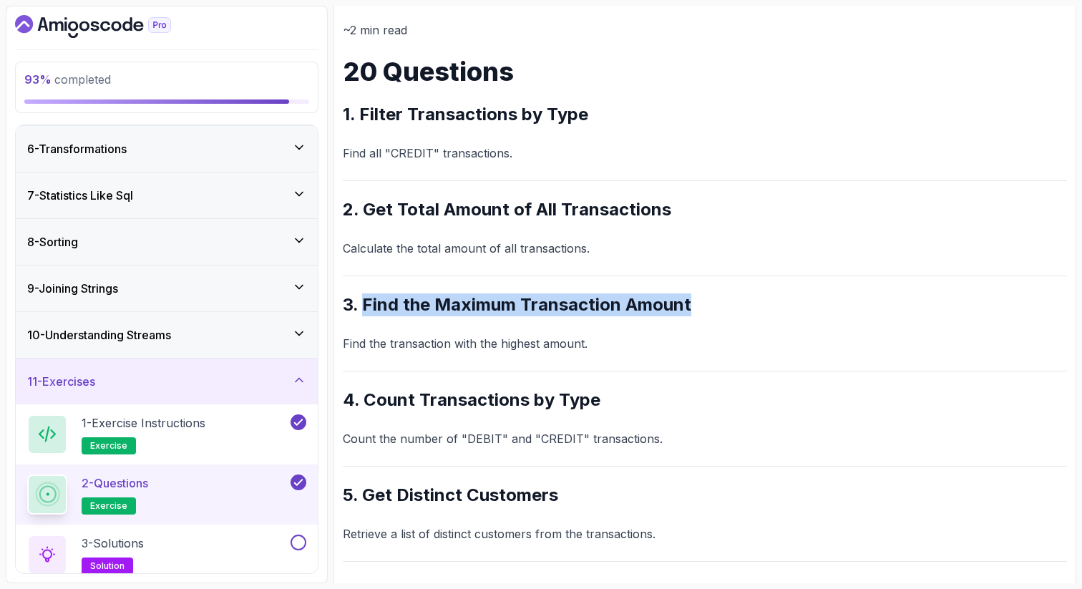
drag, startPoint x: 363, startPoint y: 300, endPoint x: 703, endPoint y: 311, distance: 339.3
click at [703, 311] on h2 "3. Find the Maximum Transaction Amount" at bounding box center [705, 304] width 724 height 23
copy h2 "Find the Maximum Transaction Amount"
click at [254, 542] on div "3 - Solutions solution" at bounding box center [157, 554] width 260 height 40
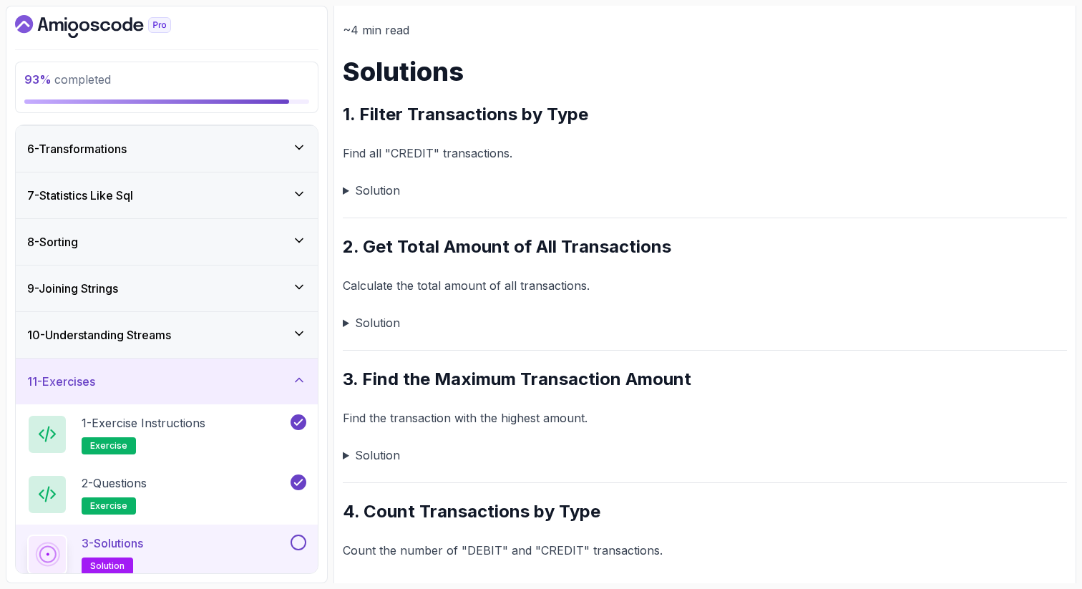
click at [344, 452] on summary "Solution" at bounding box center [705, 455] width 724 height 20
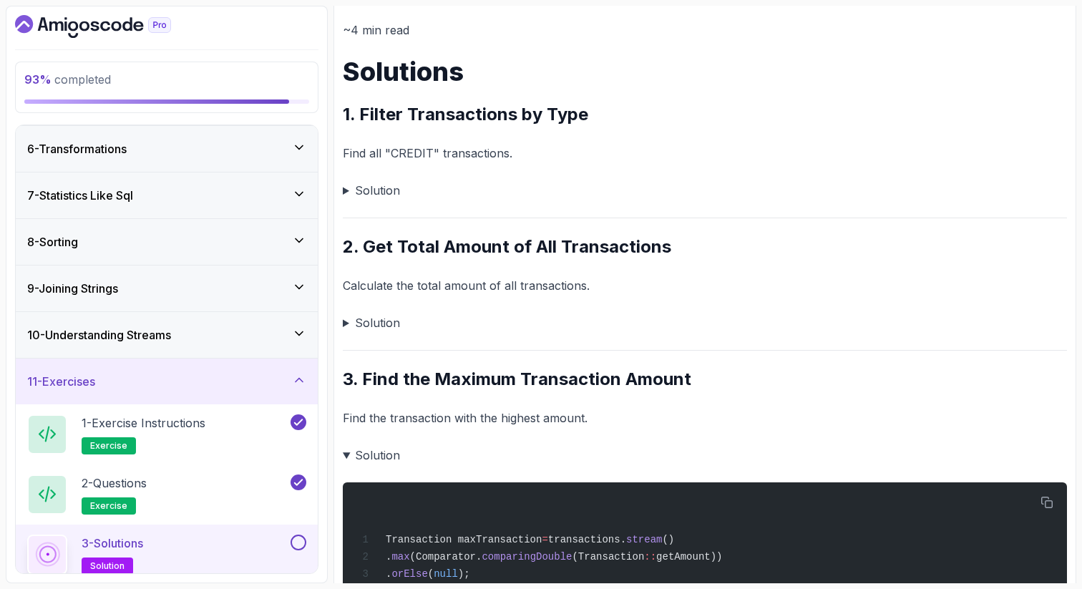
click at [445, 450] on summary "Solution" at bounding box center [705, 455] width 724 height 20
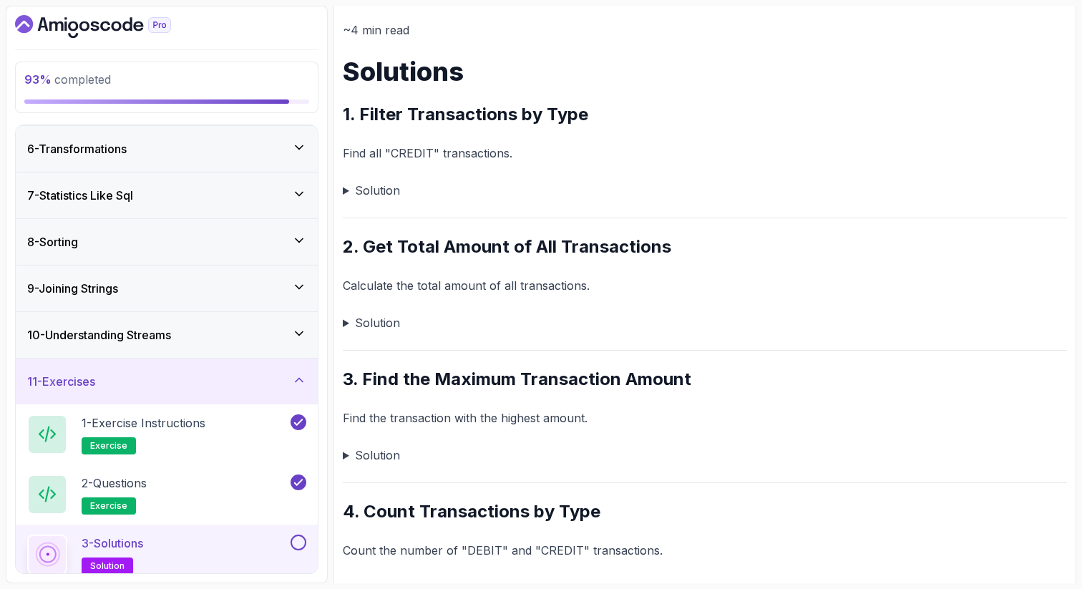
click at [343, 454] on summary "Solution" at bounding box center [705, 455] width 724 height 20
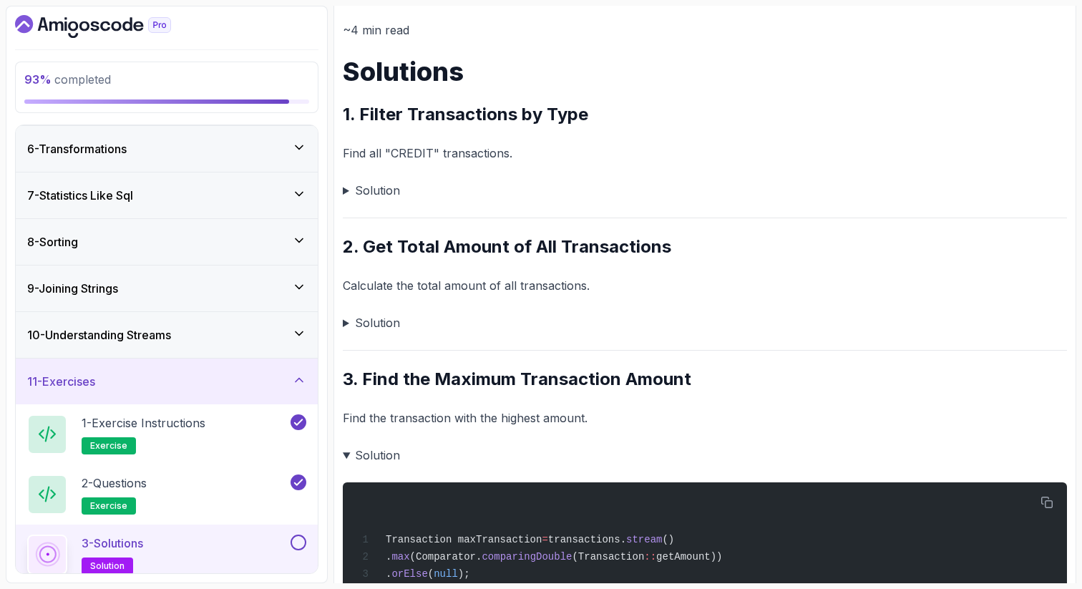
click at [434, 416] on p "Find the transaction with the highest amount." at bounding box center [705, 418] width 724 height 20
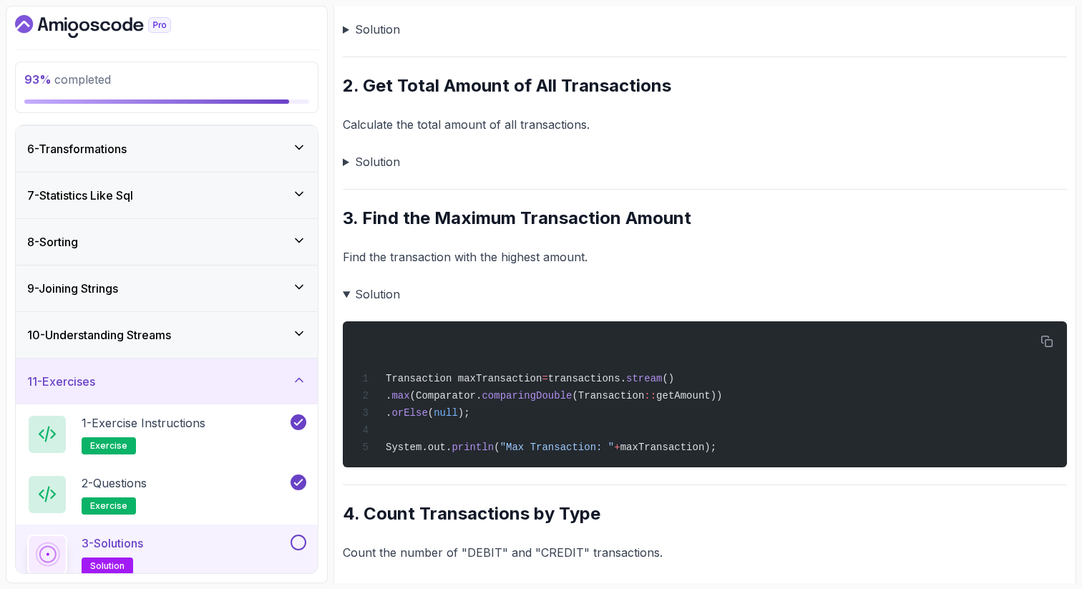
scroll to position [343, 0]
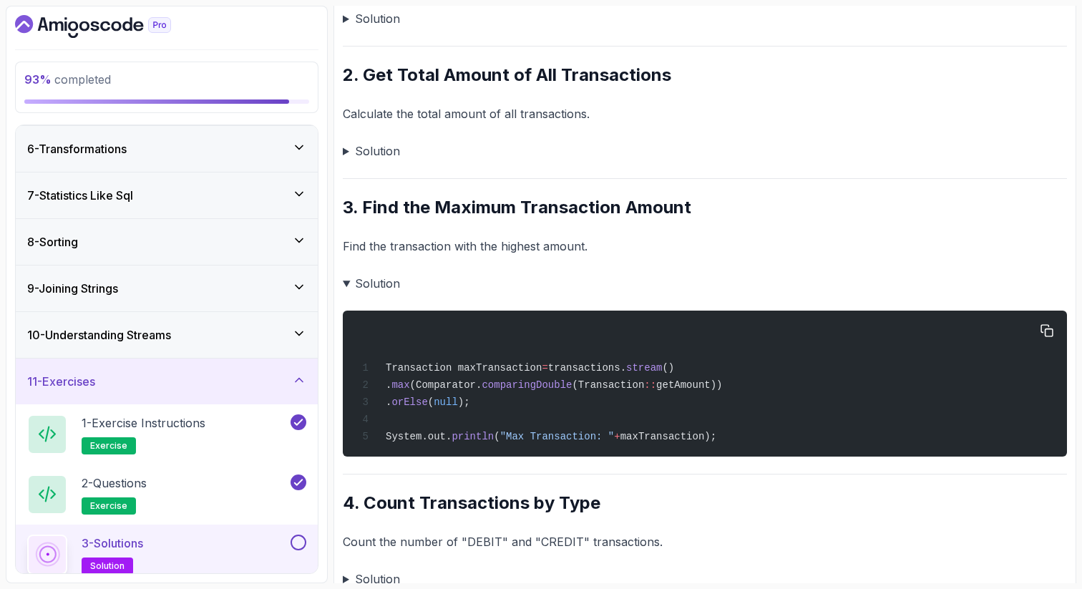
click at [660, 368] on span "stream" at bounding box center [644, 367] width 36 height 11
click at [409, 387] on span "max" at bounding box center [400, 384] width 18 height 11
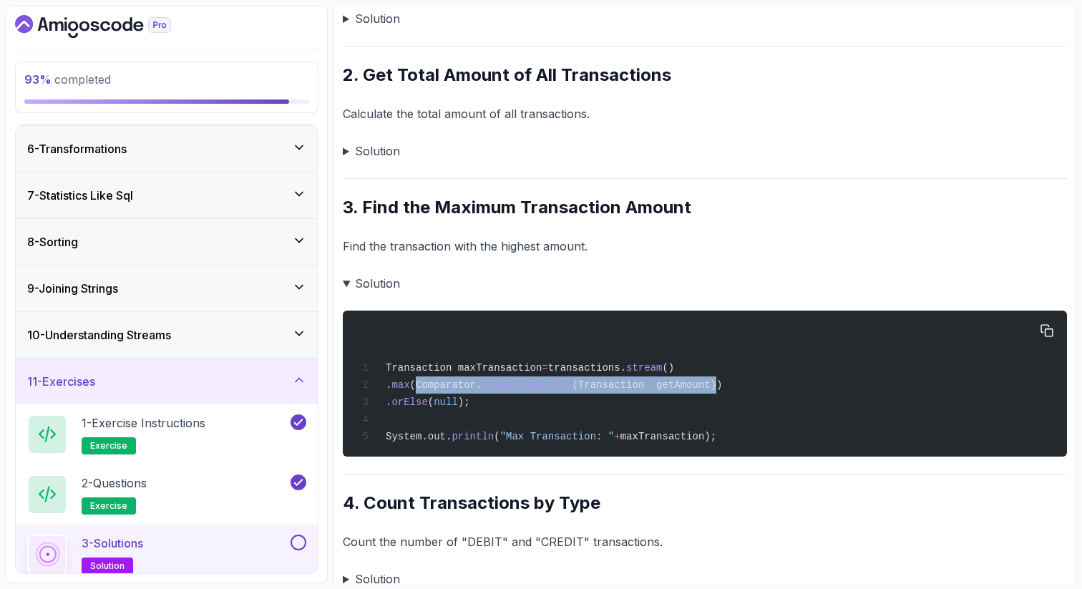
drag, startPoint x: 741, startPoint y: 387, endPoint x: 438, endPoint y: 384, distance: 303.4
click at [439, 385] on span ". max (Comparator. comparingDouble (Transaction :: getAmount))" at bounding box center [540, 384] width 366 height 11
copy span "Comparator. comparingDouble (Transaction :: getAmount)"
click at [195, 484] on div "2 - Questions exercise" at bounding box center [157, 494] width 260 height 40
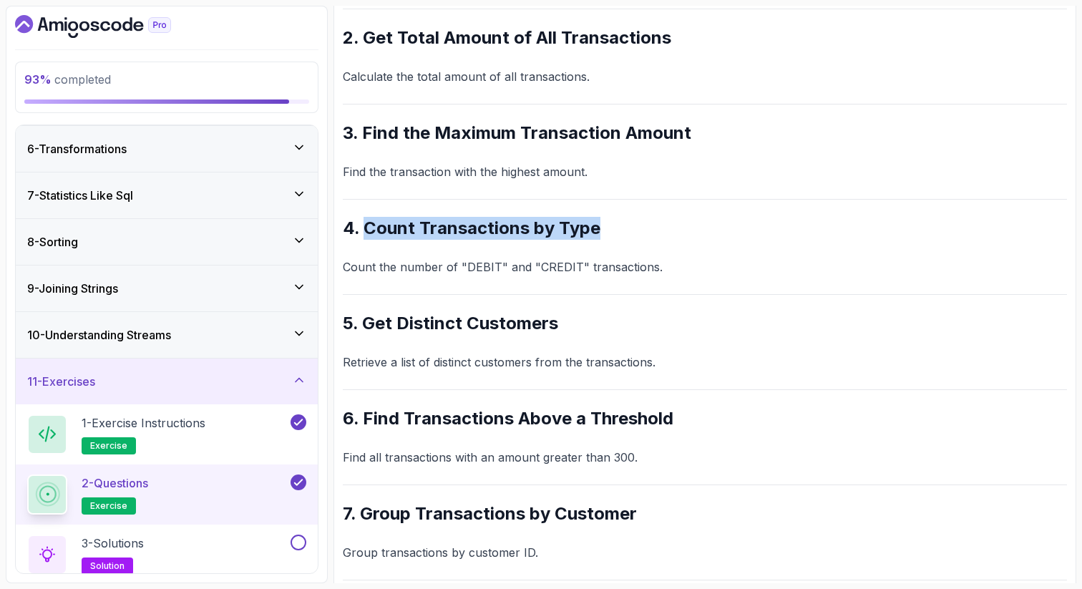
drag, startPoint x: 613, startPoint y: 225, endPoint x: 366, endPoint y: 233, distance: 247.7
click at [366, 234] on h2 "4. Count Transactions by Type" at bounding box center [705, 228] width 724 height 23
copy h2 "Count Transactions by Type"
click at [265, 542] on div "3 - Solutions solution" at bounding box center [157, 554] width 260 height 40
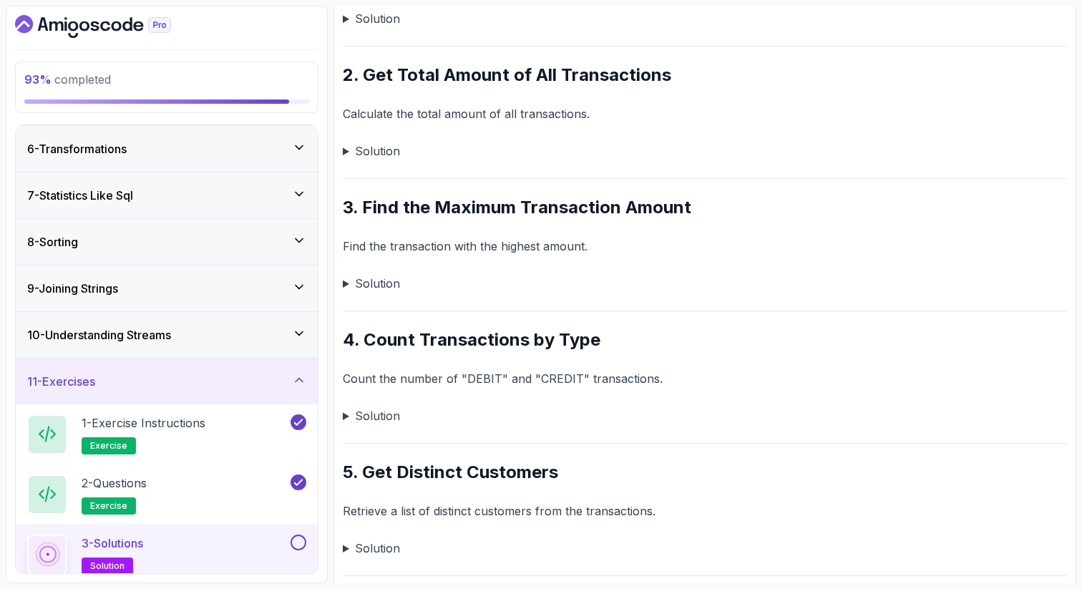
click at [346, 417] on summary "Solution" at bounding box center [705, 416] width 724 height 20
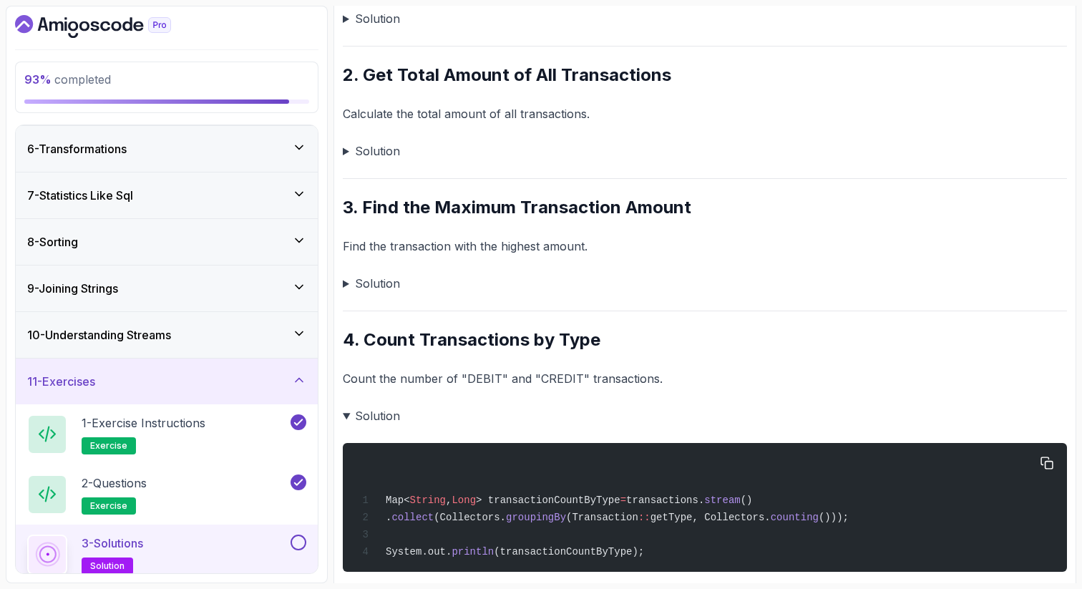
click at [740, 505] on span "stream" at bounding box center [722, 499] width 36 height 11
drag, startPoint x: 868, startPoint y: 519, endPoint x: 401, endPoint y: 523, distance: 467.2
click at [401, 523] on span ". collect (Collectors. groupingBy (Transaction :: getType, Collectors. counting…" at bounding box center [603, 517] width 492 height 11
copy span ". collect (Collectors. groupingBy (Transaction :: getType, Collectors. counting…"
click at [349, 414] on summary "Solution" at bounding box center [705, 416] width 724 height 20
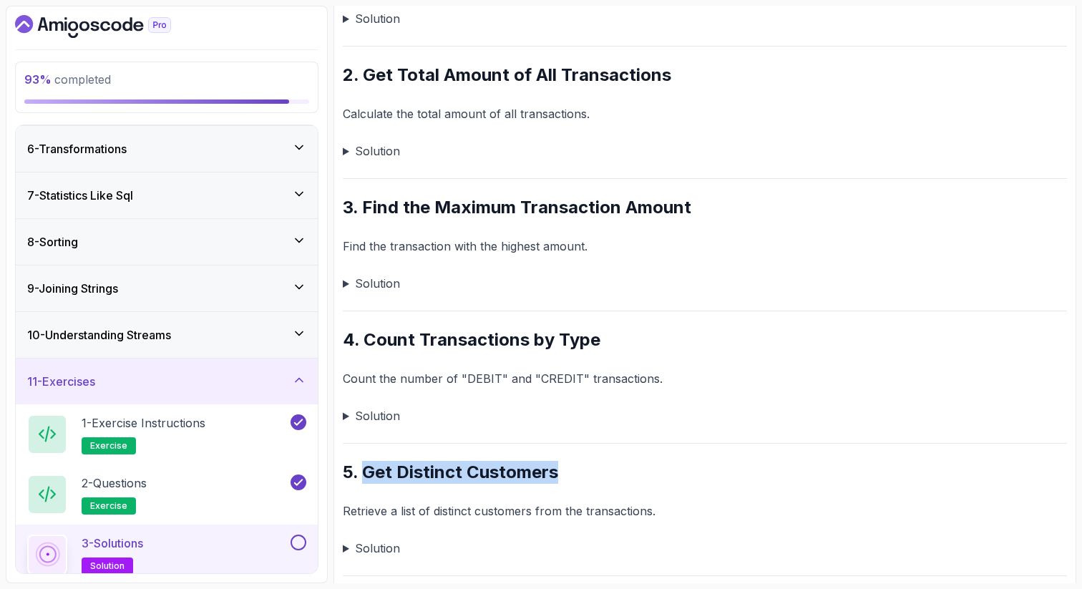
drag, startPoint x: 565, startPoint y: 477, endPoint x: 363, endPoint y: 474, distance: 201.8
click at [363, 474] on h2 "5. Get Distinct Customers" at bounding box center [705, 472] width 724 height 23
copy h2 "Get Distinct Customers"
click at [254, 552] on div "3 - Solutions solution" at bounding box center [157, 554] width 260 height 40
click at [345, 546] on summary "Solution" at bounding box center [705, 548] width 724 height 20
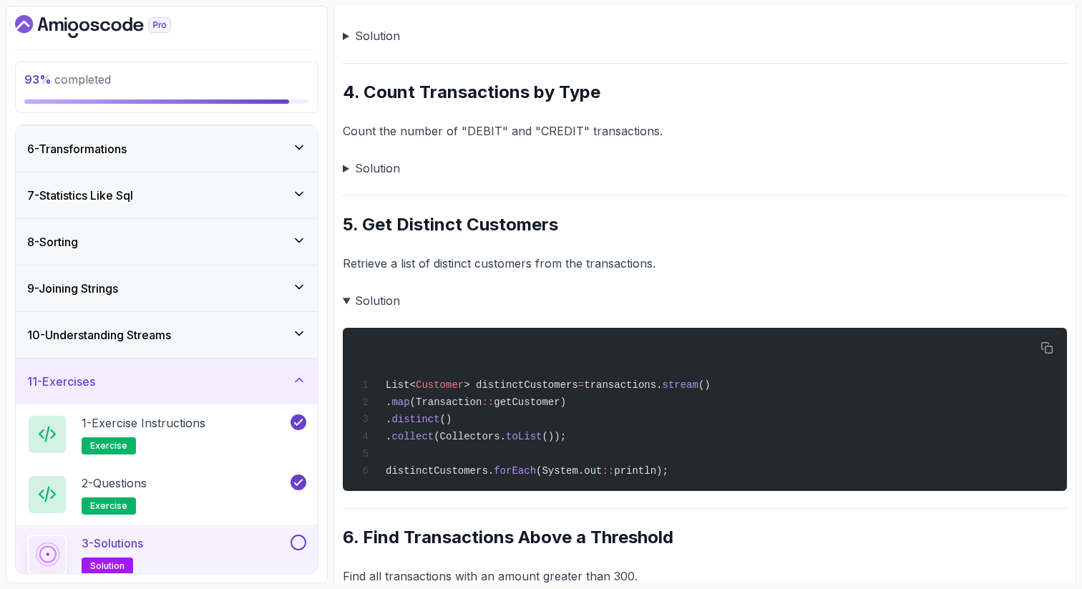
scroll to position [630, 0]
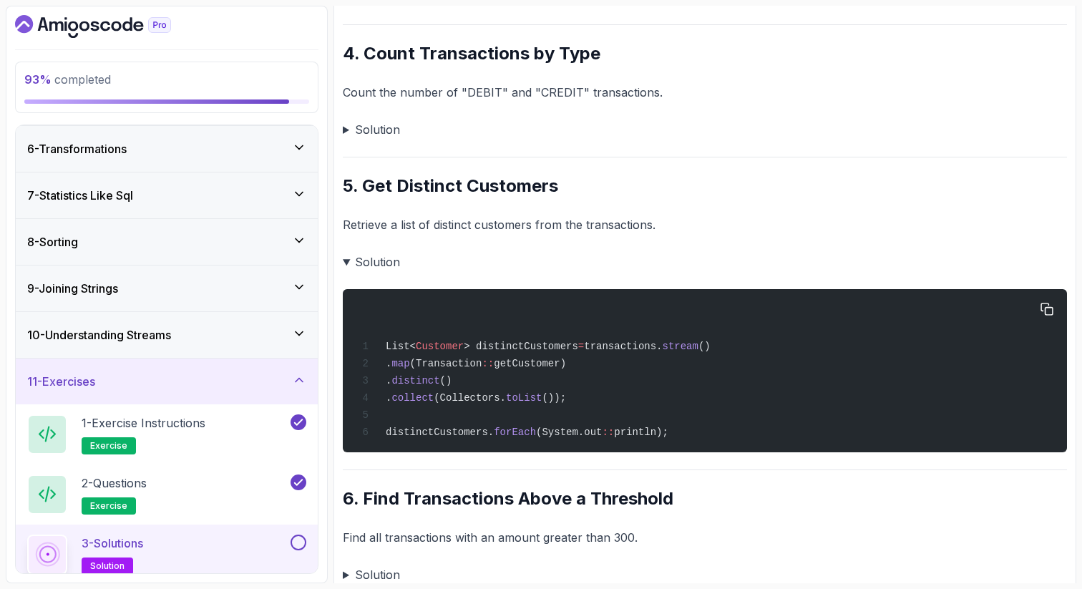
click at [409, 366] on span "map" at bounding box center [400, 363] width 18 height 11
click at [467, 369] on span "(Transaction" at bounding box center [446, 363] width 72 height 11
click at [560, 367] on span "getCustomer)" at bounding box center [530, 363] width 72 height 11
click at [439, 376] on span "distinct" at bounding box center [415, 380] width 48 height 11
click at [434, 401] on span "collect" at bounding box center [412, 397] width 42 height 11
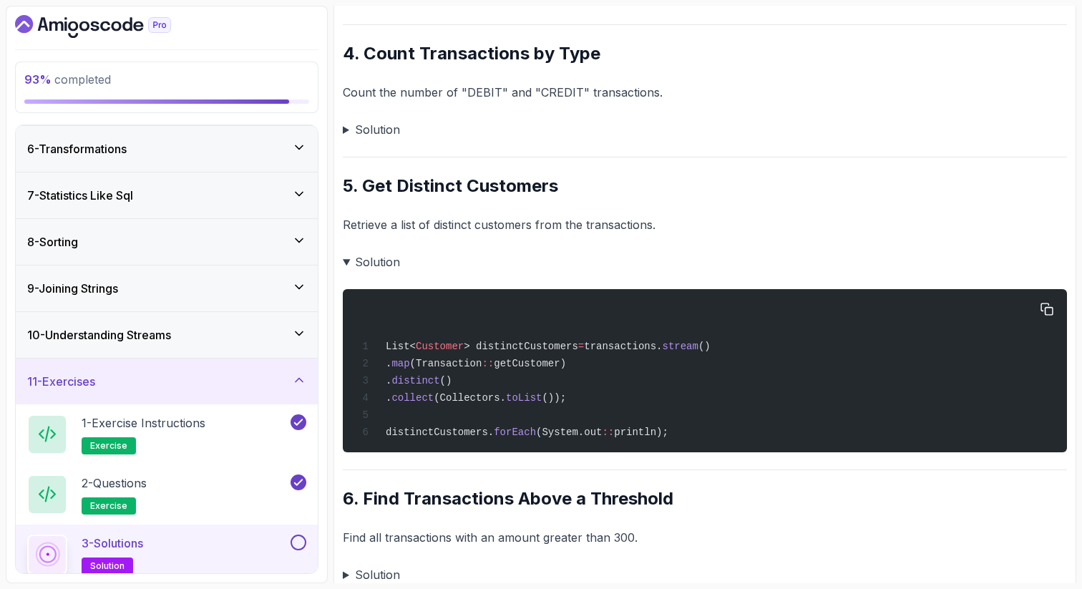
click at [552, 408] on div "List< Customer > distinctCustomers = transactions. stream () . map (Transaction…" at bounding box center [704, 371] width 701 height 146
click at [346, 259] on summary "Solution" at bounding box center [705, 262] width 724 height 20
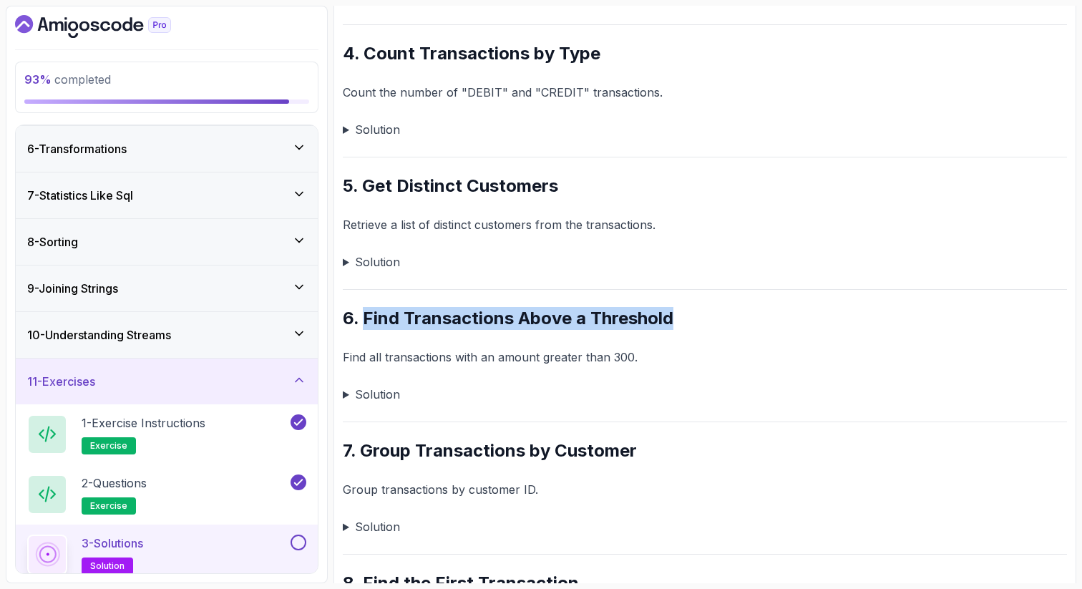
drag, startPoint x: 672, startPoint y: 324, endPoint x: 363, endPoint y: 323, distance: 309.1
click at [363, 323] on h2 "6. Find Transactions Above a Threshold" at bounding box center [705, 318] width 724 height 23
copy h2 "Find Transactions Above a Threshold"
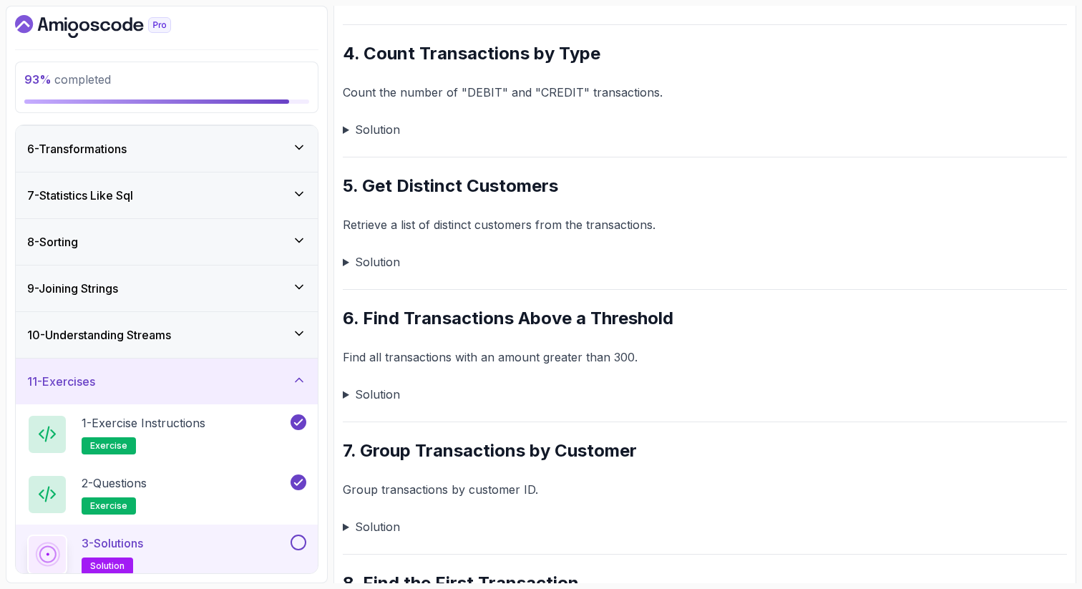
click at [344, 396] on summary "Solution" at bounding box center [705, 394] width 724 height 20
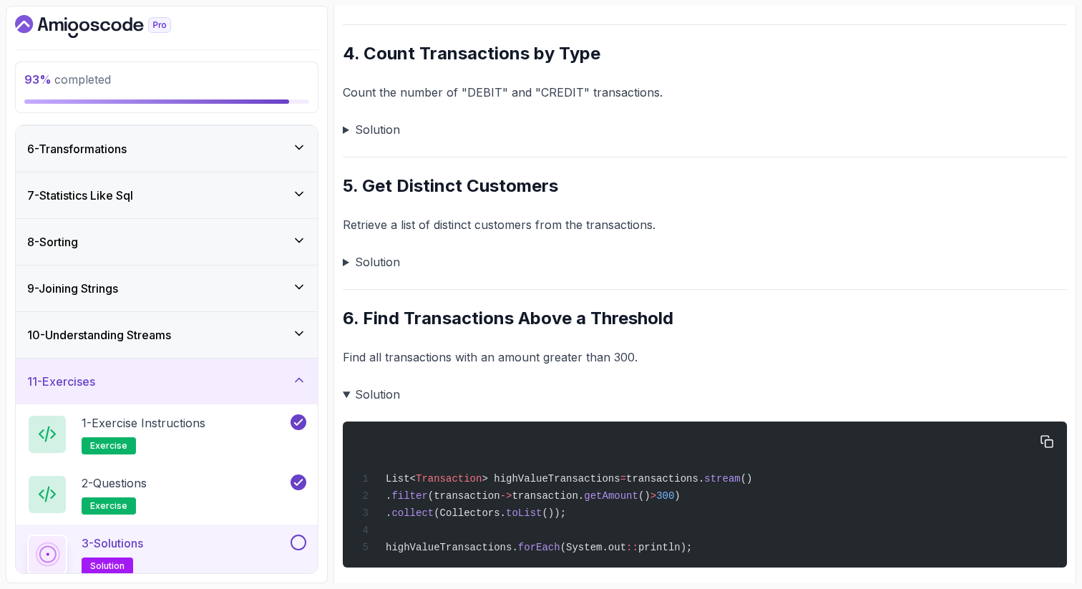
click at [490, 451] on div "List< Transaction > highValueTransactions = transactions. stream () . filter (t…" at bounding box center [704, 494] width 701 height 129
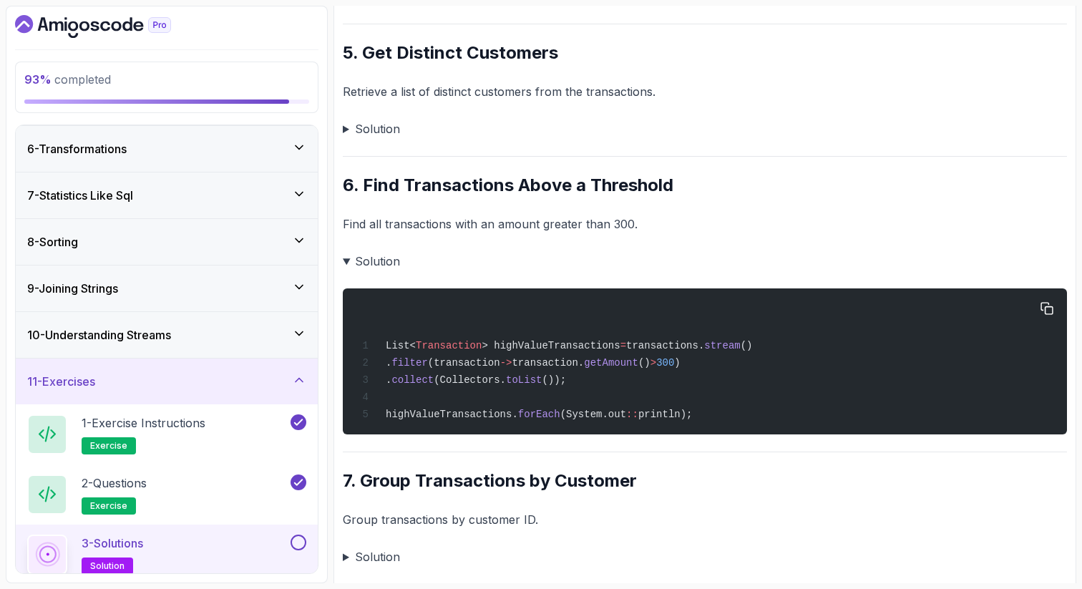
scroll to position [773, 0]
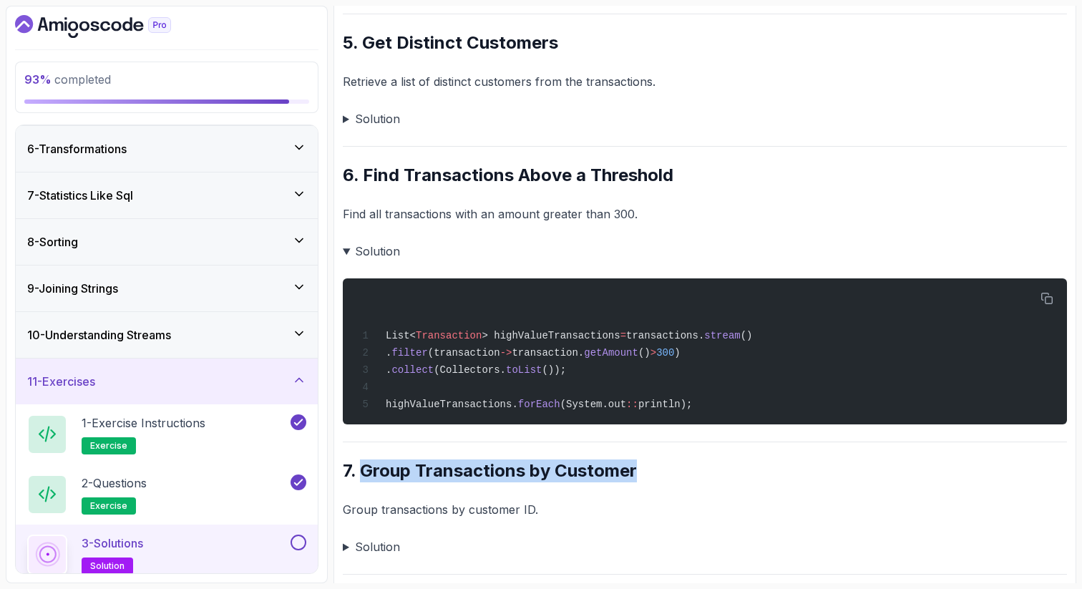
drag, startPoint x: 640, startPoint y: 480, endPoint x: 358, endPoint y: 477, distance: 281.9
click at [358, 477] on h2 "7. Group Transactions by Customer" at bounding box center [705, 470] width 724 height 23
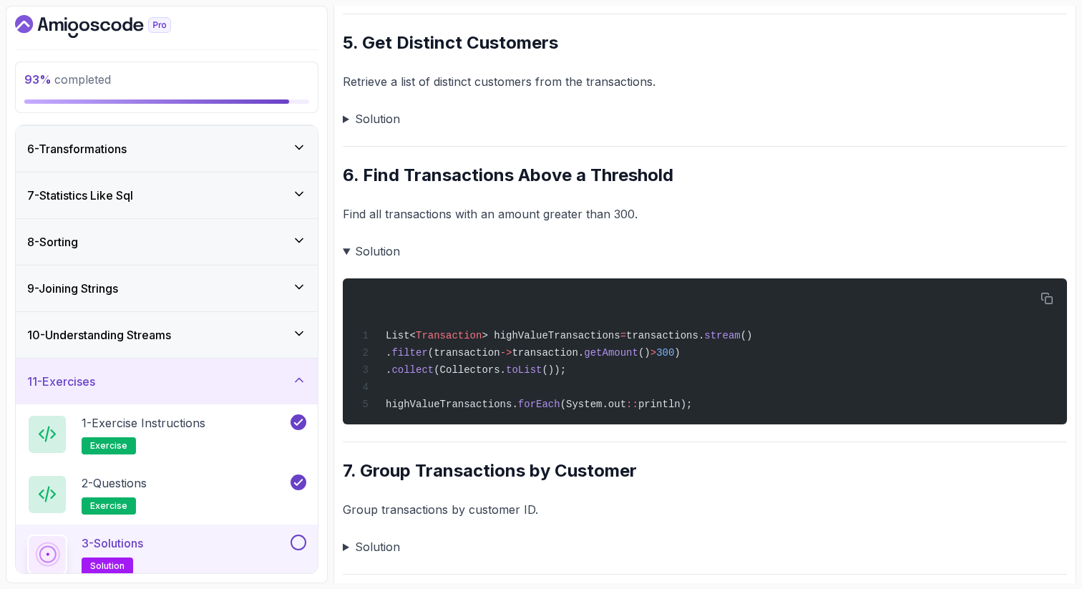
click at [350, 250] on summary "Solution" at bounding box center [705, 251] width 724 height 20
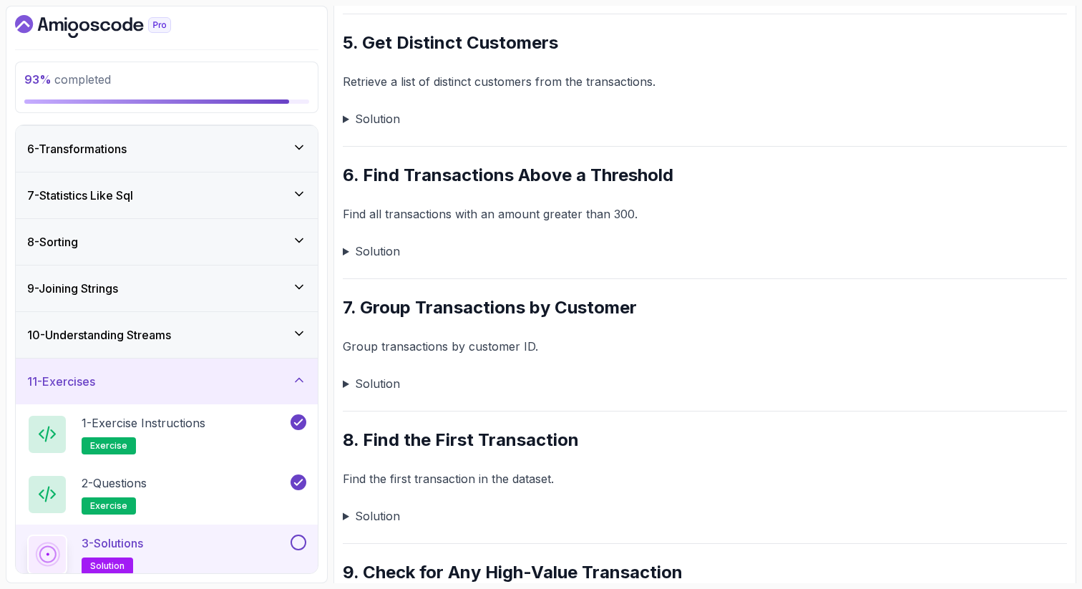
click at [798, 351] on p "Group transactions by customer ID." at bounding box center [705, 346] width 724 height 20
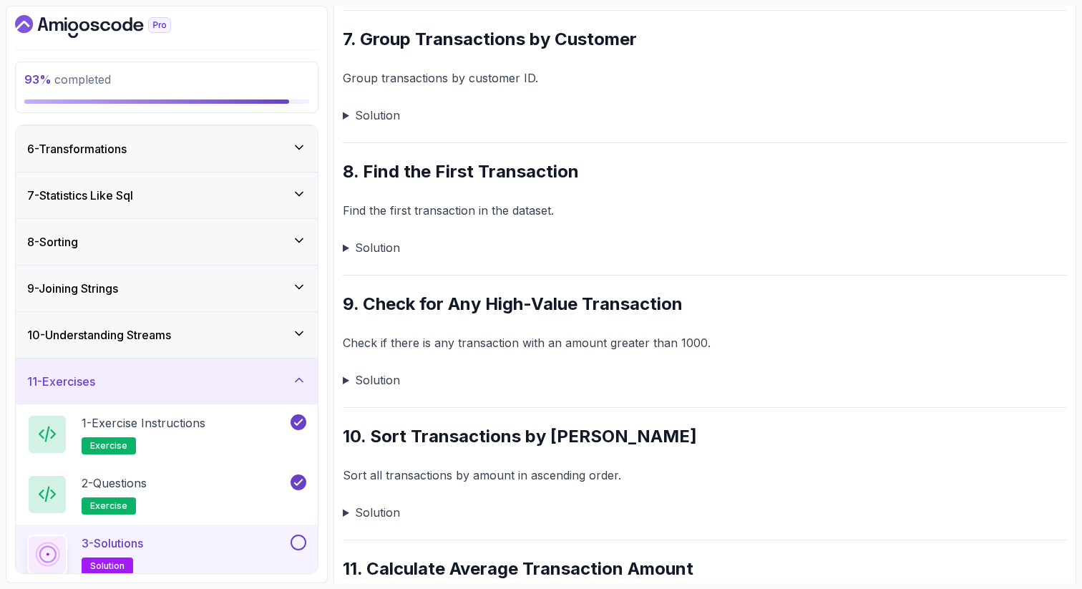
scroll to position [1030, 0]
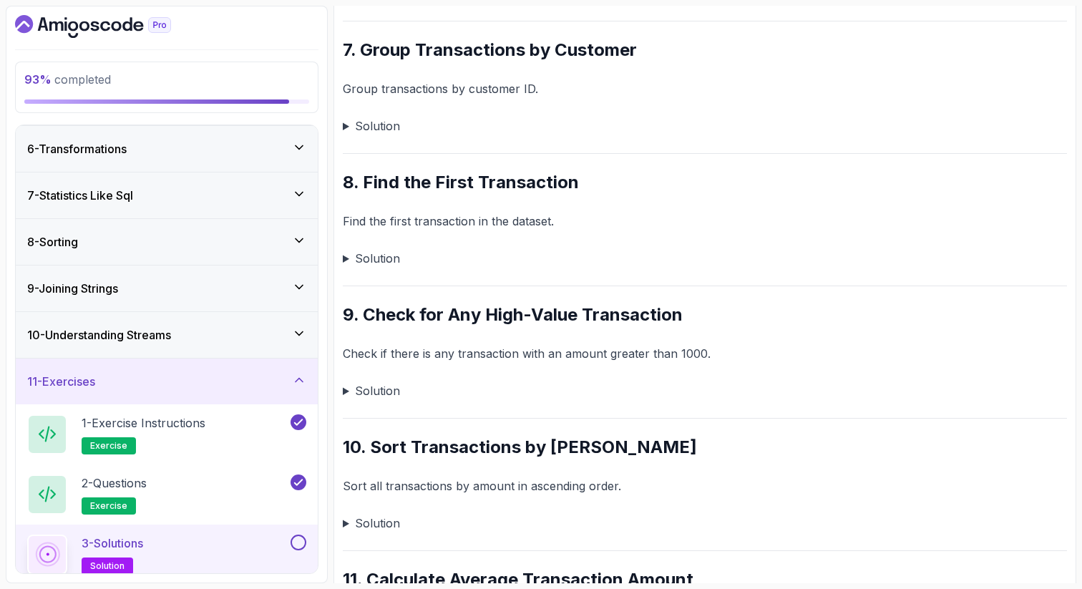
click at [344, 124] on summary "Solution" at bounding box center [705, 126] width 724 height 20
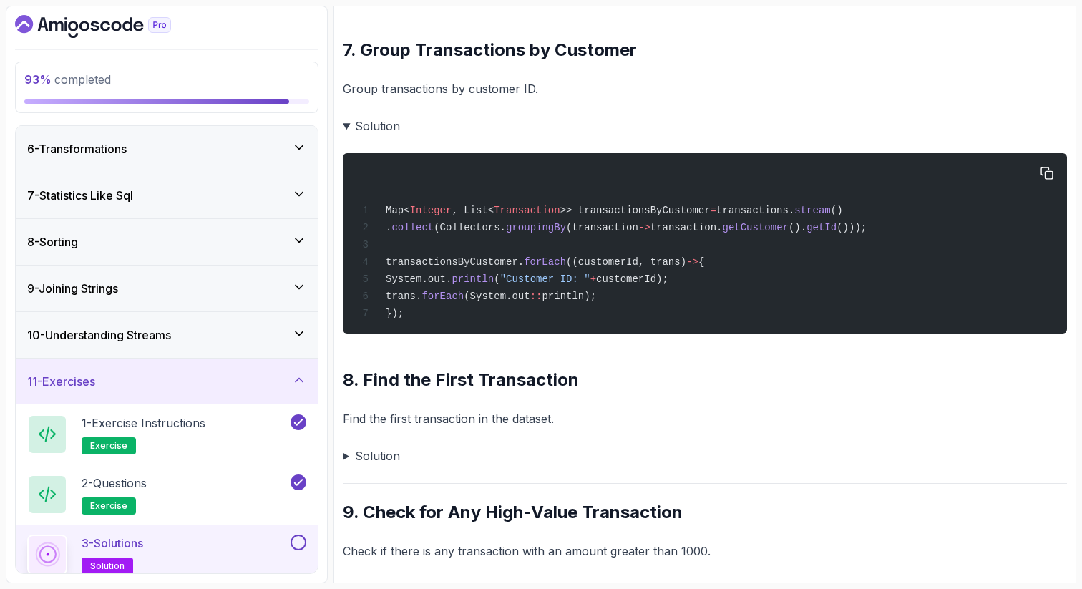
click at [434, 226] on span "collect" at bounding box center [412, 227] width 42 height 11
click at [563, 232] on span "groupingBy" at bounding box center [536, 227] width 60 height 11
click at [788, 230] on span "getCustomer" at bounding box center [756, 227] width 66 height 11
click at [836, 230] on span "getId" at bounding box center [821, 227] width 30 height 11
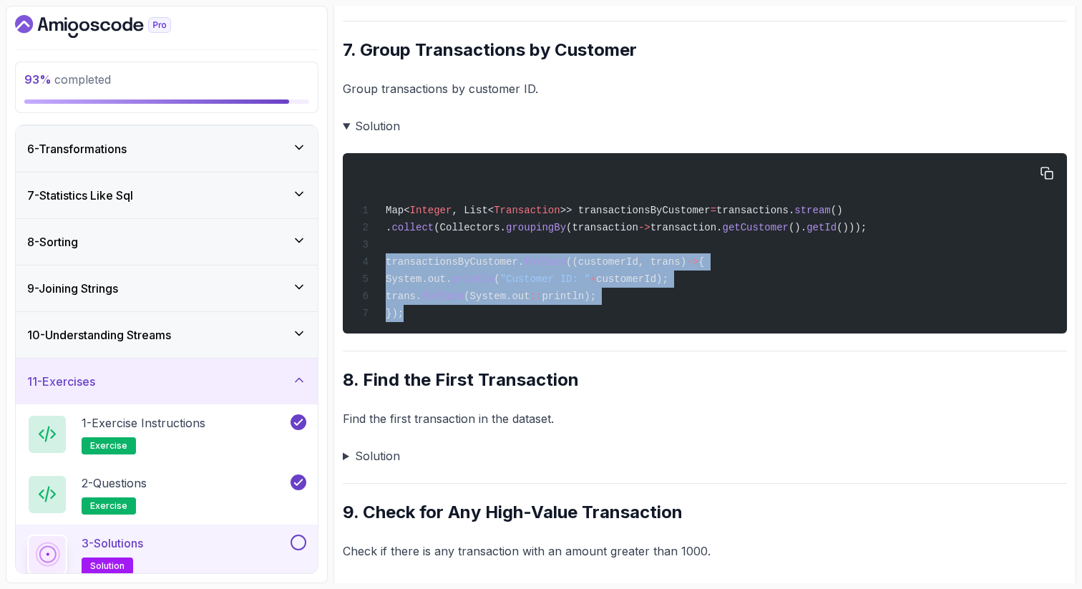
drag, startPoint x: 411, startPoint y: 326, endPoint x: 381, endPoint y: 265, distance: 67.2
click at [381, 265] on div "Map< Integer , List< Transaction >> transactionsByCustomer = transactions. stre…" at bounding box center [704, 243] width 701 height 163
click at [416, 317] on div "Map< Integer , List< Transaction >> transactionsByCustomer = transactions. stre…" at bounding box center [704, 243] width 701 height 163
drag, startPoint x: 411, startPoint y: 319, endPoint x: 382, endPoint y: 265, distance: 61.4
click at [382, 265] on div "Map< Integer , List< Transaction >> transactionsByCustomer = transactions. stre…" at bounding box center [704, 243] width 701 height 163
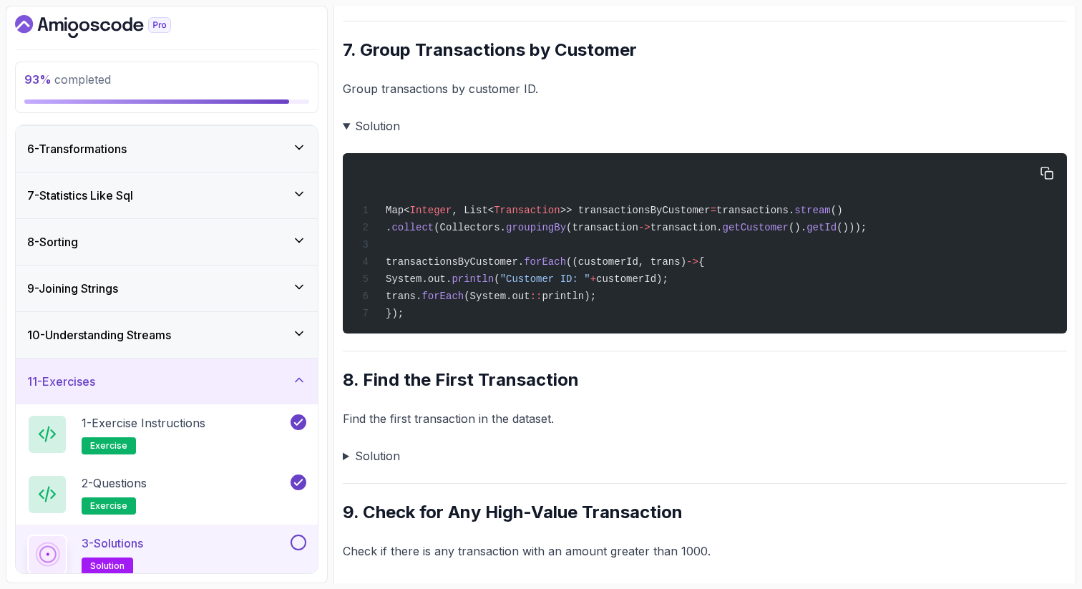
click at [670, 312] on div "Map< Integer , List< Transaction >> transactionsByCustomer = transactions. stre…" at bounding box center [704, 243] width 701 height 163
click at [614, 263] on span "((customerId, trans)" at bounding box center [626, 261] width 120 height 11
click at [673, 263] on span "((customerId, trans)" at bounding box center [626, 261] width 120 height 11
click at [668, 285] on span "customerId);" at bounding box center [632, 278] width 72 height 11
click at [421, 302] on span "trans." at bounding box center [404, 295] width 36 height 11
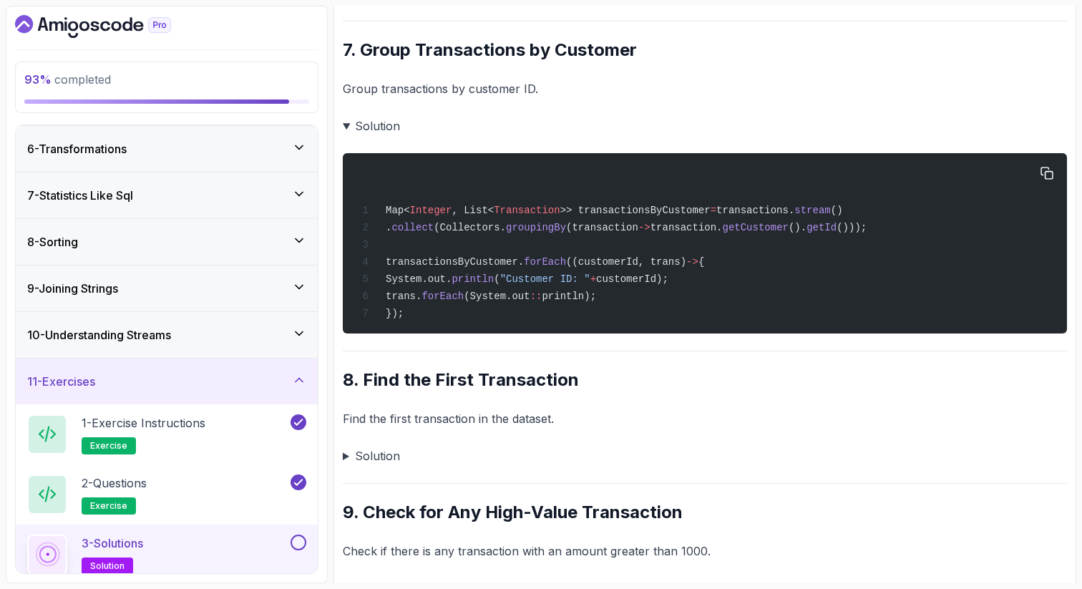
click at [433, 215] on span "Integer" at bounding box center [431, 210] width 42 height 11
click at [537, 212] on span "Transaction" at bounding box center [527, 210] width 66 height 11
drag, startPoint x: 579, startPoint y: 391, endPoint x: 362, endPoint y: 393, distance: 216.8
click at [363, 391] on h2 "8. Find the First Transaction" at bounding box center [705, 379] width 724 height 23
click at [345, 457] on summary "Solution" at bounding box center [705, 456] width 724 height 20
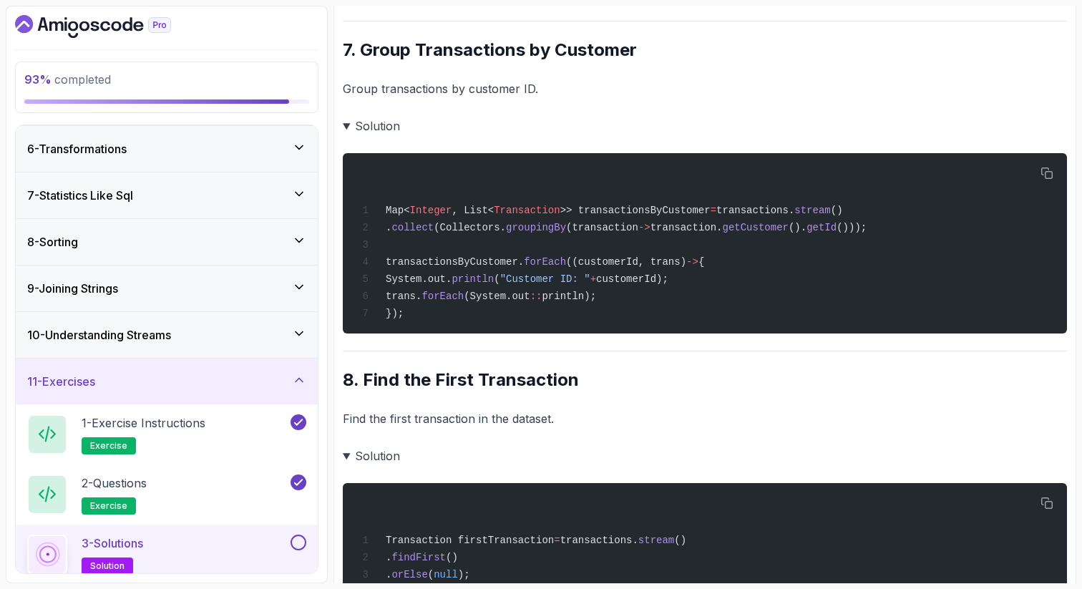
click at [404, 453] on summary "Solution" at bounding box center [705, 456] width 724 height 20
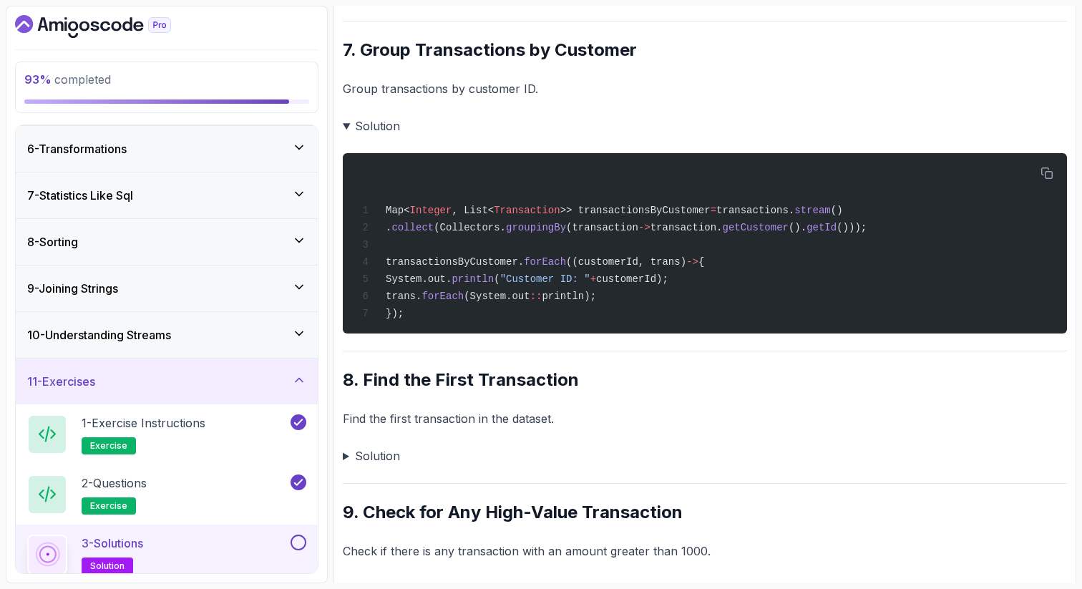
click at [346, 465] on summary "Solution" at bounding box center [705, 456] width 724 height 20
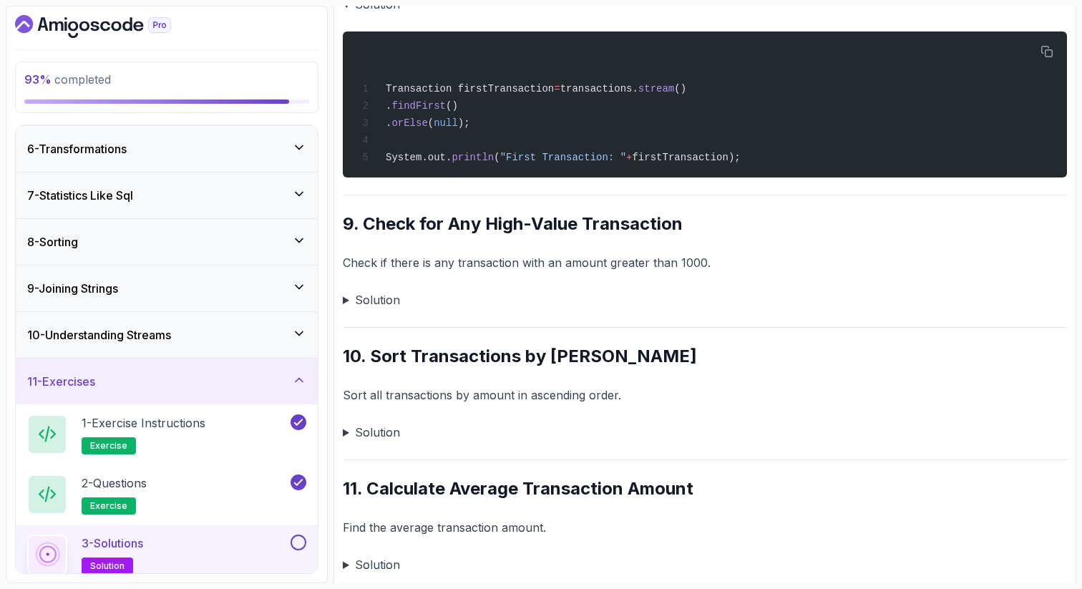
scroll to position [1472, 0]
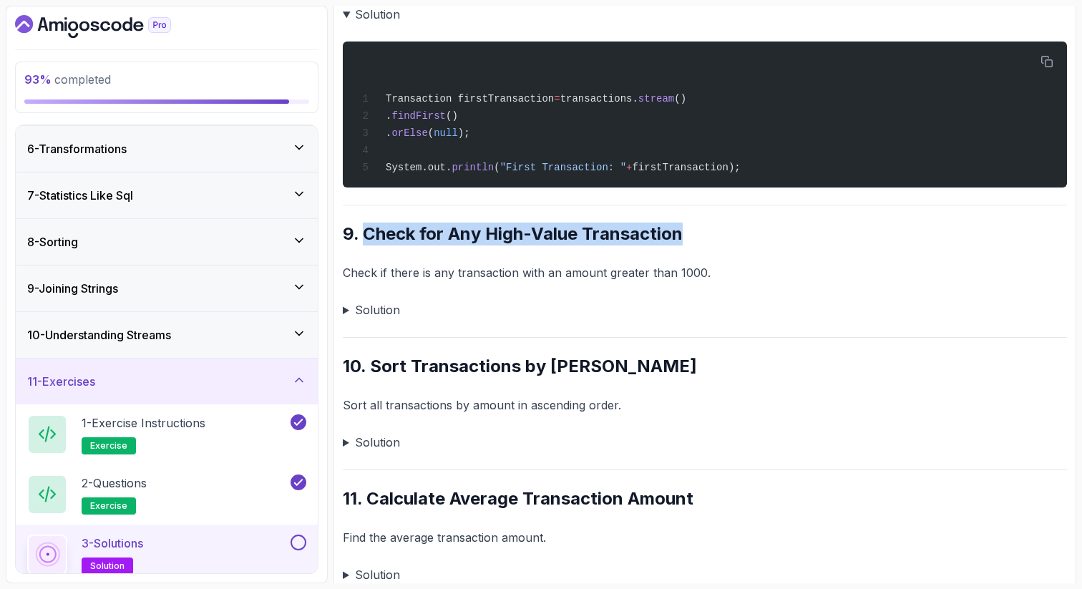
drag, startPoint x: 686, startPoint y: 249, endPoint x: 364, endPoint y: 244, distance: 322.0
click at [364, 245] on h2 "9. Check for Any High-Value Transaction" at bounding box center [705, 234] width 724 height 23
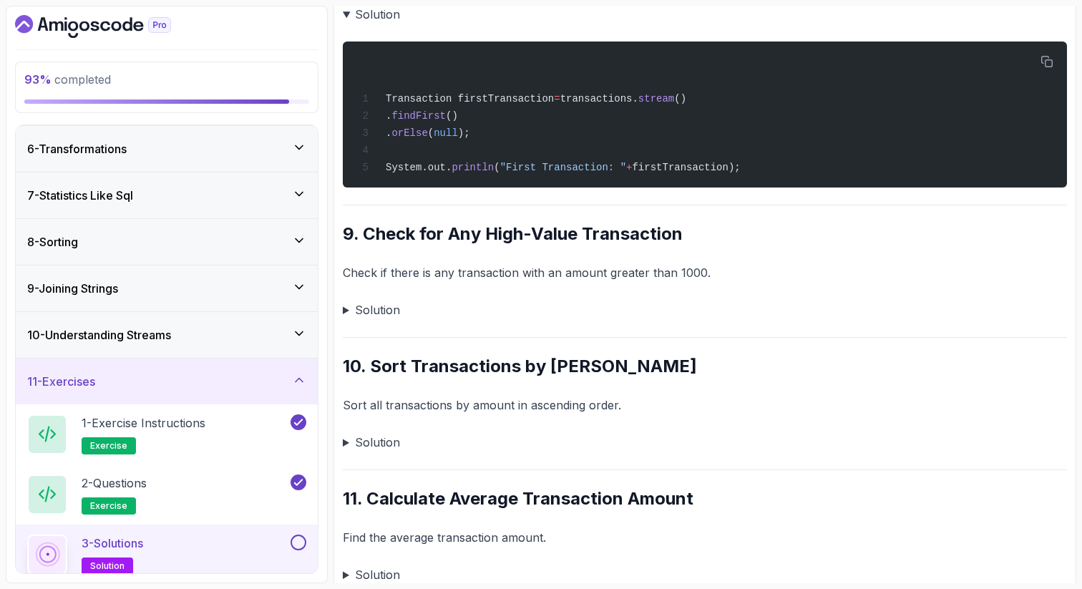
click at [347, 318] on summary "Solution" at bounding box center [705, 310] width 724 height 20
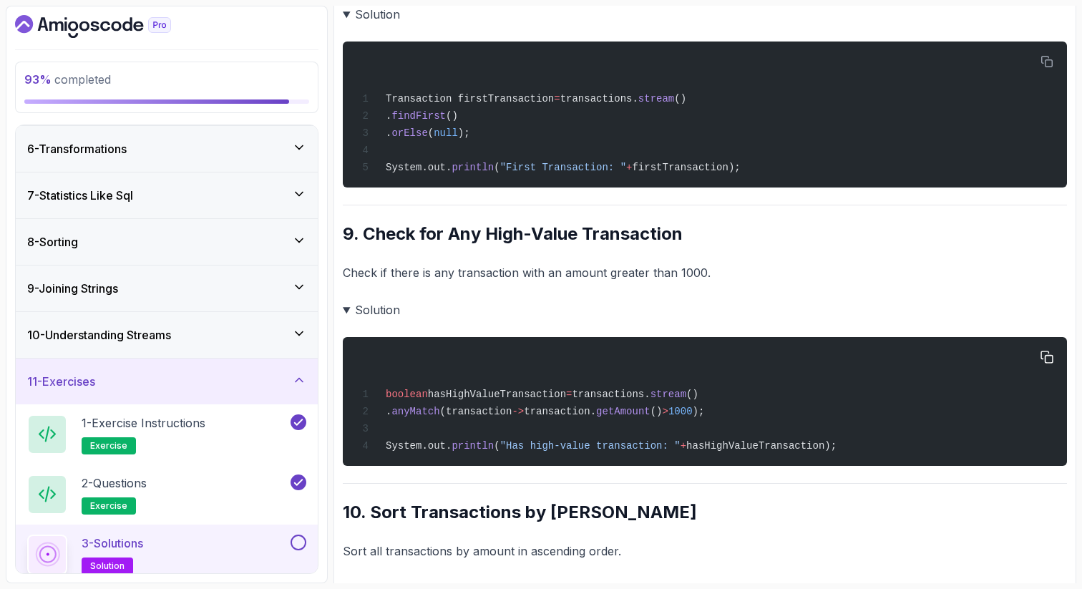
click at [484, 400] on span "hasHighValueTransaction" at bounding box center [497, 394] width 138 height 11
click at [439, 417] on span "anyMatch" at bounding box center [415, 411] width 48 height 11
click at [596, 417] on span "transaction." at bounding box center [560, 411] width 72 height 11
drag, startPoint x: 616, startPoint y: 522, endPoint x: 370, endPoint y: 525, distance: 246.2
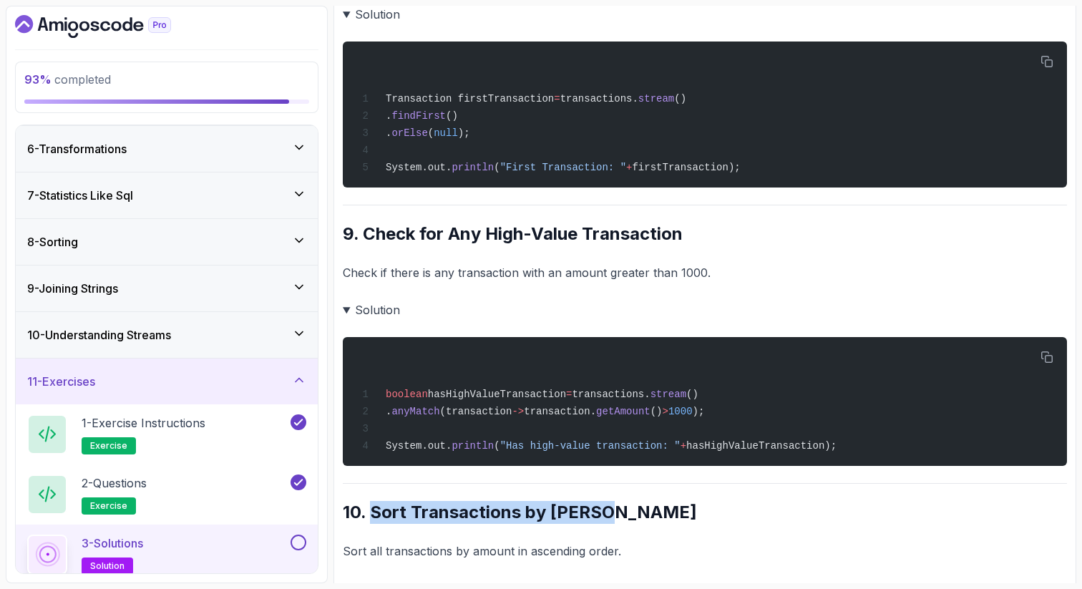
click at [370, 524] on h2 "10. Sort Transactions by Amount" at bounding box center [705, 512] width 724 height 23
click at [425, 494] on div "~4 min read Solutions 1. Filter Transactions by Type Find all "CREDIT" transact…" at bounding box center [705, 321] width 724 height 3202
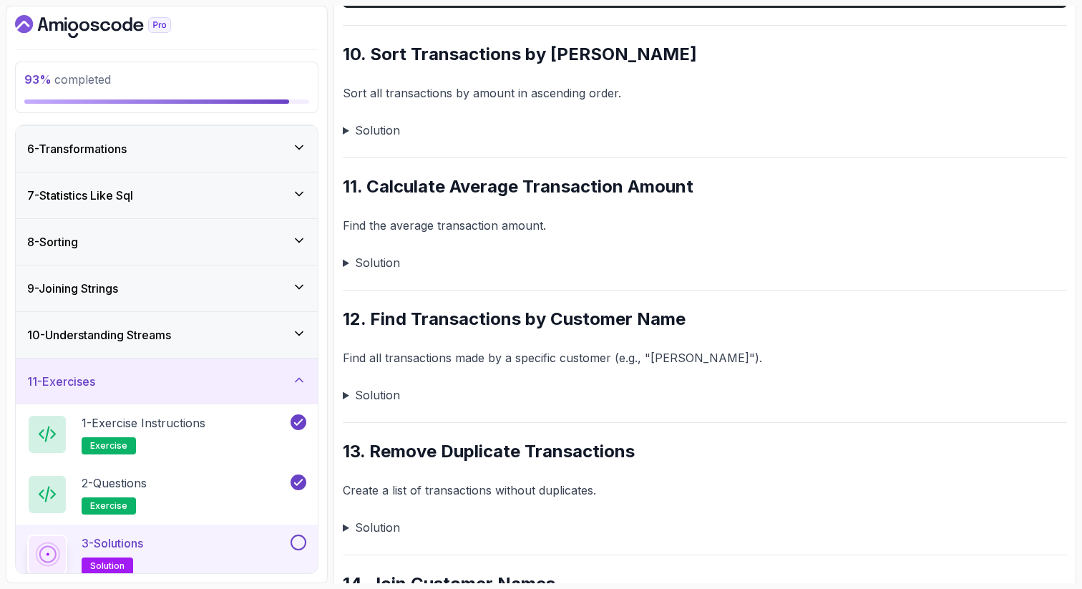
scroll to position [1958, 0]
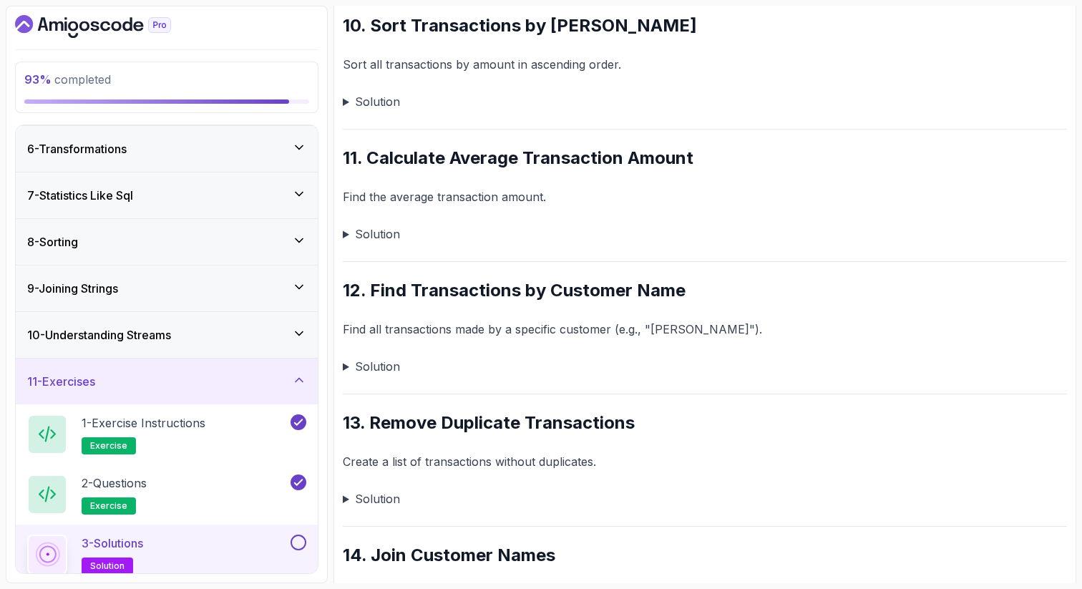
click at [346, 110] on summary "Solution" at bounding box center [705, 102] width 724 height 20
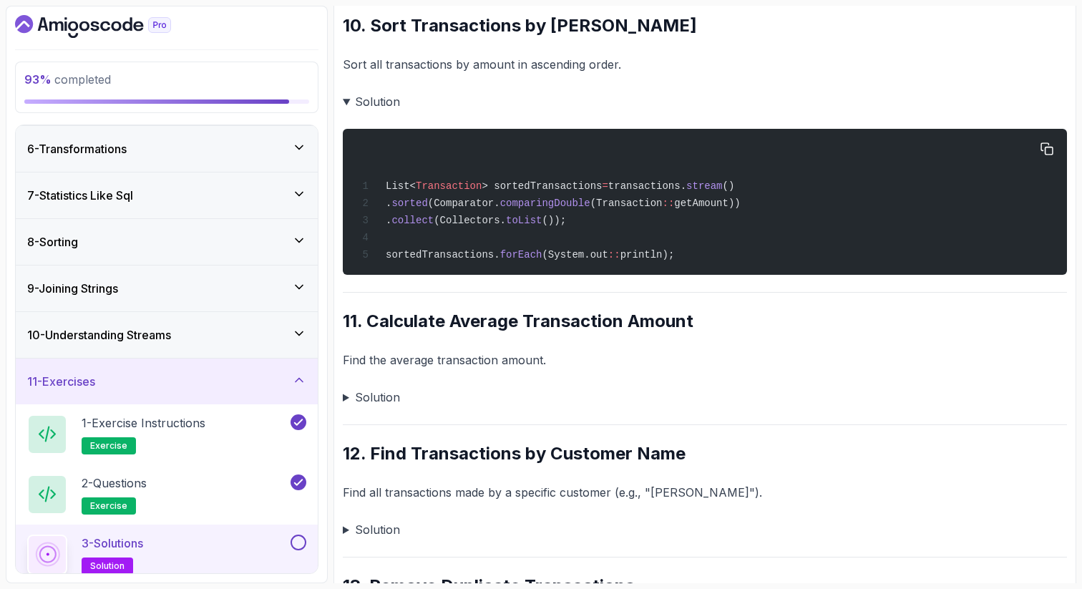
click at [427, 209] on span "sorted" at bounding box center [409, 202] width 36 height 11
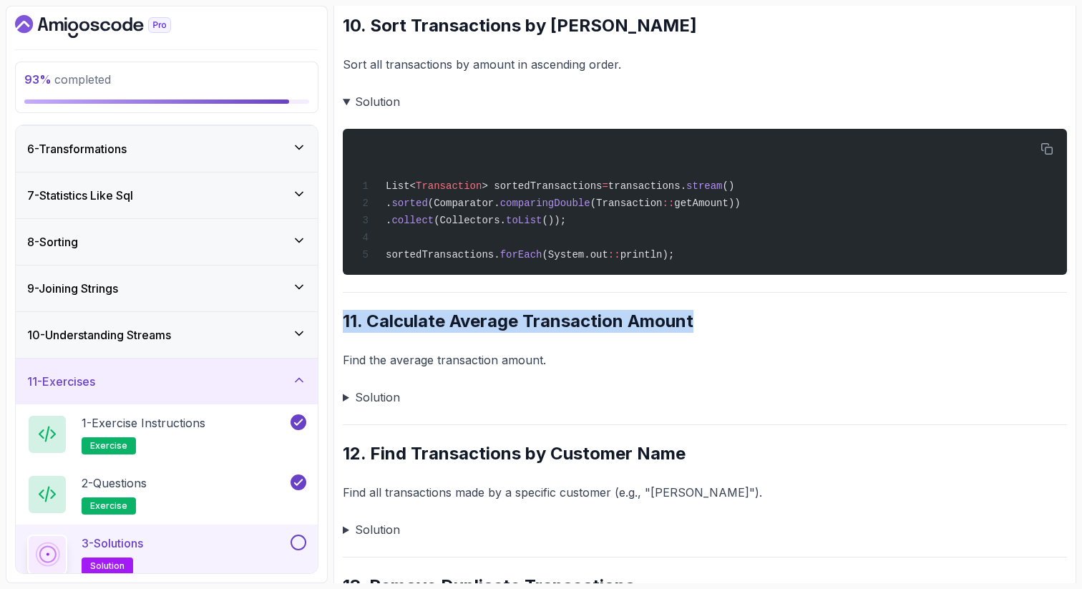
drag, startPoint x: 707, startPoint y: 333, endPoint x: 368, endPoint y: 323, distance: 338.6
drag, startPoint x: 371, startPoint y: 336, endPoint x: 692, endPoint y: 329, distance: 321.3
click at [688, 327] on h2 "11. Calculate Average Transaction Amount" at bounding box center [705, 321] width 724 height 23
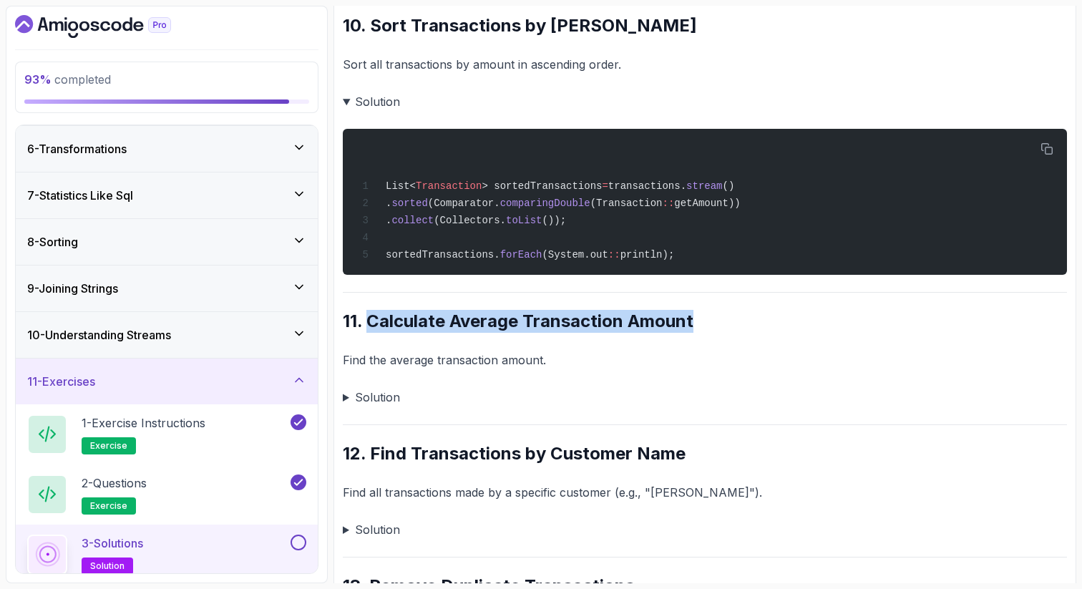
drag, startPoint x: 698, startPoint y: 338, endPoint x: 367, endPoint y: 333, distance: 331.3
click at [367, 333] on h2 "11. Calculate Average Transaction Amount" at bounding box center [705, 321] width 724 height 23
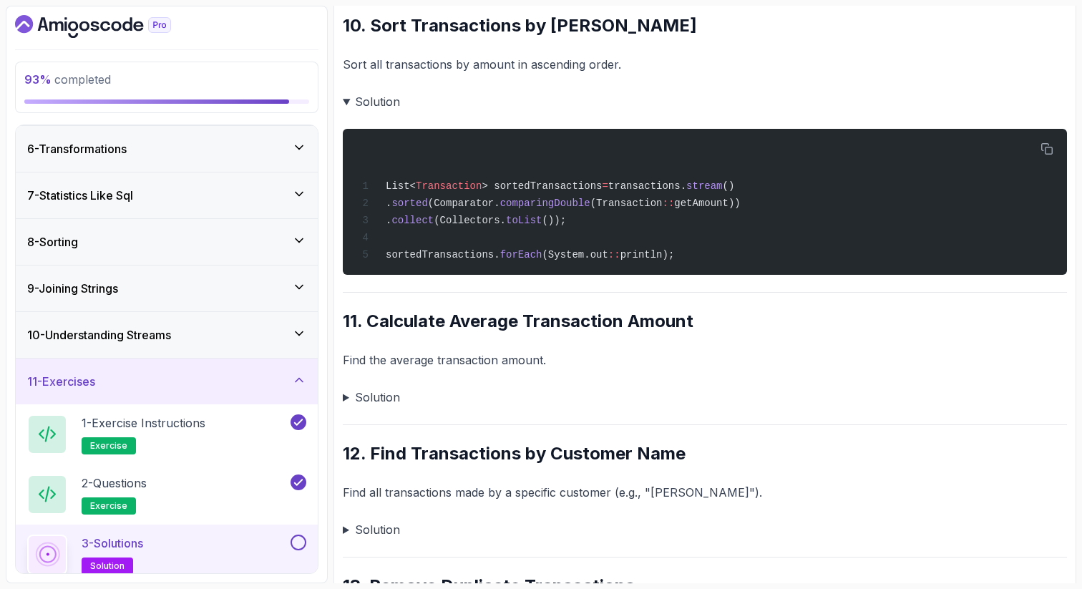
click at [345, 407] on summary "Solution" at bounding box center [705, 397] width 724 height 20
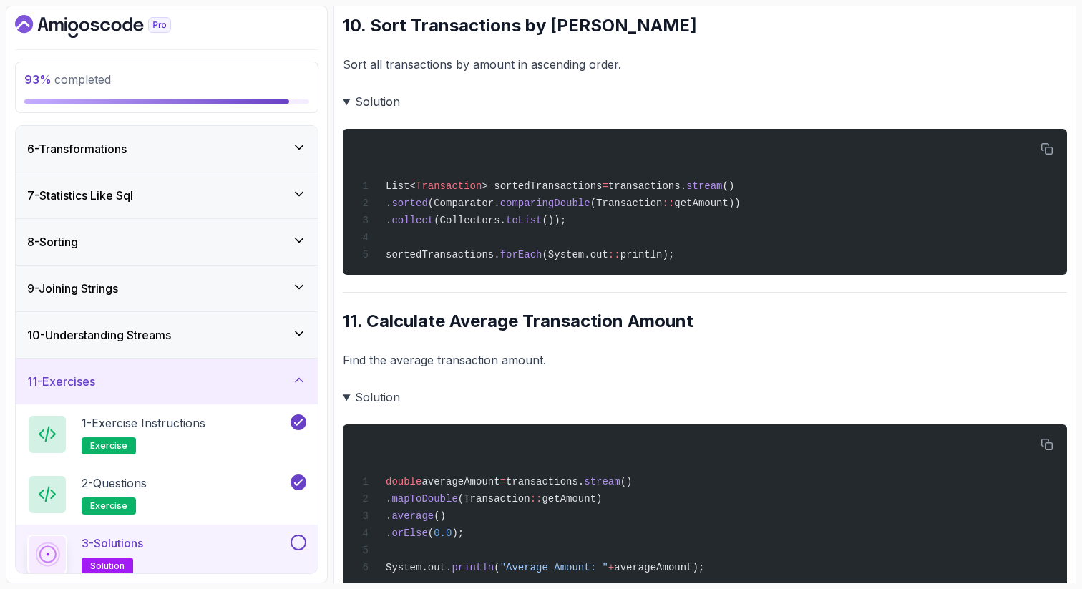
click at [414, 392] on div "~4 min read Solutions 1. Filter Transactions by Type Find all "CREDIT" transact…" at bounding box center [705, 5] width 724 height 3545
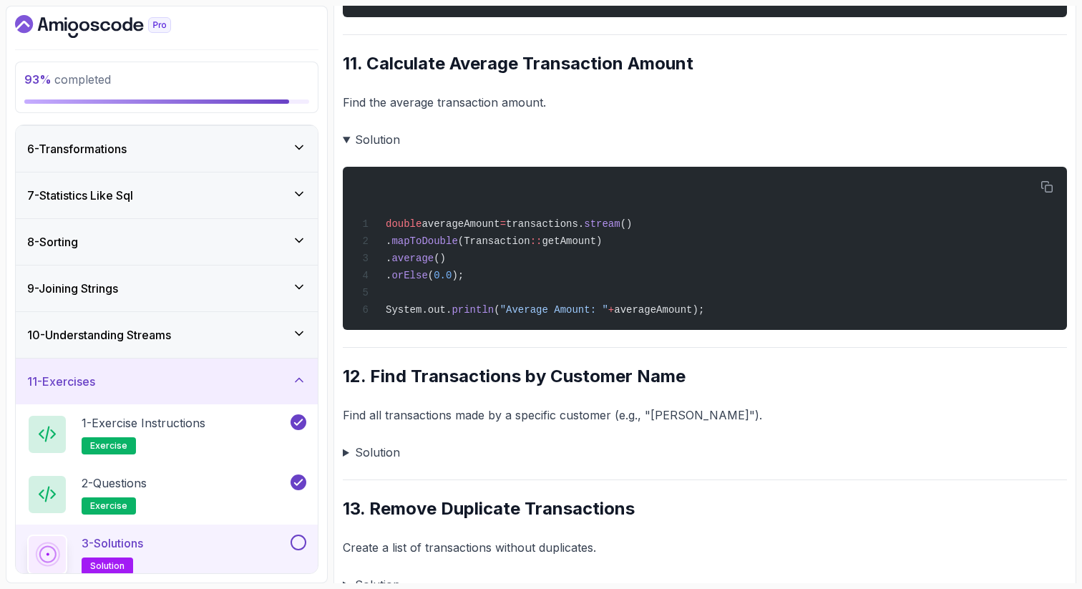
scroll to position [2244, 0]
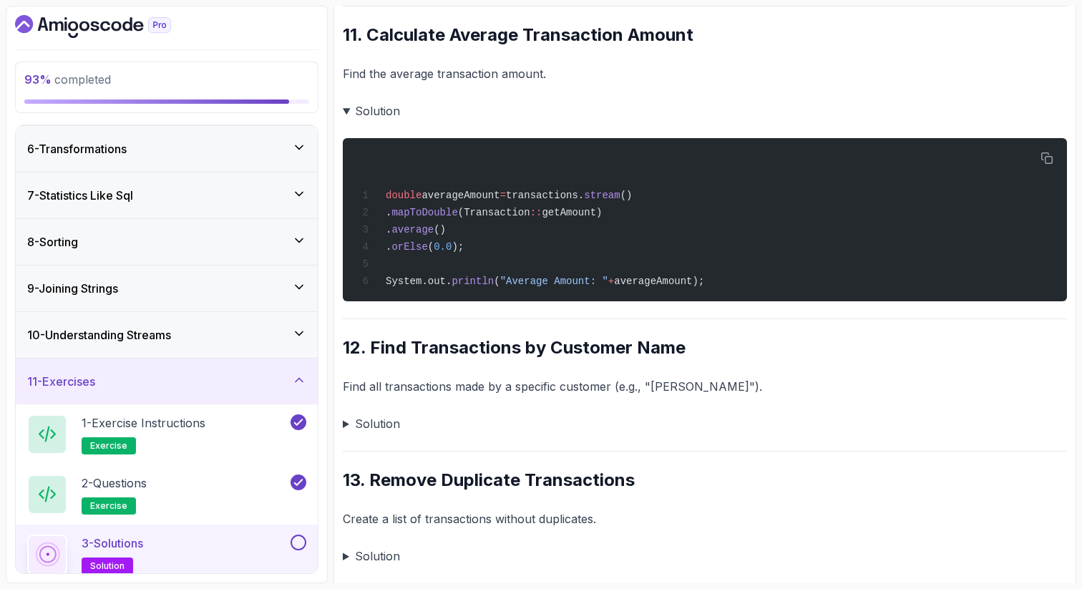
click at [348, 121] on summary "Solution" at bounding box center [705, 111] width 724 height 20
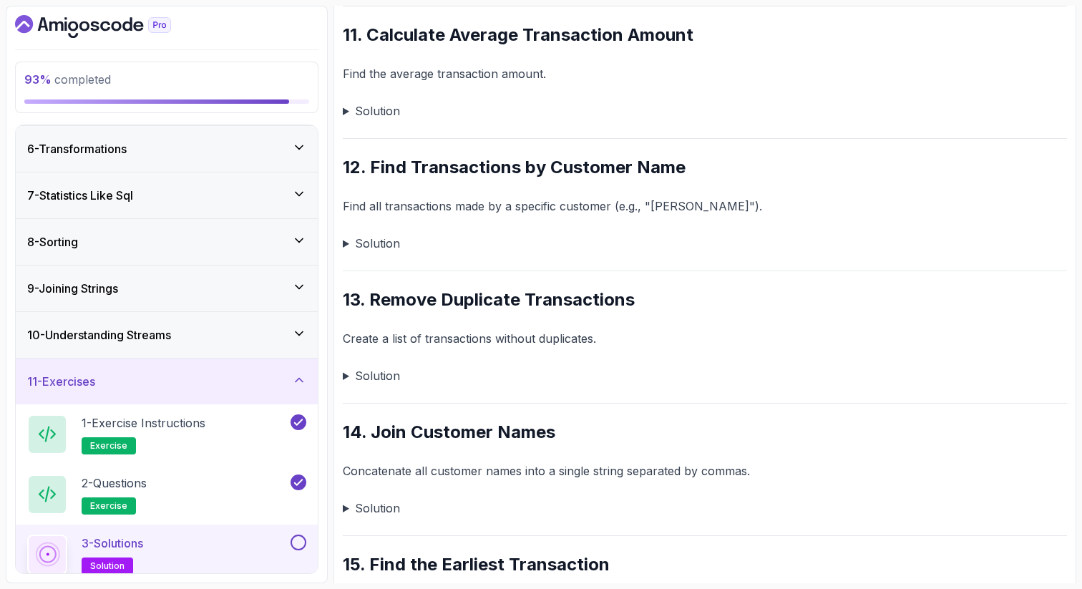
click at [416, 121] on summary "Solution" at bounding box center [705, 111] width 724 height 20
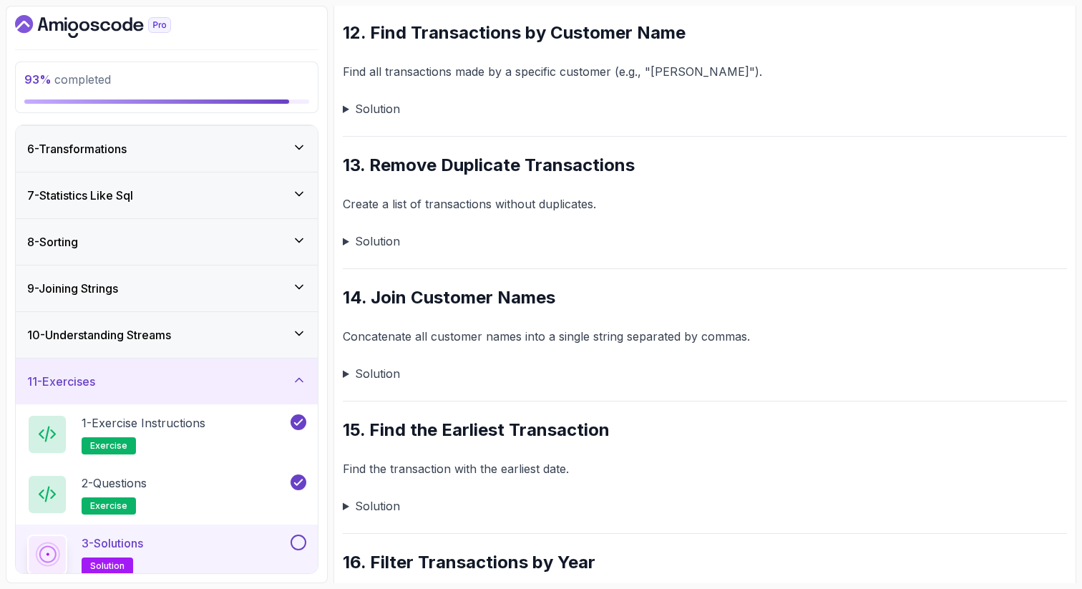
scroll to position [2588, 0]
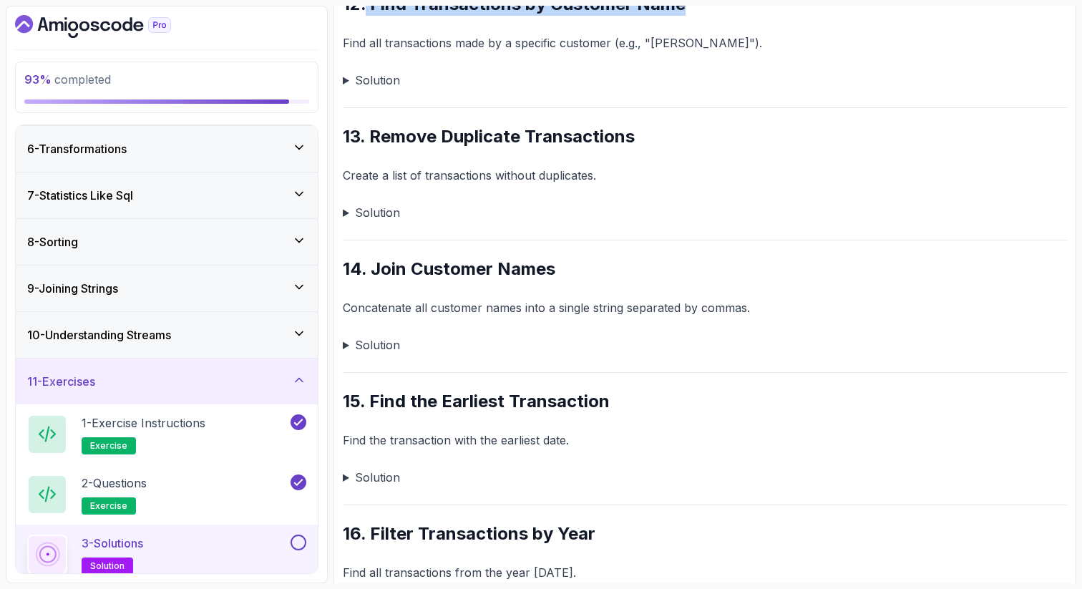
drag, startPoint x: 695, startPoint y: 27, endPoint x: 368, endPoint y: 29, distance: 327.0
click at [368, 16] on h2 "12. Find Transactions by Customer Name" at bounding box center [705, 4] width 724 height 23
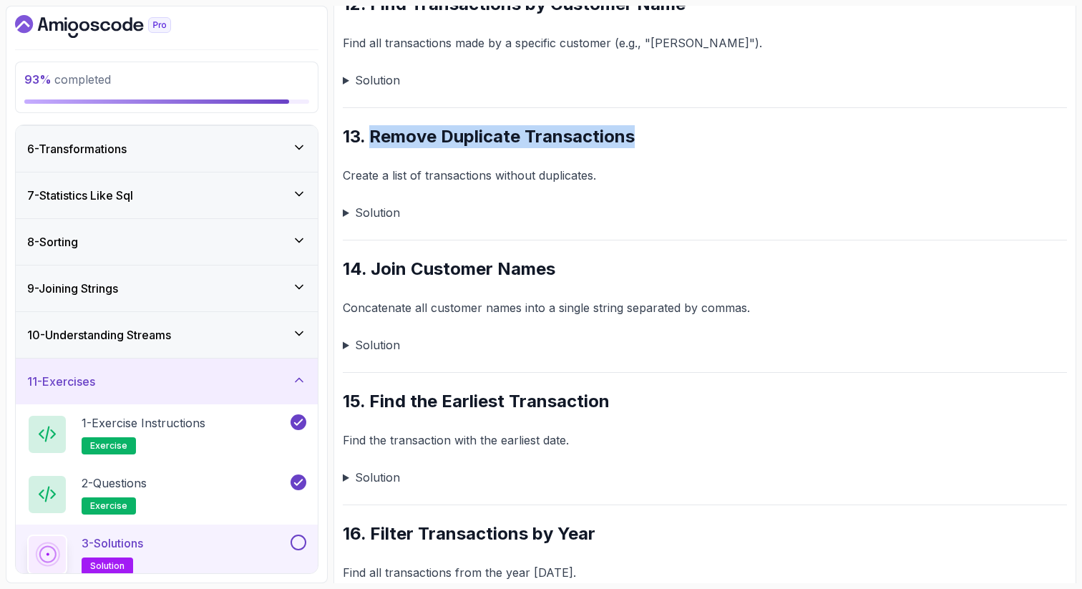
drag, startPoint x: 648, startPoint y: 157, endPoint x: 371, endPoint y: 146, distance: 276.4
click at [371, 147] on h2 "13. Remove Duplicate Transactions" at bounding box center [705, 136] width 724 height 23
click at [346, 223] on summary "Solution" at bounding box center [705, 212] width 724 height 20
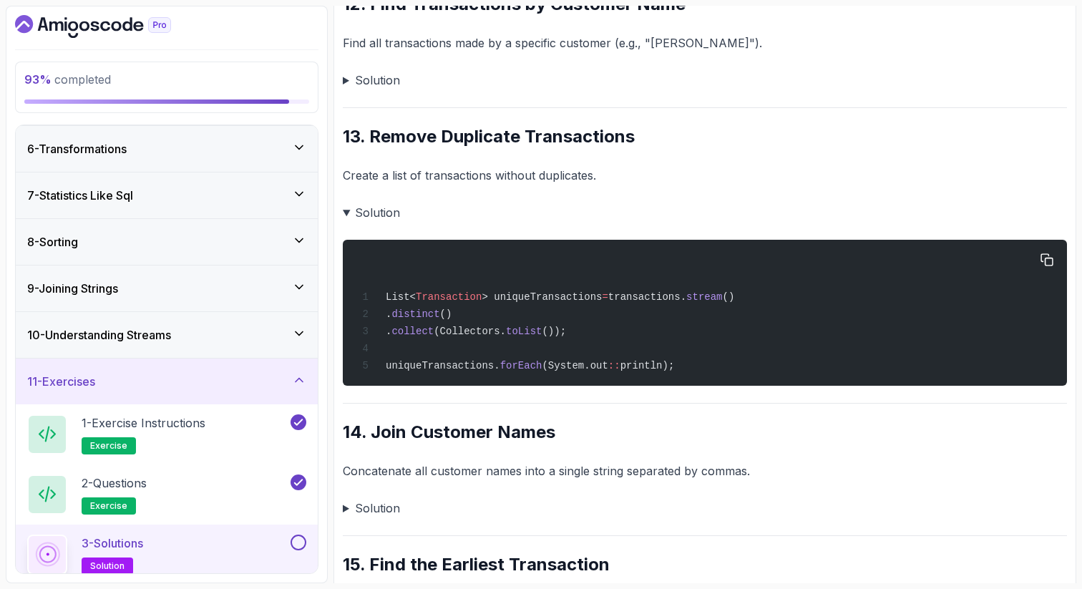
click at [439, 320] on span "distinct" at bounding box center [415, 313] width 48 height 11
click at [712, 309] on div "List< Transaction > uniqueTransactions = transactions. stream () . distinct () …" at bounding box center [704, 312] width 701 height 129
click at [345, 223] on summary "Solution" at bounding box center [705, 212] width 724 height 20
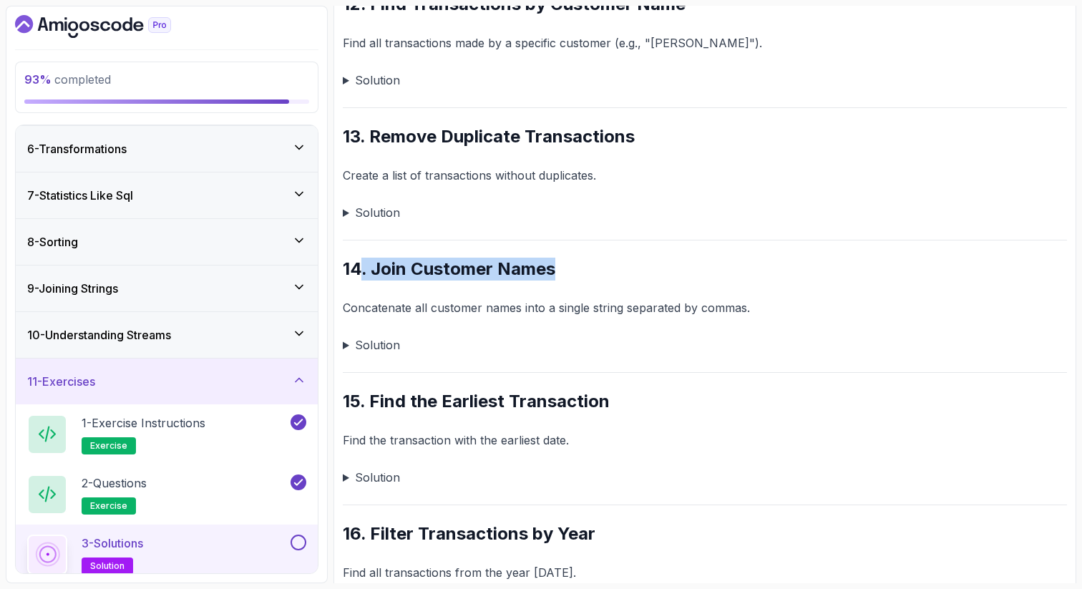
drag, startPoint x: 554, startPoint y: 292, endPoint x: 362, endPoint y: 280, distance: 192.1
click at [362, 280] on h2 "14. Join Customer Names" at bounding box center [705, 269] width 724 height 23
click at [344, 355] on summary "Solution" at bounding box center [705, 345] width 724 height 20
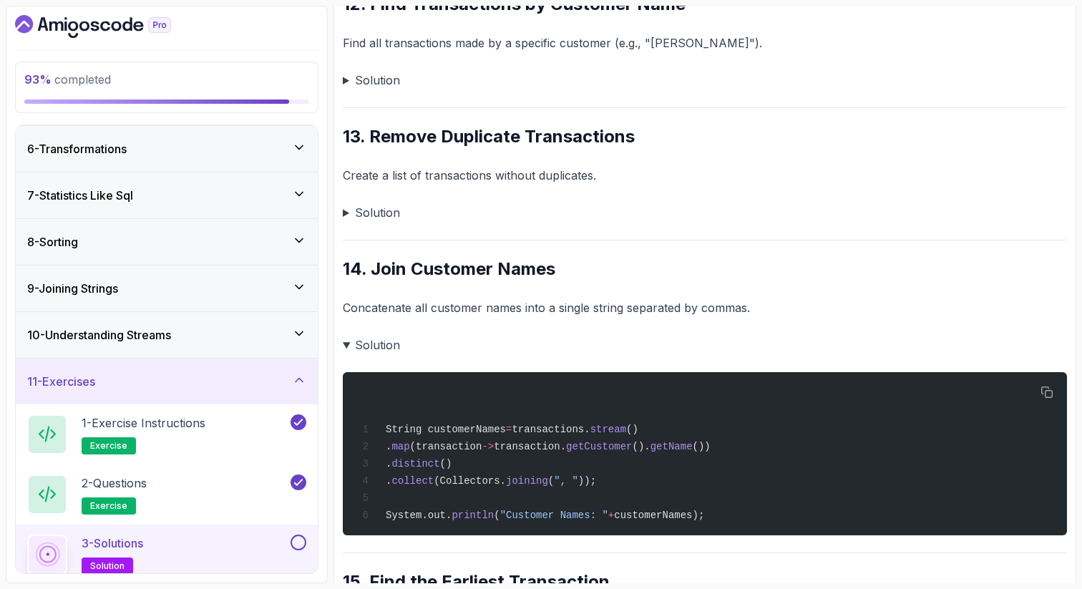
click at [346, 355] on summary "Solution" at bounding box center [705, 345] width 724 height 20
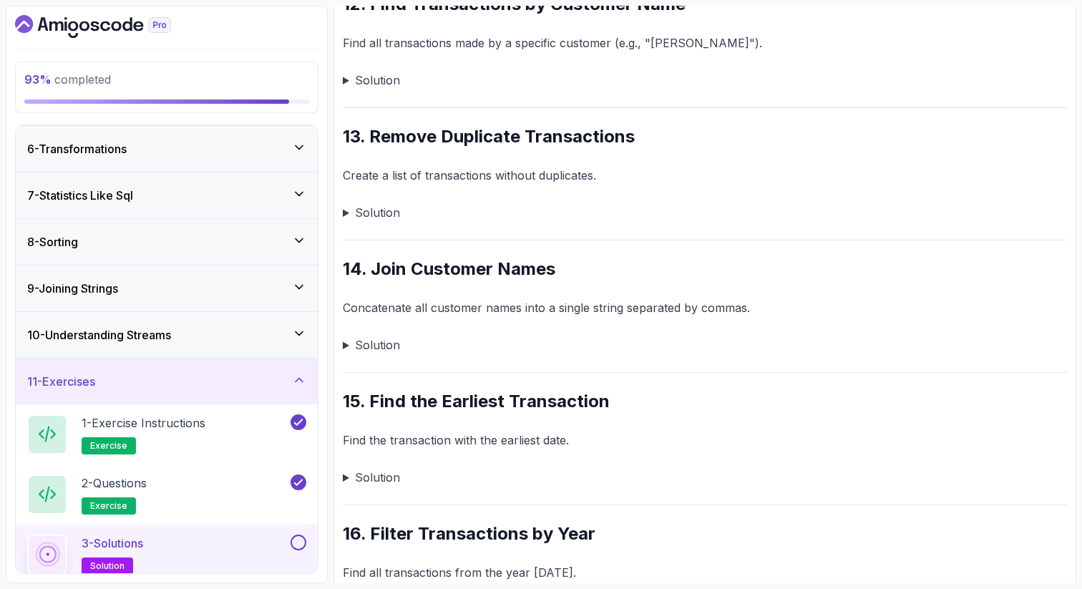
click at [522, 355] on summary "Solution" at bounding box center [705, 345] width 724 height 20
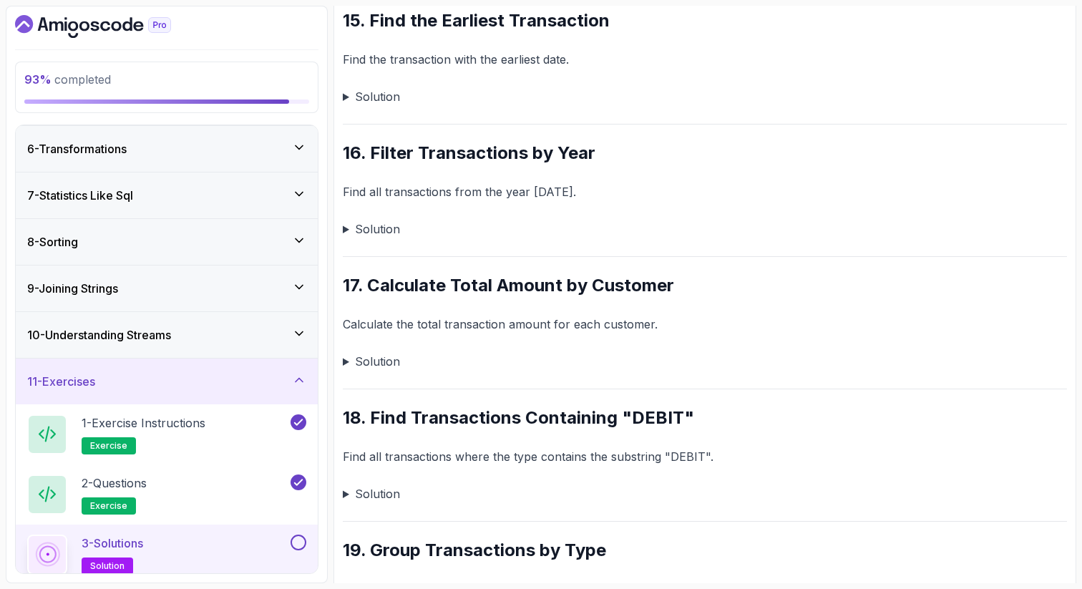
scroll to position [3160, 0]
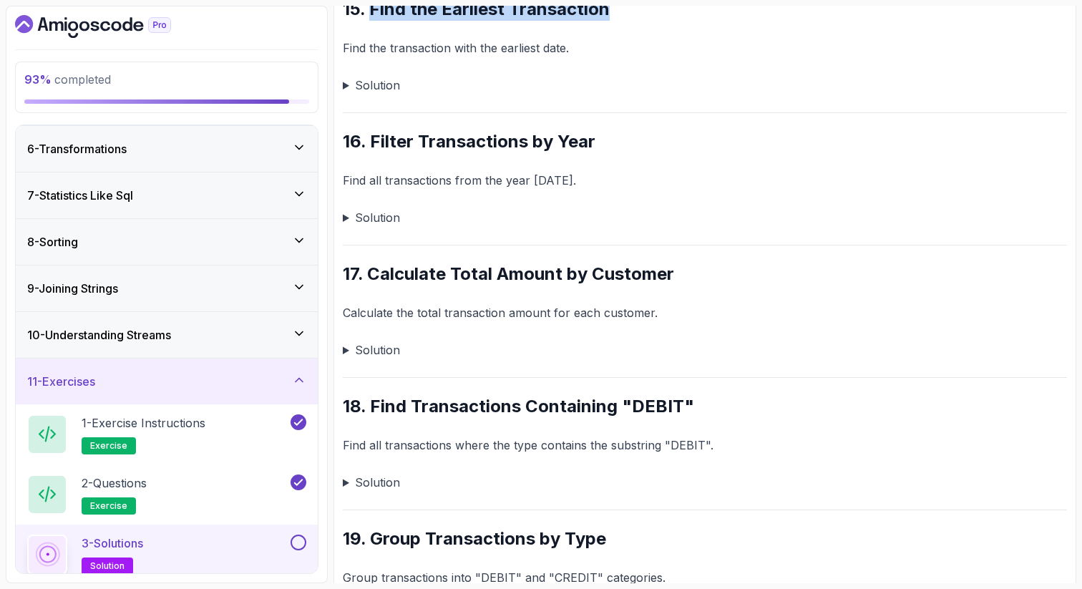
drag, startPoint x: 616, startPoint y: 32, endPoint x: 369, endPoint y: 24, distance: 247.0
click at [369, 21] on h2 "15. Find the Earliest Transaction" at bounding box center [705, 9] width 724 height 23
click at [345, 95] on summary "Solution" at bounding box center [705, 85] width 724 height 20
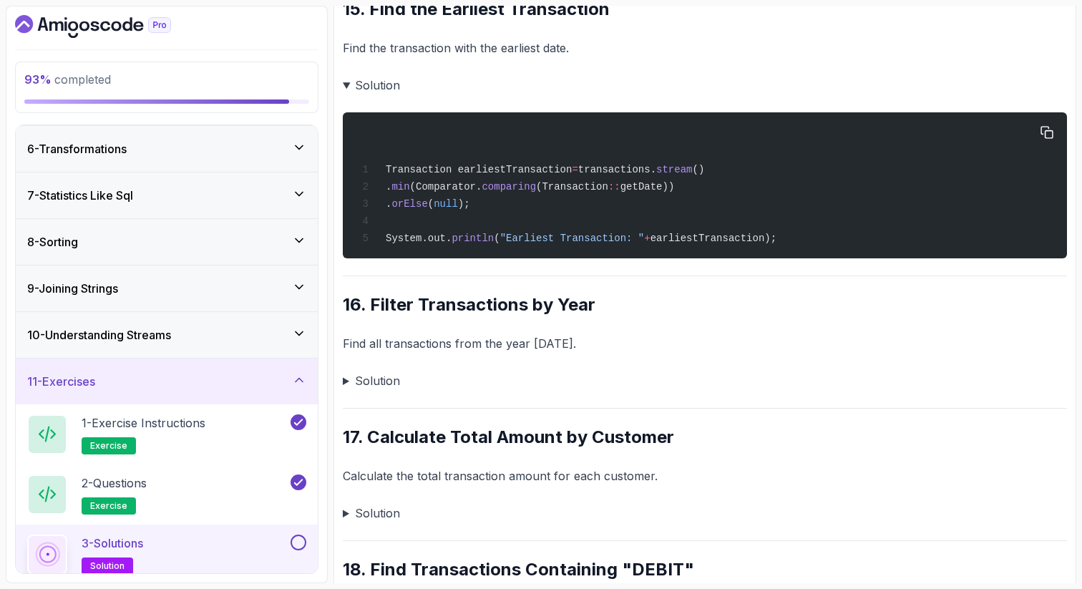
drag, startPoint x: 707, startPoint y: 216, endPoint x: 408, endPoint y: 214, distance: 299.1
click at [408, 215] on div "Transaction earliestTransaction = transactions. stream () . min (Comparator. co…" at bounding box center [704, 185] width 701 height 129
click at [348, 95] on summary "Solution" at bounding box center [705, 85] width 724 height 20
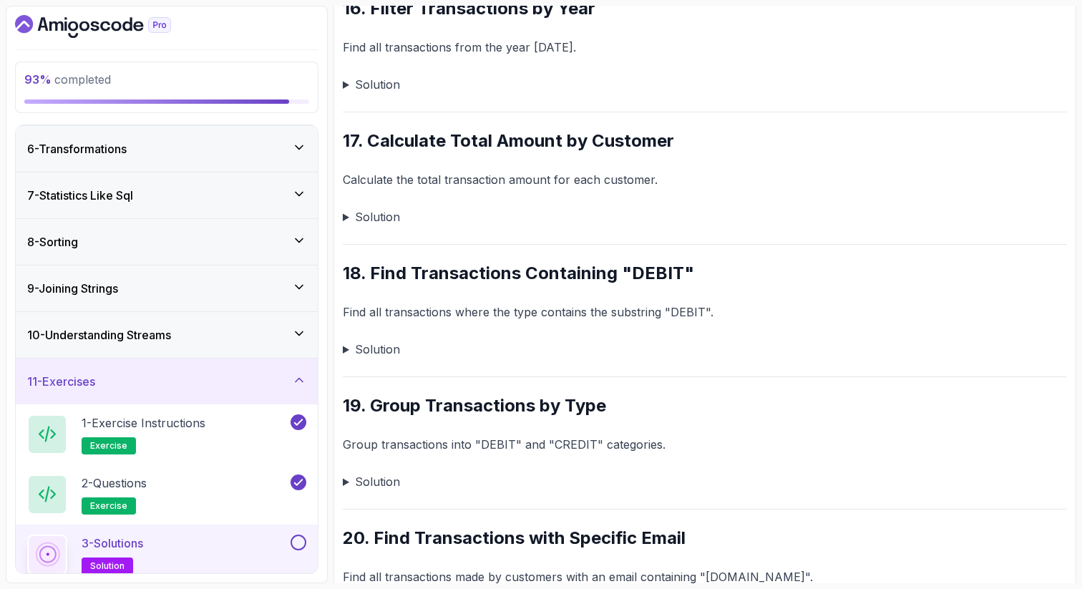
scroll to position [3303, 0]
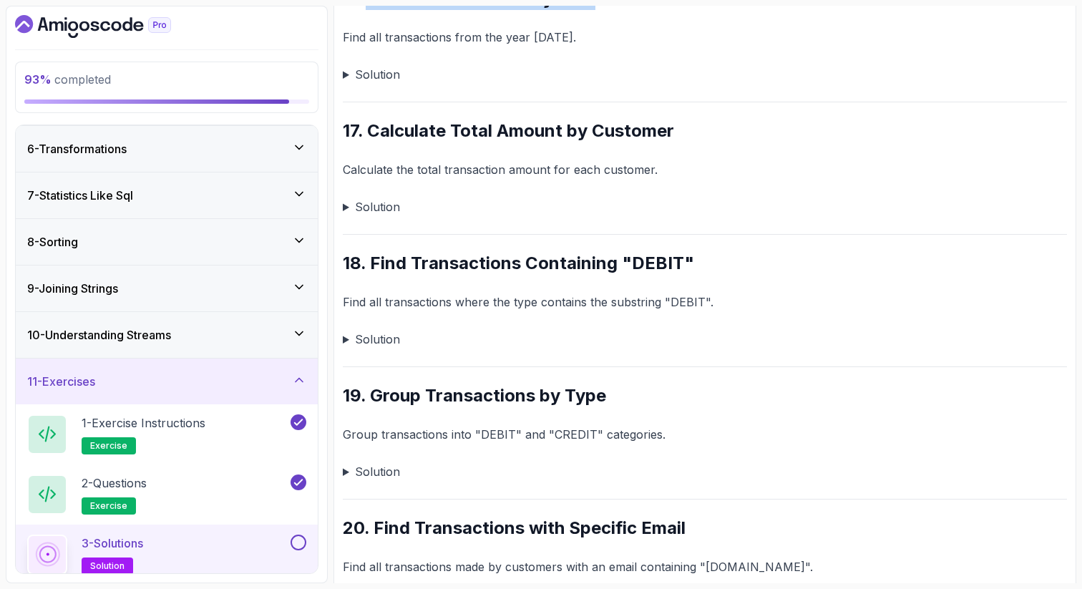
drag, startPoint x: 605, startPoint y: 14, endPoint x: 363, endPoint y: 11, distance: 241.1
click at [348, 84] on summary "Solution" at bounding box center [705, 74] width 724 height 20
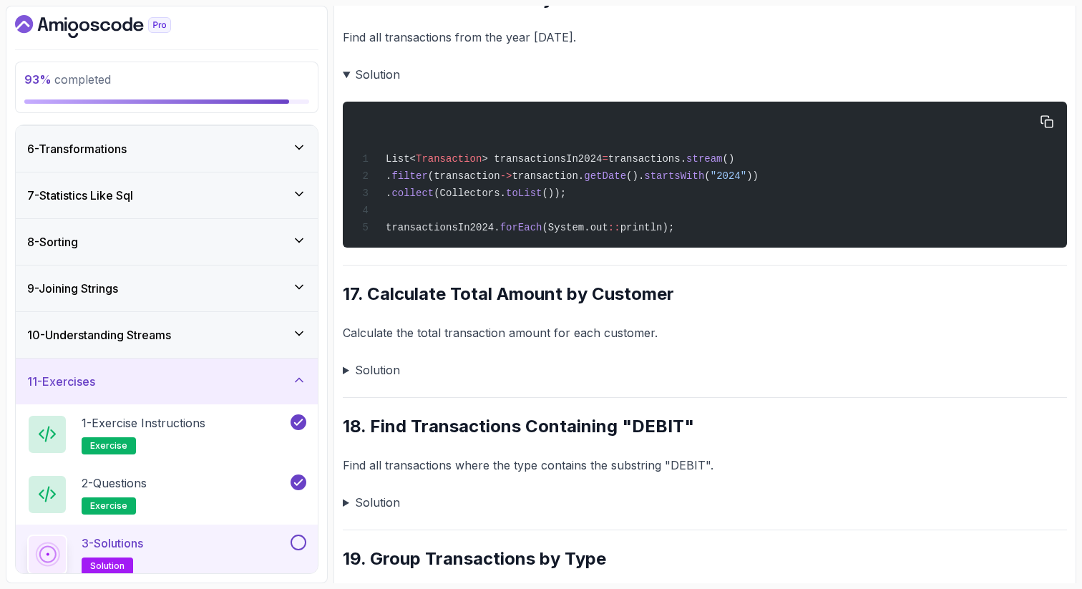
click at [626, 182] on span "getDate" at bounding box center [605, 175] width 42 height 11
click at [427, 182] on span "filter" at bounding box center [409, 175] width 36 height 11
click at [512, 182] on span "->" at bounding box center [506, 175] width 12 height 11
click at [626, 182] on span "getDate" at bounding box center [605, 175] width 42 height 11
click at [704, 182] on span "startsWith" at bounding box center [674, 175] width 60 height 11
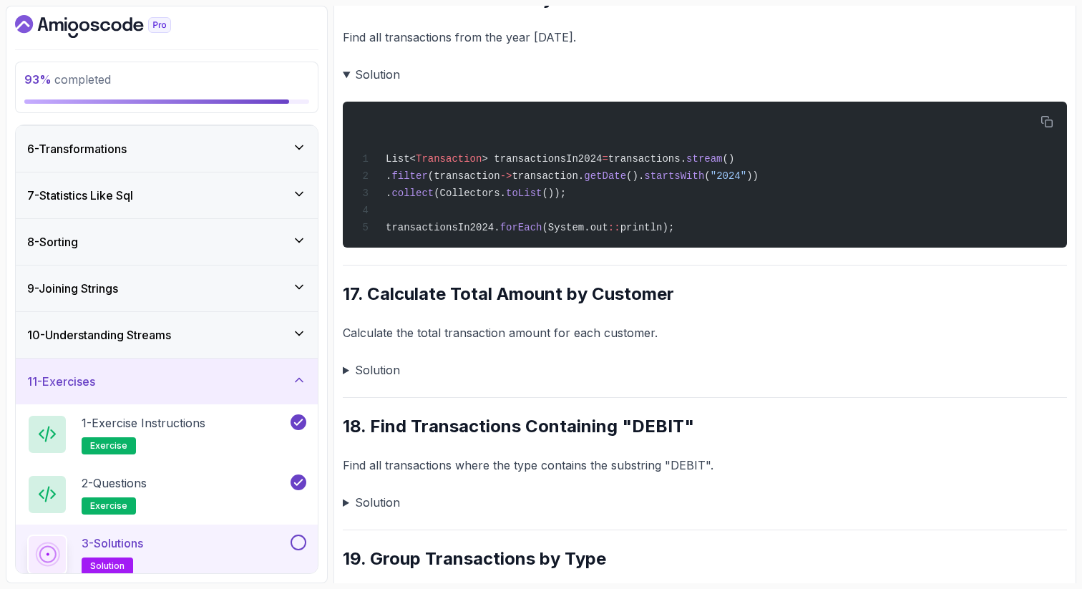
click at [346, 84] on summary "Solution" at bounding box center [705, 74] width 724 height 20
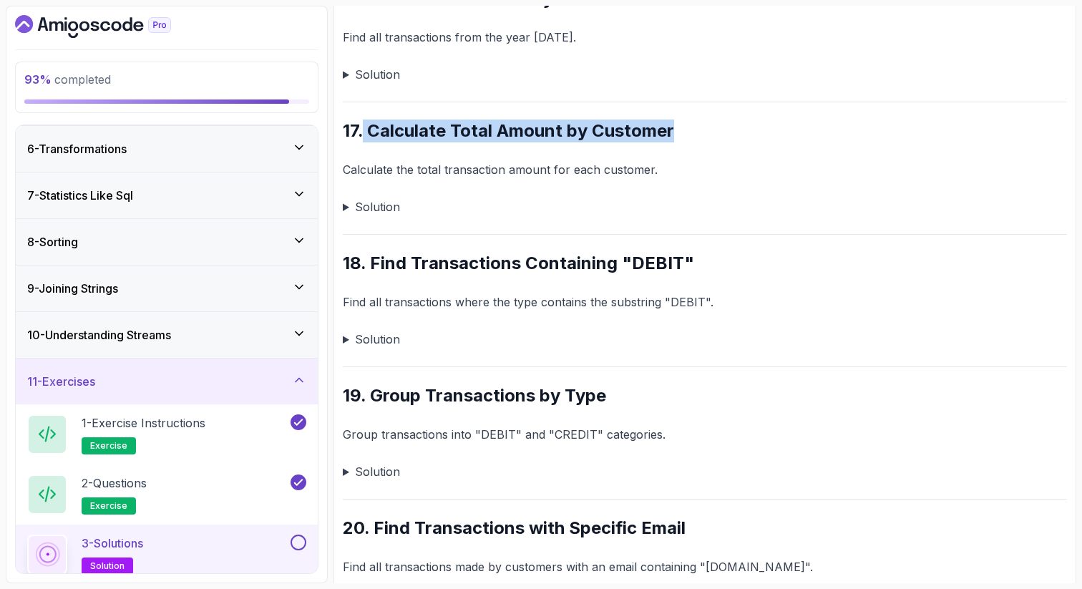
drag, startPoint x: 678, startPoint y: 155, endPoint x: 364, endPoint y: 159, distance: 313.4
click at [363, 142] on h2 "17. Calculate Total Amount by Customer" at bounding box center [705, 130] width 724 height 23
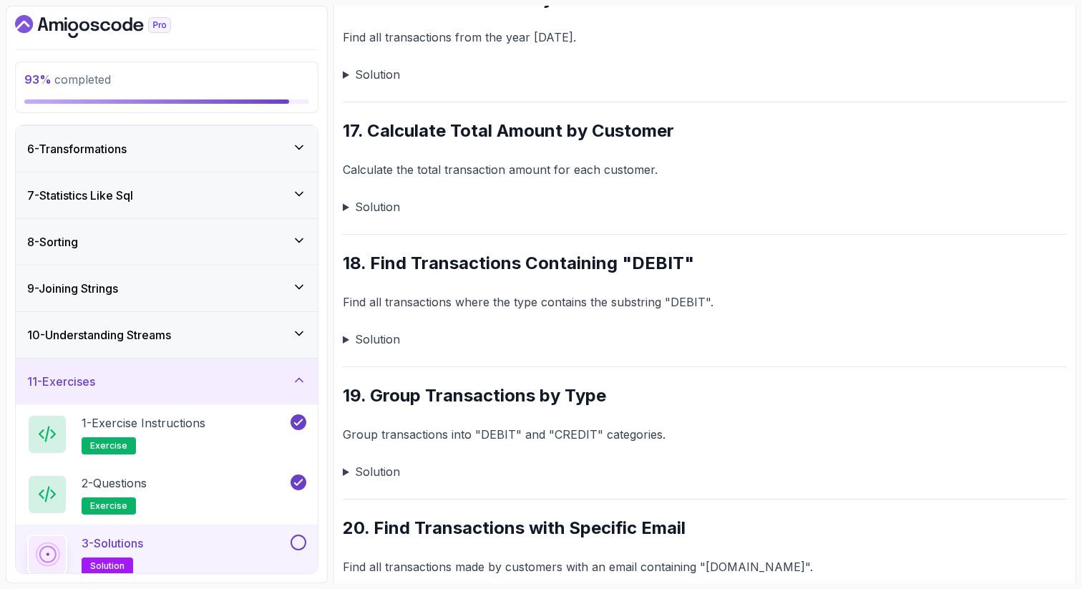
click at [349, 217] on summary "Solution" at bounding box center [705, 207] width 724 height 20
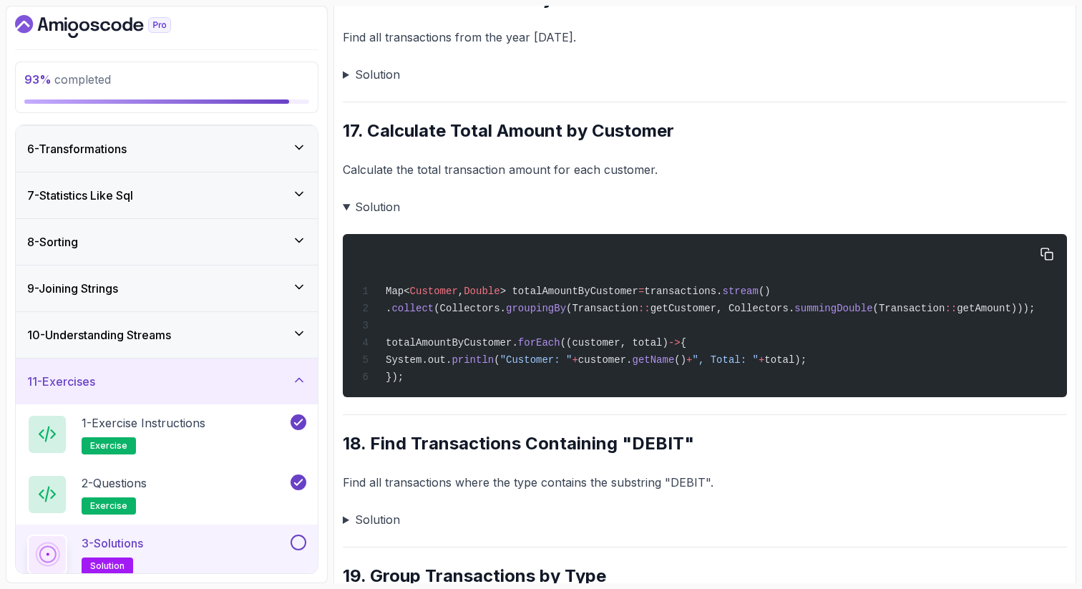
click at [630, 297] on span "> totalAmountByCustomer" at bounding box center [569, 290] width 138 height 11
click at [565, 314] on span "groupingBy" at bounding box center [536, 308] width 60 height 11
click at [719, 314] on span "getCustomer, Collectors." at bounding box center [722, 308] width 145 height 11
click at [638, 314] on span "(Transaction" at bounding box center [602, 308] width 72 height 11
click at [686, 314] on span "getCustomer, Collectors." at bounding box center [722, 308] width 145 height 11
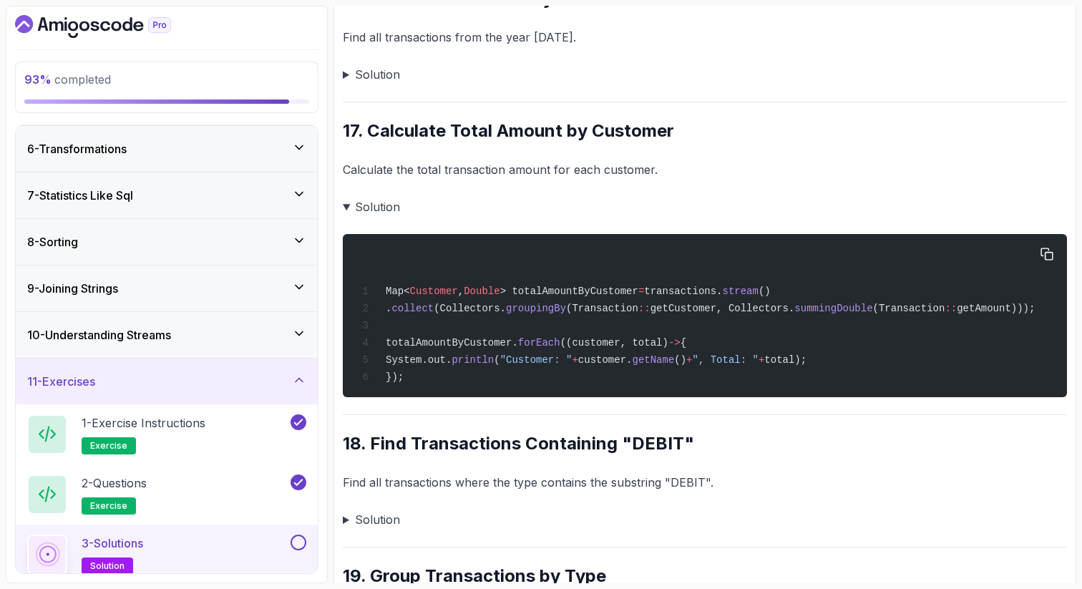
click at [795, 314] on span "getCustomer, Collectors." at bounding box center [722, 308] width 145 height 11
click at [851, 314] on span "summingDouble" at bounding box center [833, 308] width 78 height 11
click at [348, 217] on summary "Solution" at bounding box center [705, 207] width 724 height 20
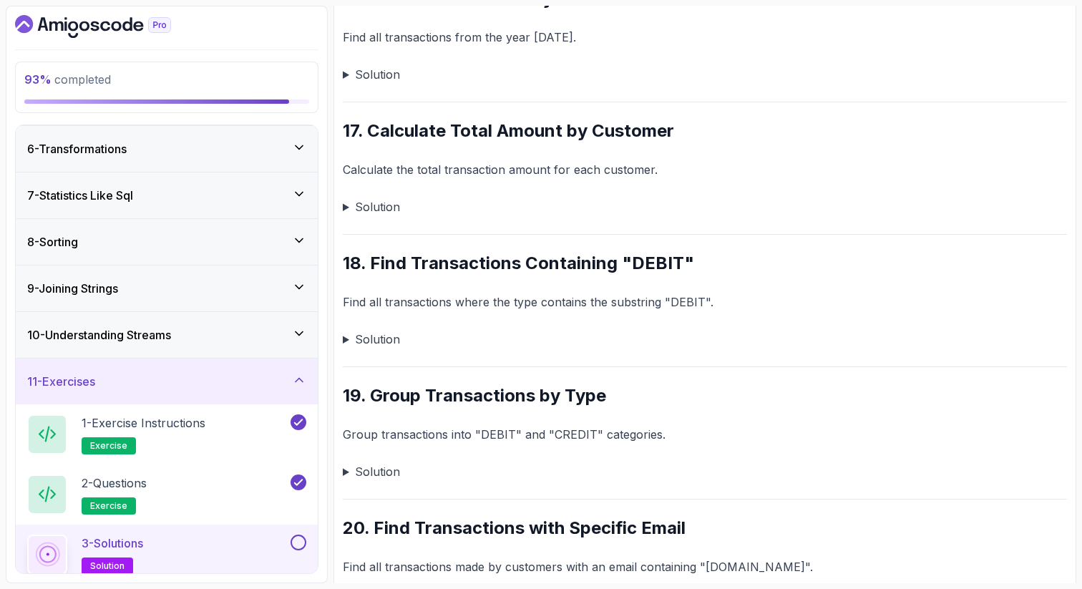
click at [416, 349] on summary "Solution" at bounding box center [705, 339] width 724 height 20
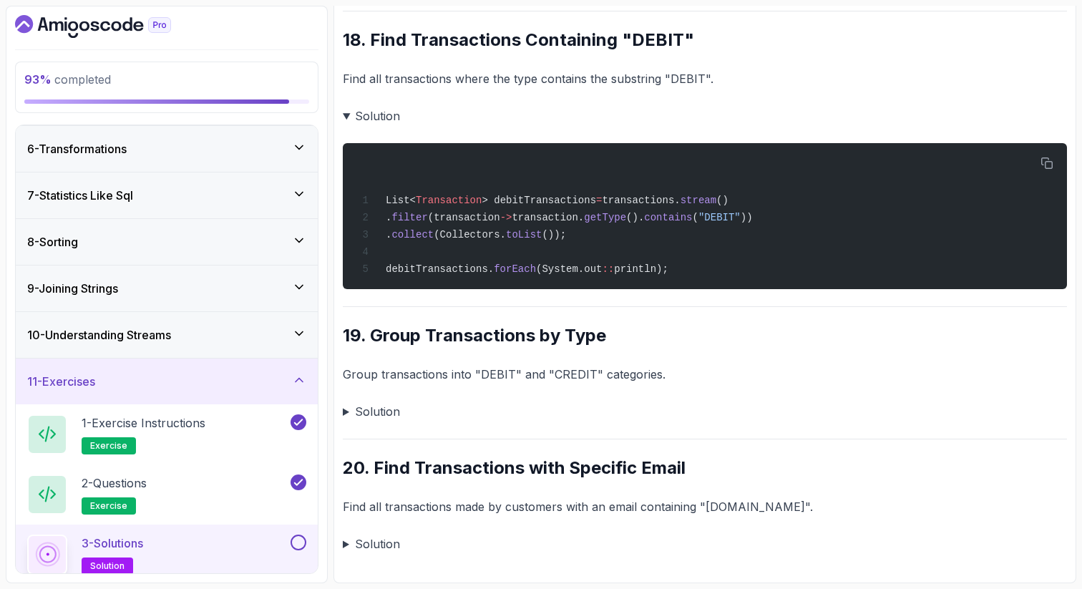
scroll to position [3554, 0]
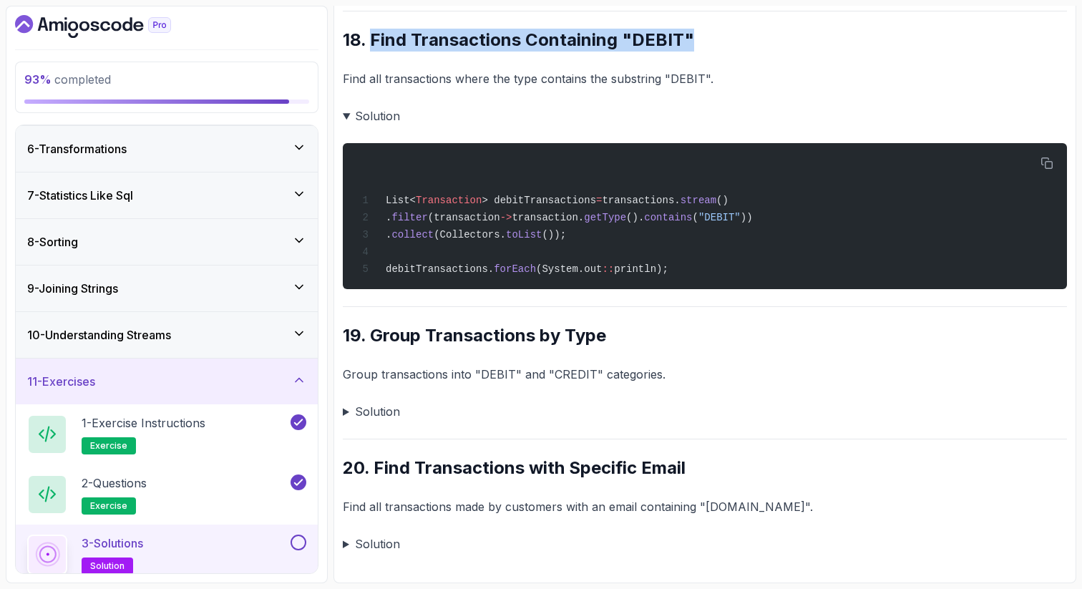
drag, startPoint x: 691, startPoint y: 35, endPoint x: 372, endPoint y: 24, distance: 319.3
click at [372, 29] on h2 "18. Find Transactions Containing "DEBIT"" at bounding box center [705, 40] width 724 height 23
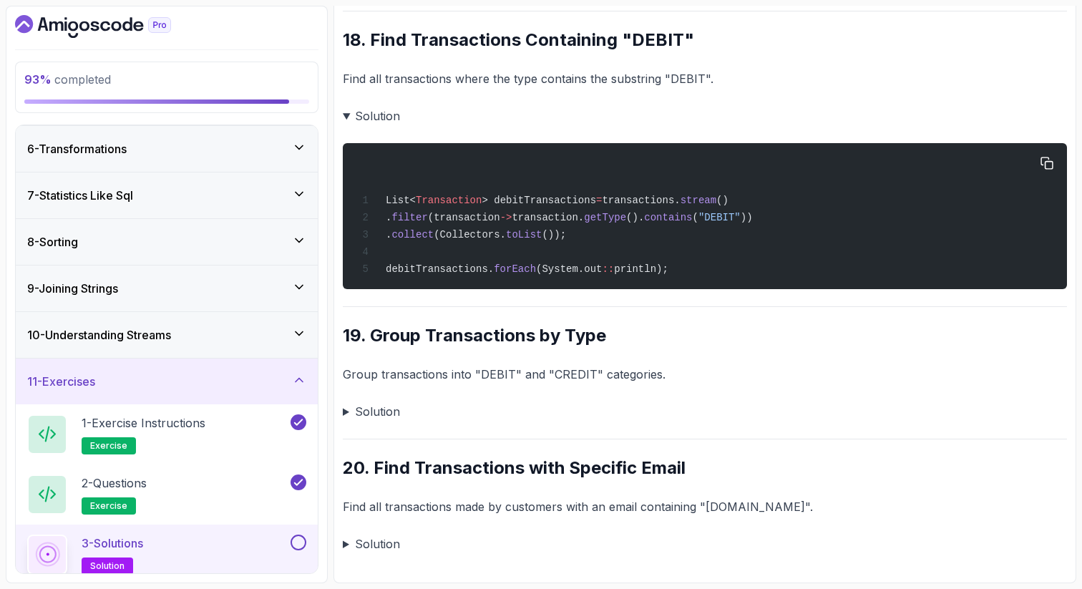
click at [741, 236] on div "List< Transaction > debitTransactions = transactions. stream () . filter (trans…" at bounding box center [704, 216] width 701 height 129
click at [349, 109] on summary "Solution" at bounding box center [705, 116] width 724 height 20
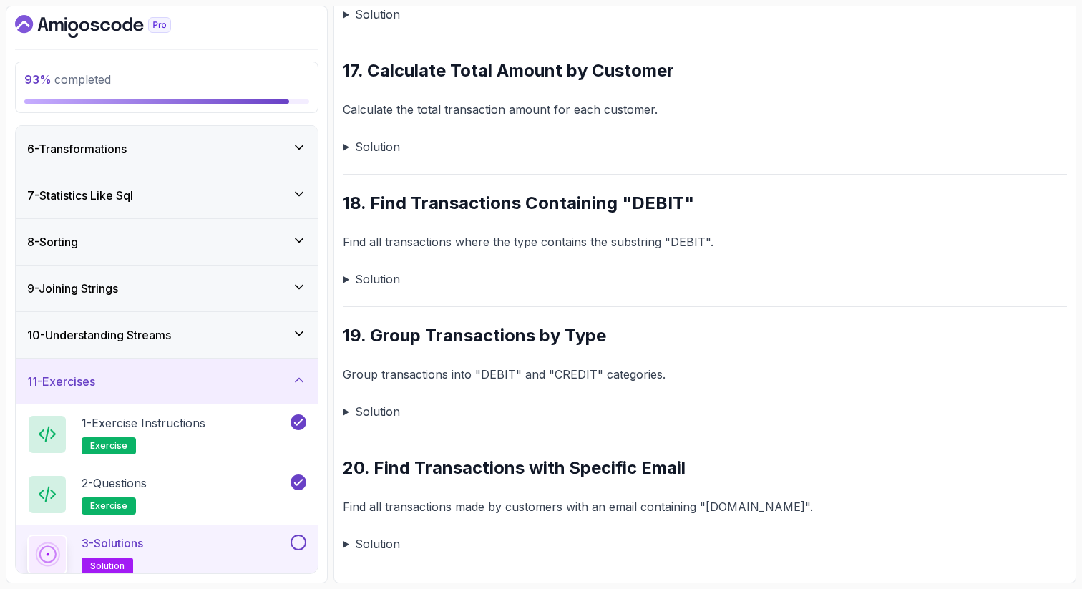
scroll to position [3387, 0]
drag, startPoint x: 614, startPoint y: 339, endPoint x: 368, endPoint y: 338, distance: 246.1
click at [368, 340] on h2 "19. Group Transactions by Type" at bounding box center [705, 335] width 724 height 23
click at [346, 406] on summary "Solution" at bounding box center [705, 411] width 724 height 20
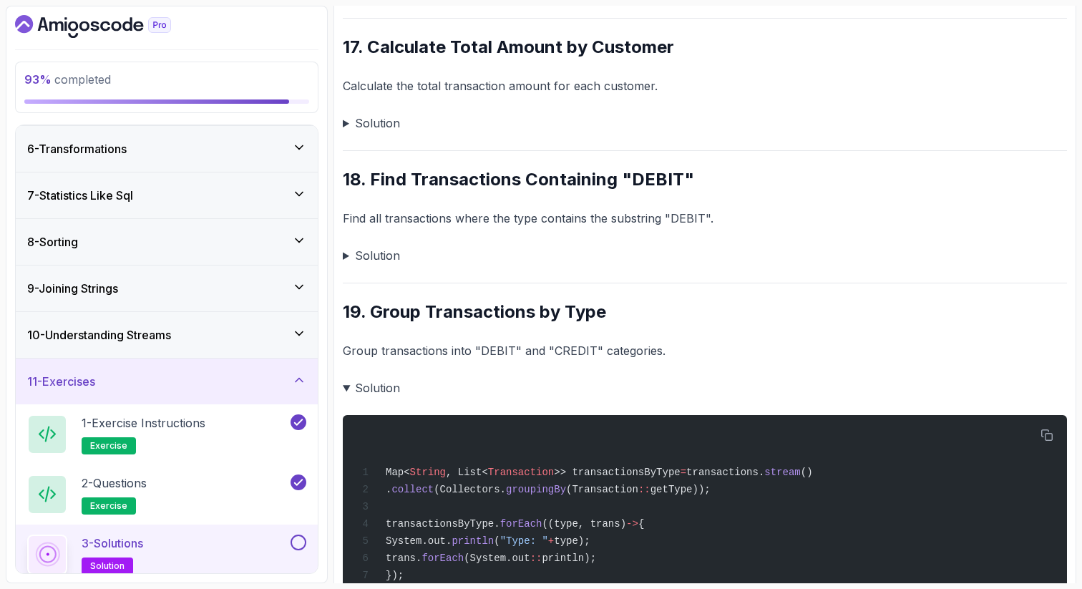
click at [497, 421] on details "Solution Map< String , List< Transaction >> transactionsByType = transactions. …" at bounding box center [705, 487] width 724 height 218
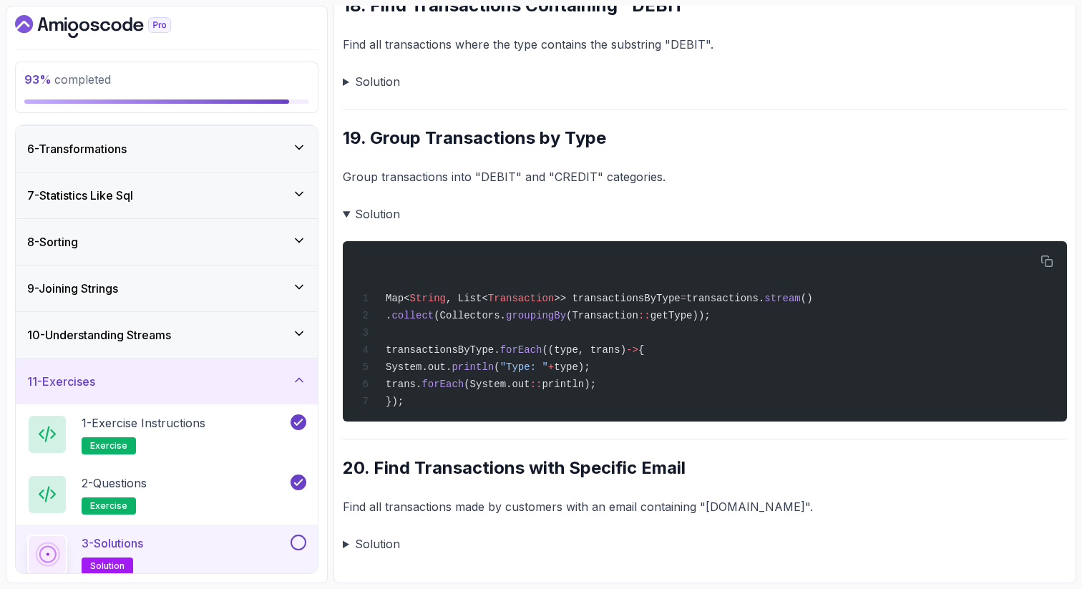
scroll to position [3590, 0]
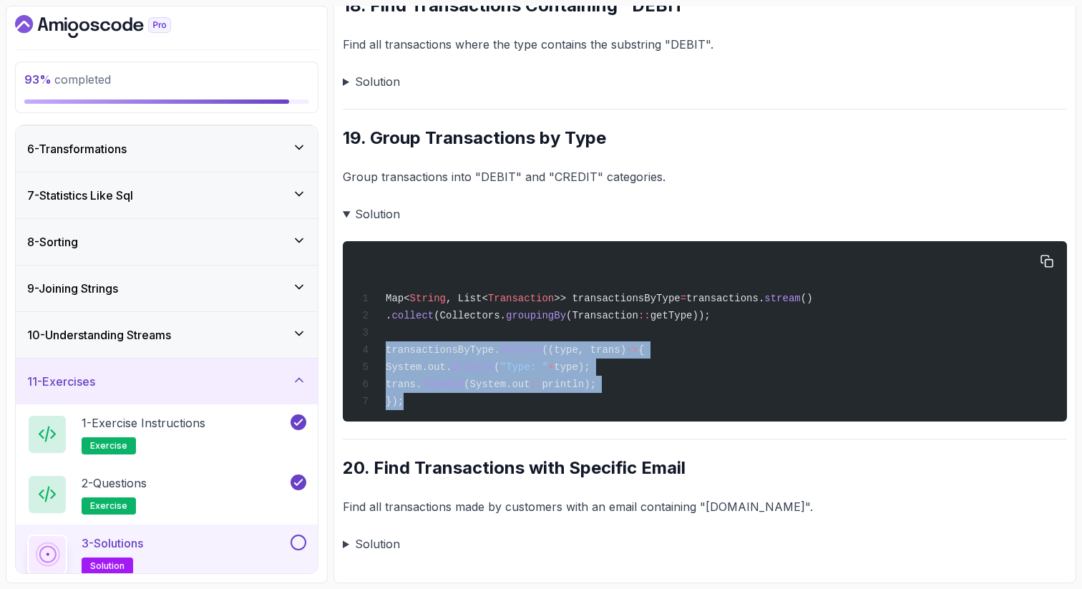
drag, startPoint x: 383, startPoint y: 349, endPoint x: 424, endPoint y: 401, distance: 66.3
click at [424, 401] on div "Map< String , List< Transaction >> transactionsByType = transactions. stream ()…" at bounding box center [704, 331] width 701 height 163
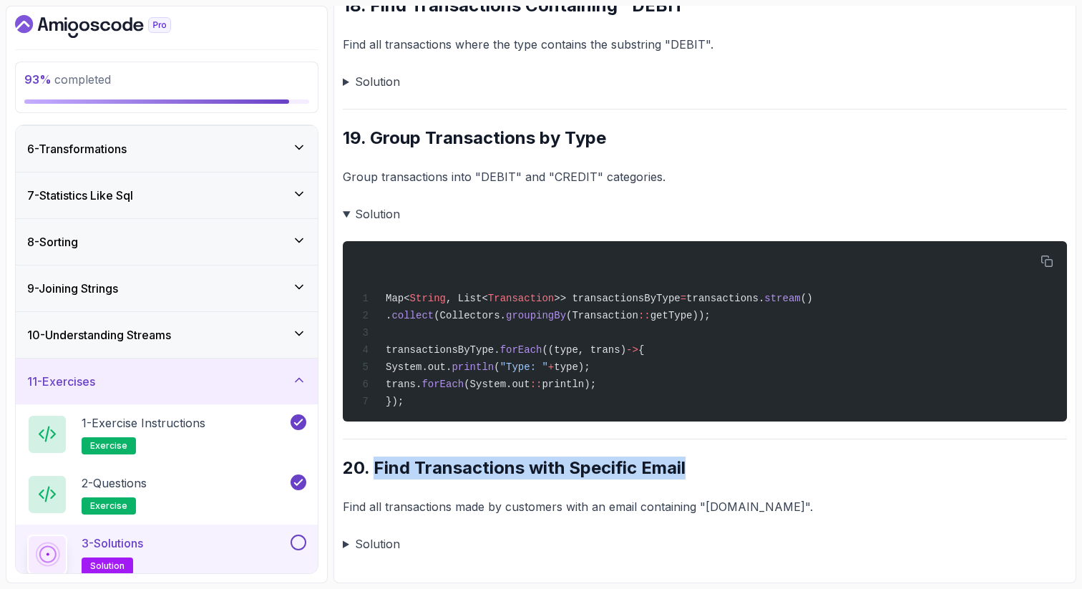
drag, startPoint x: 690, startPoint y: 475, endPoint x: 371, endPoint y: 459, distance: 318.8
click at [373, 464] on h2 "20. Find Transactions with Specific Email" at bounding box center [705, 467] width 724 height 23
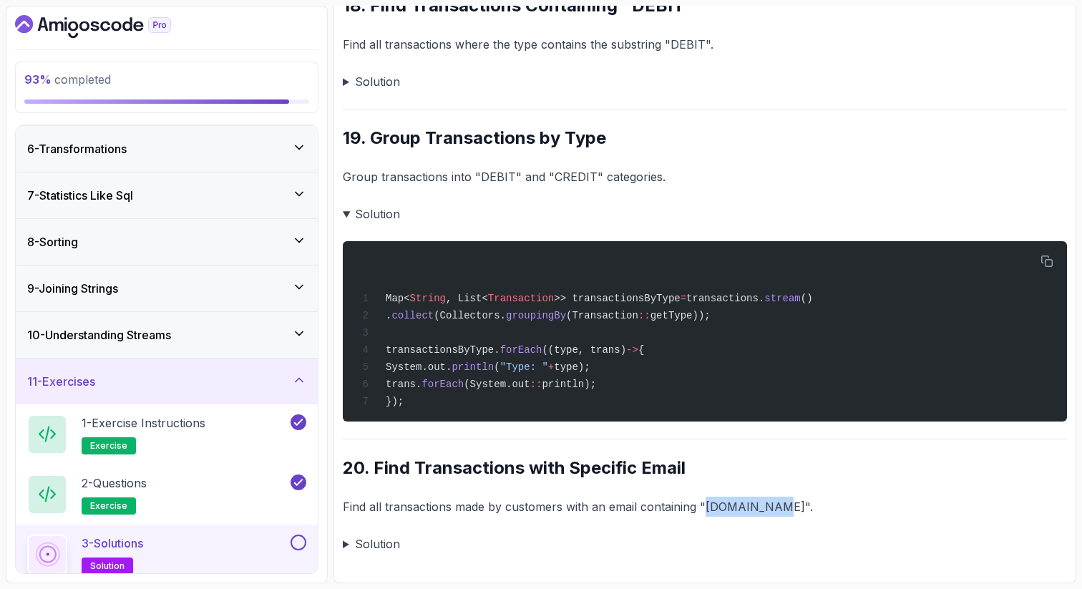
drag, startPoint x: 775, startPoint y: 510, endPoint x: 703, endPoint y: 504, distance: 71.8
click at [703, 507] on p "Find all transactions made by customers with an email containing "example.com"." at bounding box center [705, 507] width 724 height 20
click at [343, 541] on summary "Solution" at bounding box center [705, 544] width 724 height 20
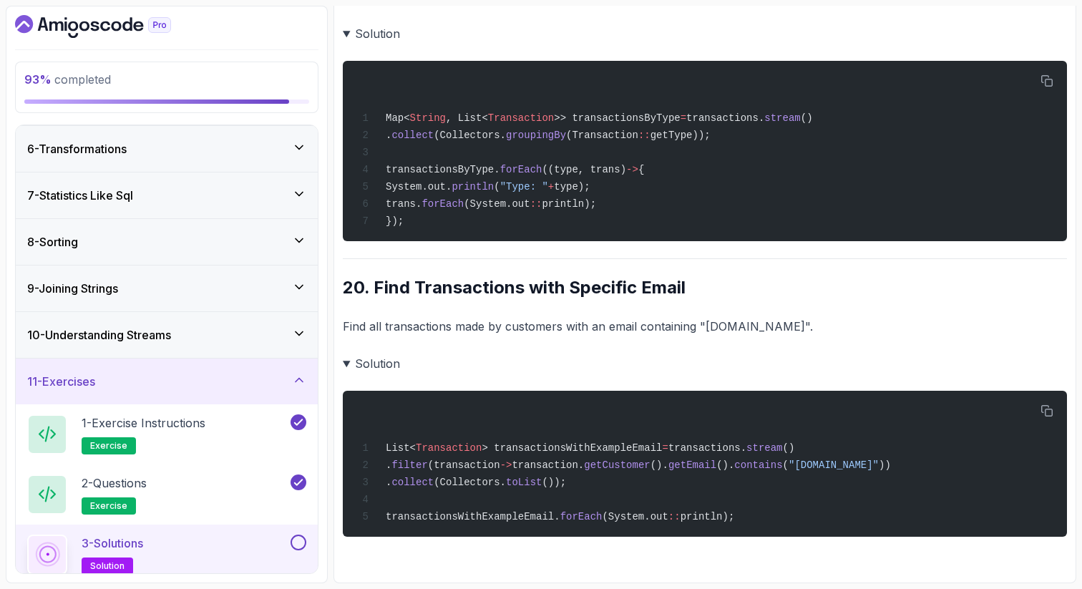
scroll to position [3773, 0]
click at [641, 459] on span "getCustomer" at bounding box center [617, 464] width 66 height 11
click at [298, 541] on button at bounding box center [298, 542] width 16 height 16
click at [299, 378] on icon at bounding box center [298, 380] width 7 height 4
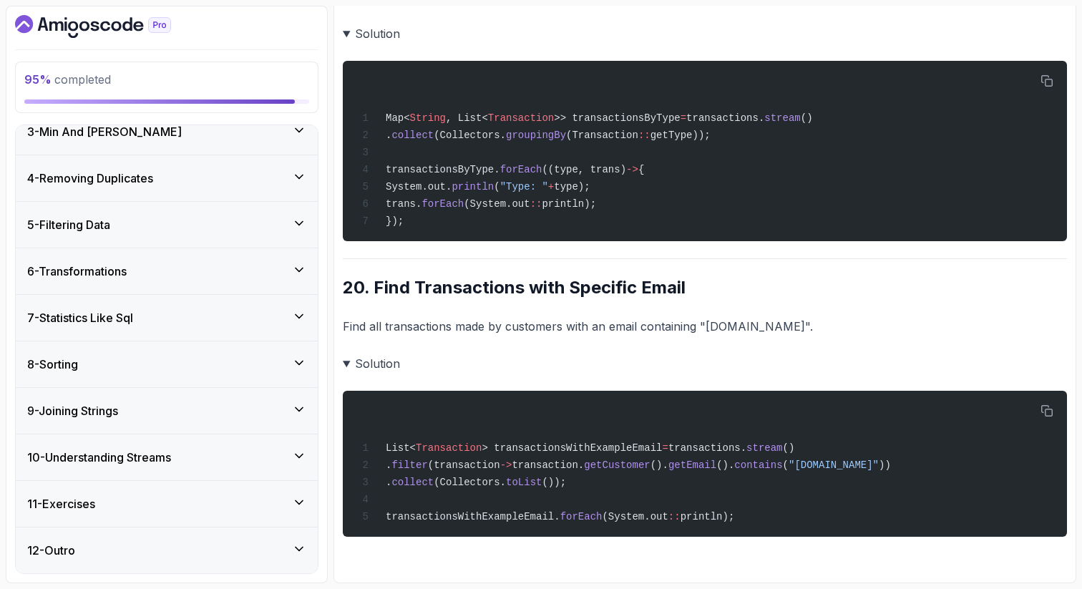
scroll to position [109, 0]
click at [301, 549] on icon at bounding box center [298, 549] width 7 height 4
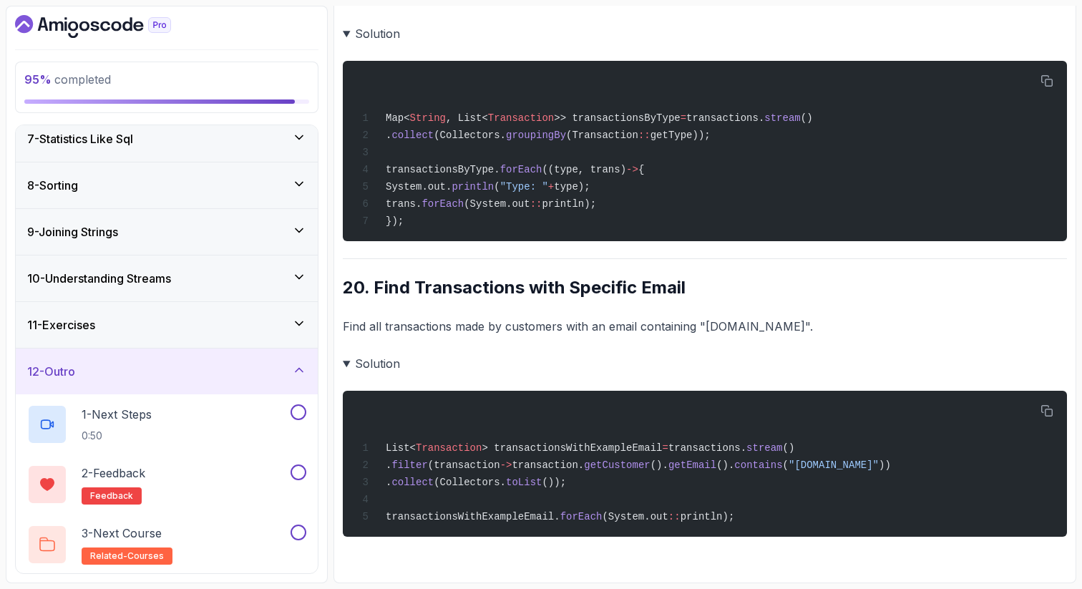
scroll to position [289, 0]
click at [213, 408] on div "1 - Next Steps 0:50" at bounding box center [157, 424] width 260 height 40
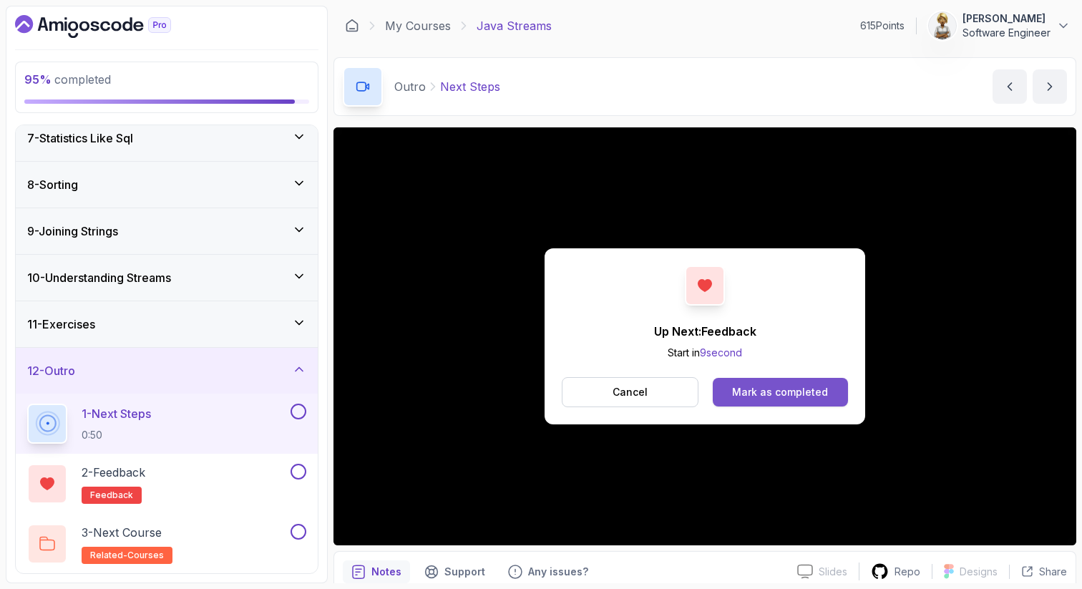
click at [778, 381] on button "Mark as completed" at bounding box center [780, 392] width 135 height 29
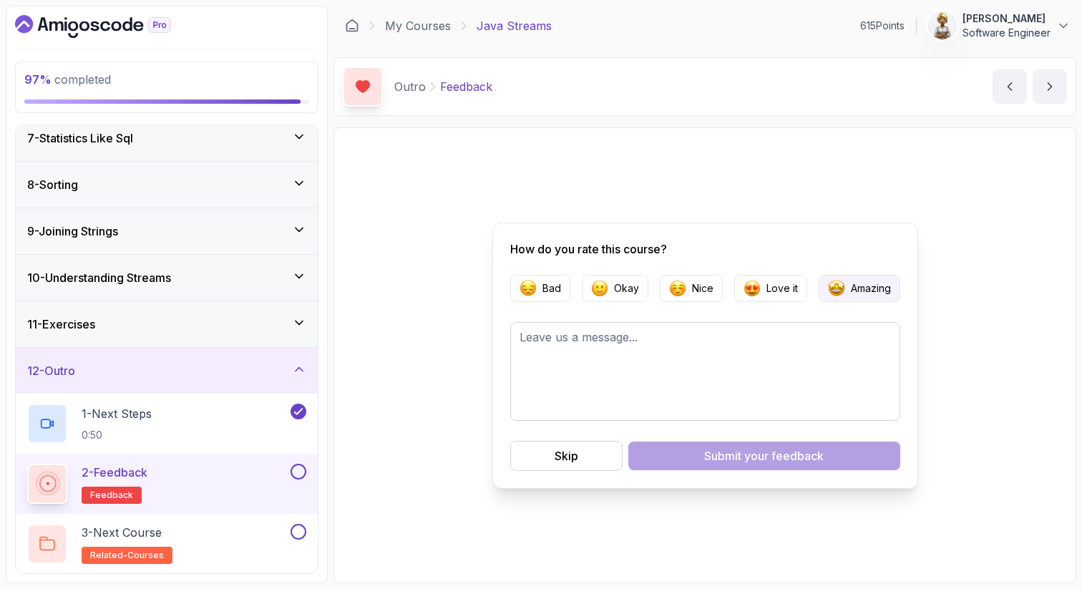
click at [866, 281] on p "Amazing" at bounding box center [871, 288] width 40 height 14
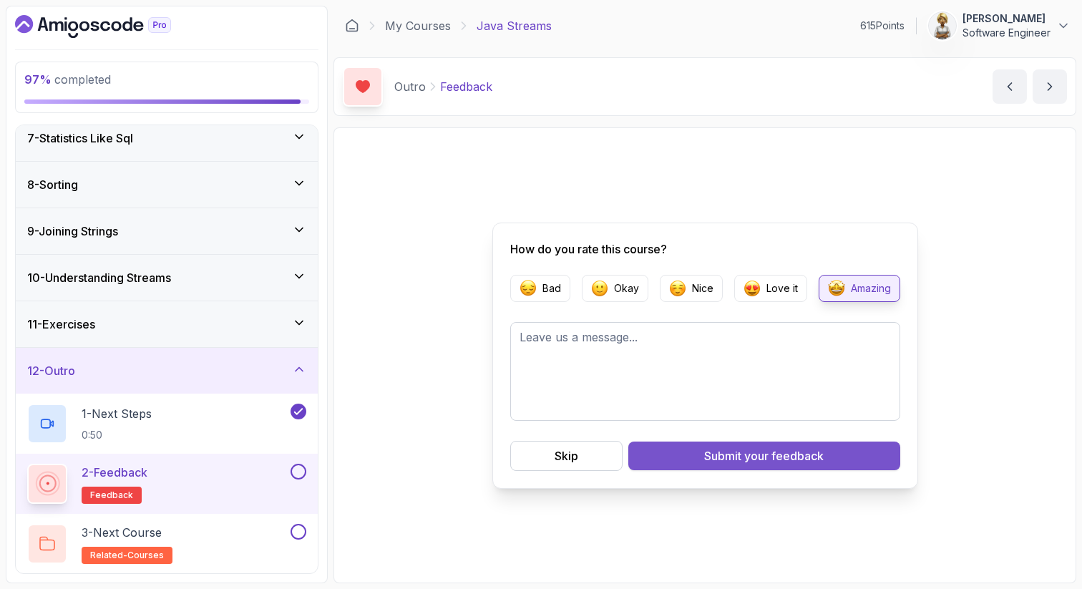
click at [759, 458] on span "your feedback" at bounding box center [783, 455] width 79 height 17
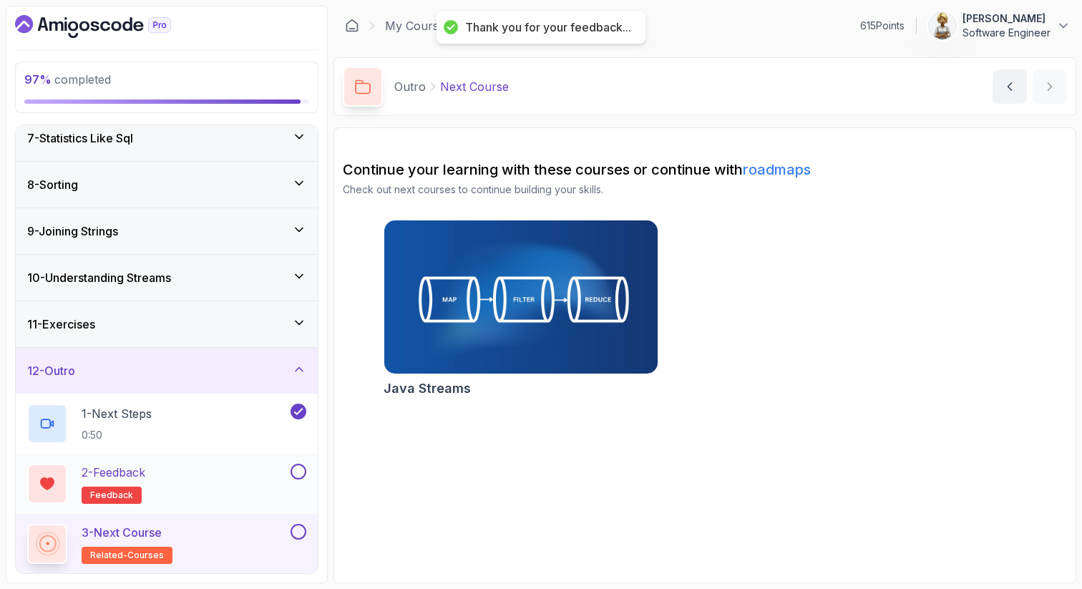
click at [297, 472] on button at bounding box center [298, 472] width 16 height 16
click at [231, 536] on div "3 - Next Course related-courses" at bounding box center [157, 544] width 260 height 40
click at [301, 531] on button at bounding box center [298, 532] width 16 height 16
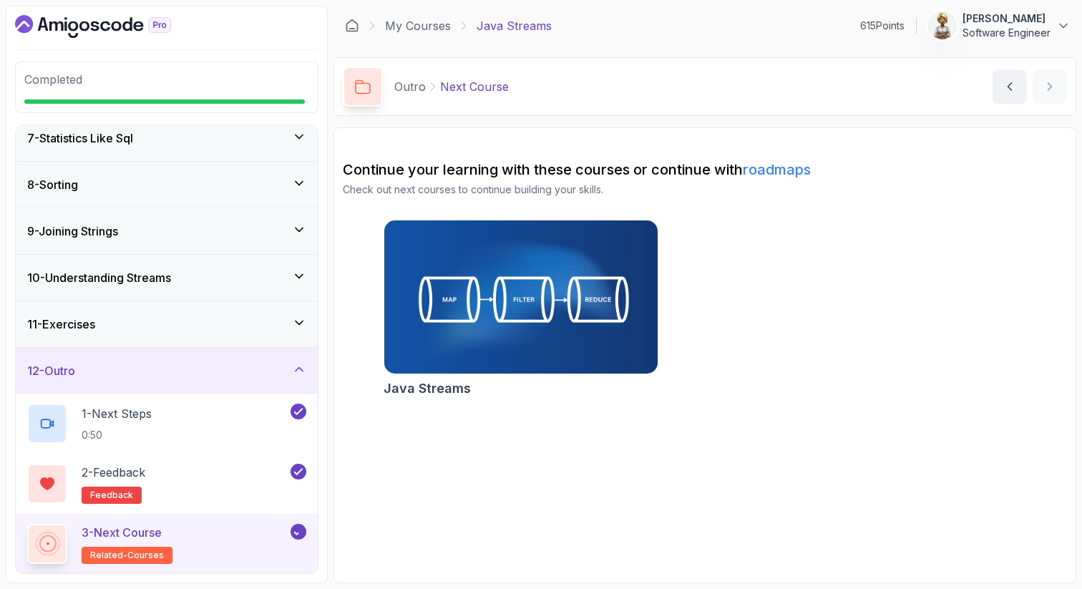
scroll to position [285, 0]
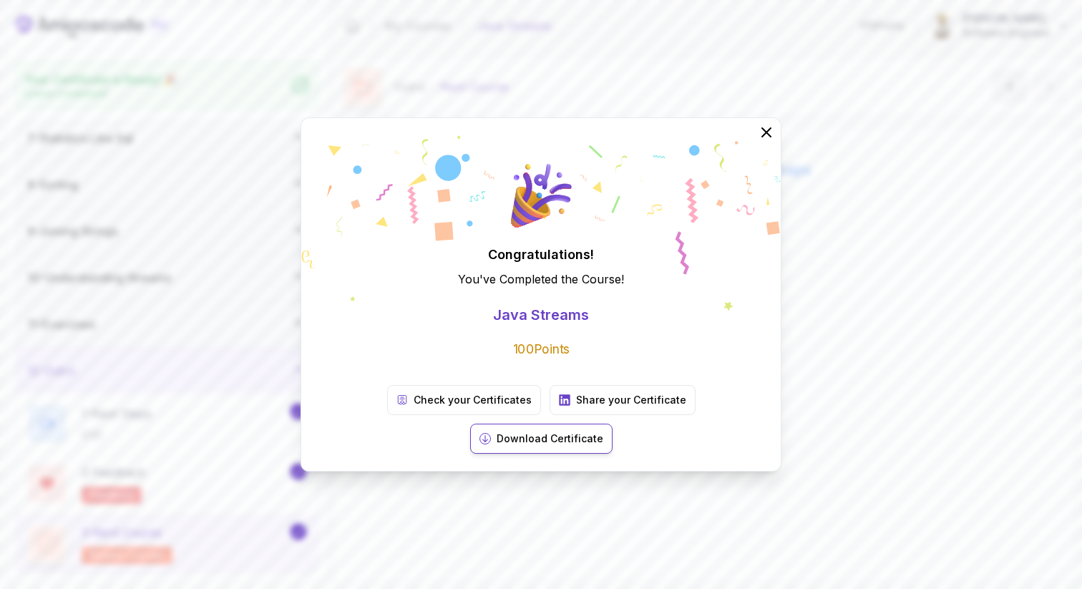
click at [603, 431] on p "Download Certificate" at bounding box center [550, 438] width 107 height 14
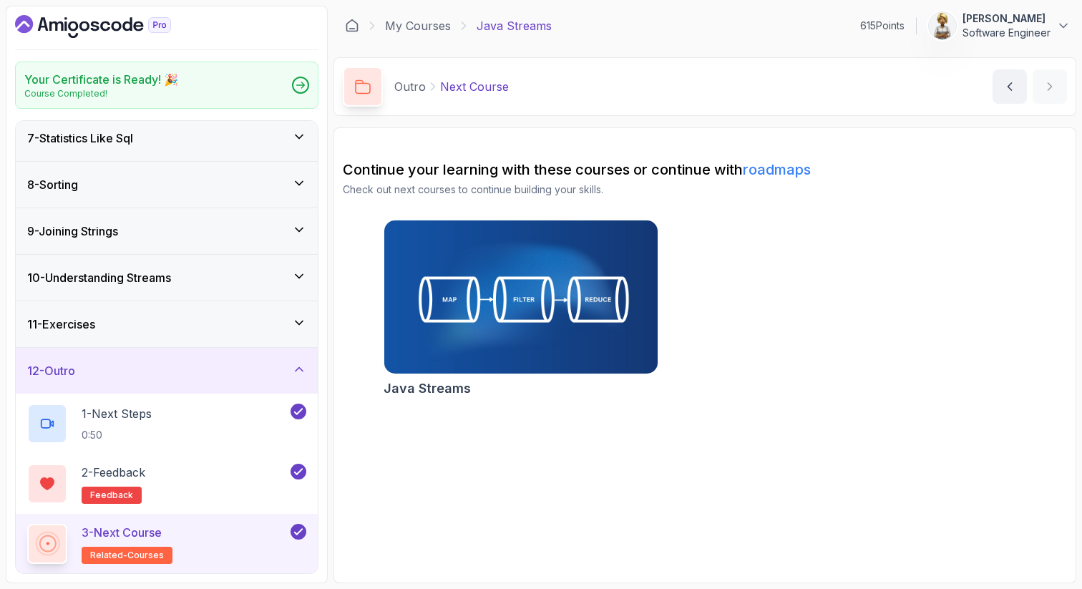
click at [299, 367] on icon at bounding box center [298, 369] width 7 height 4
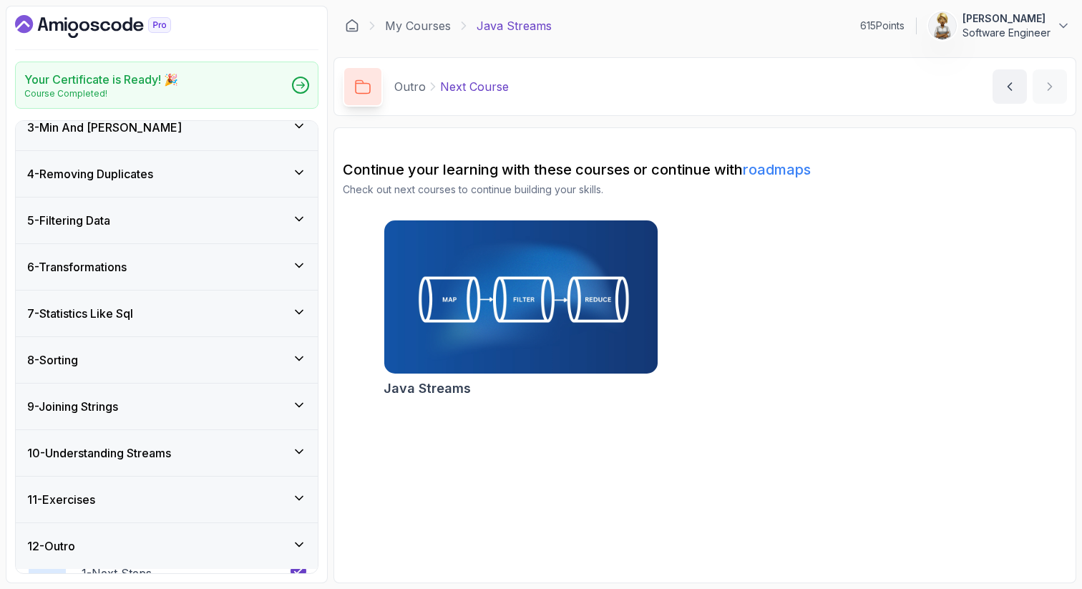
scroll to position [105, 0]
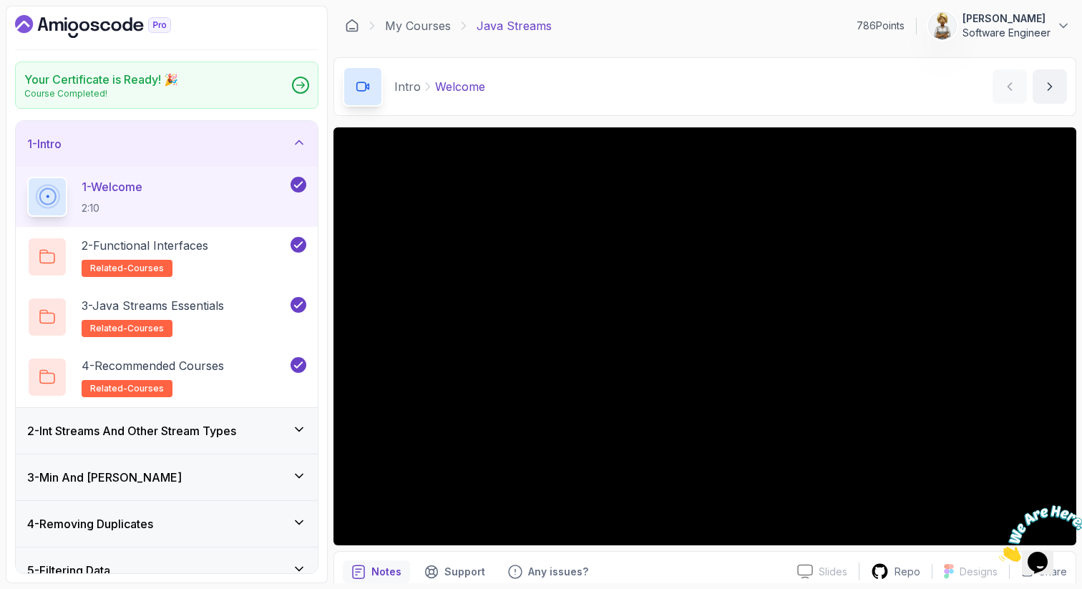
click at [298, 139] on icon at bounding box center [299, 142] width 14 height 14
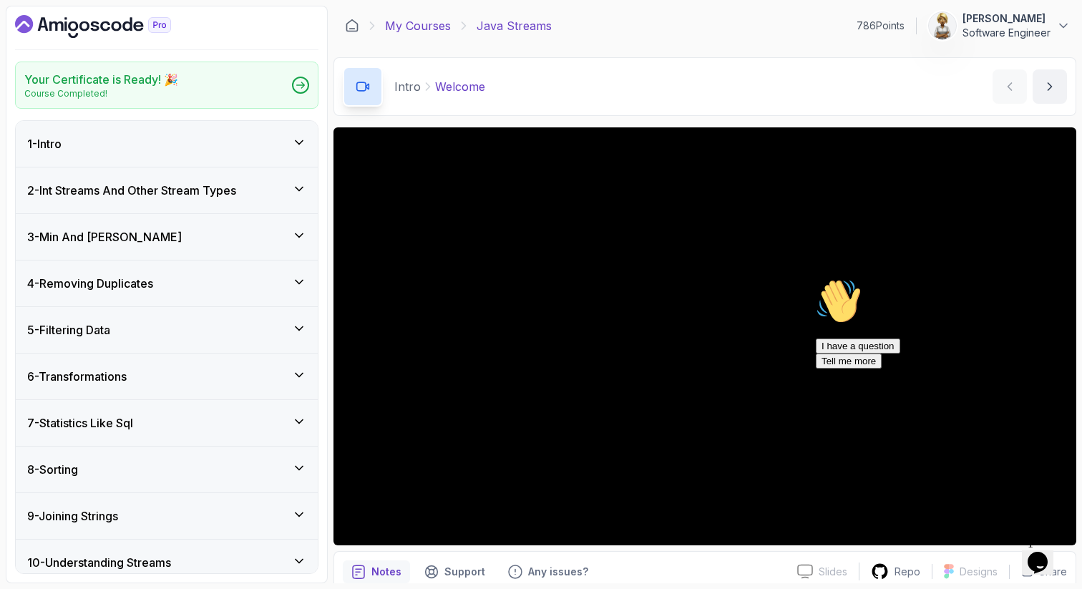
click at [425, 24] on link "My Courses" at bounding box center [418, 25] width 66 height 17
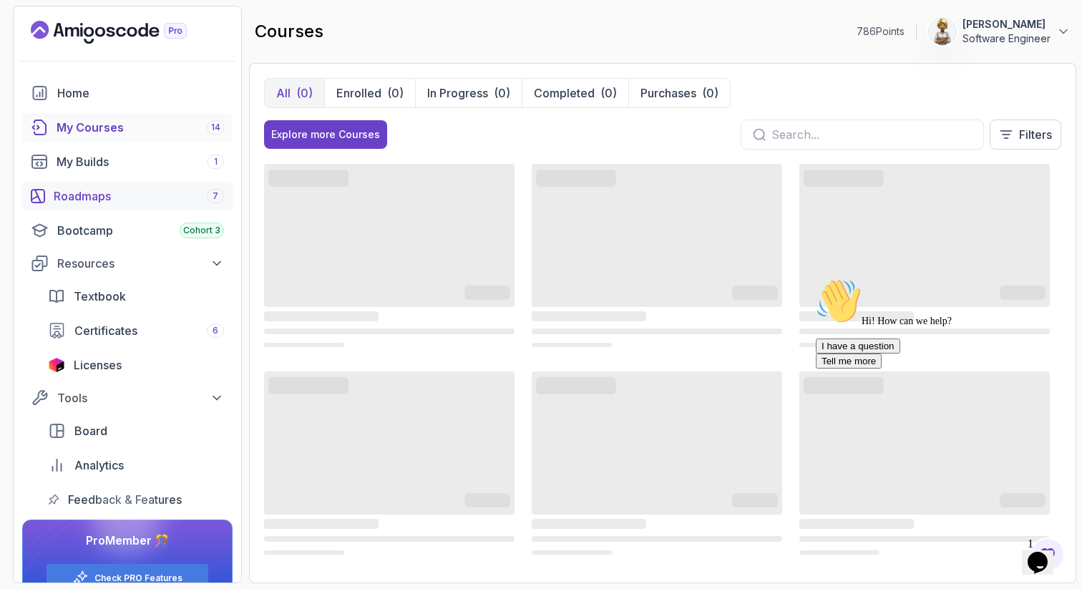
click at [95, 195] on div "Roadmaps 7" at bounding box center [139, 195] width 170 height 17
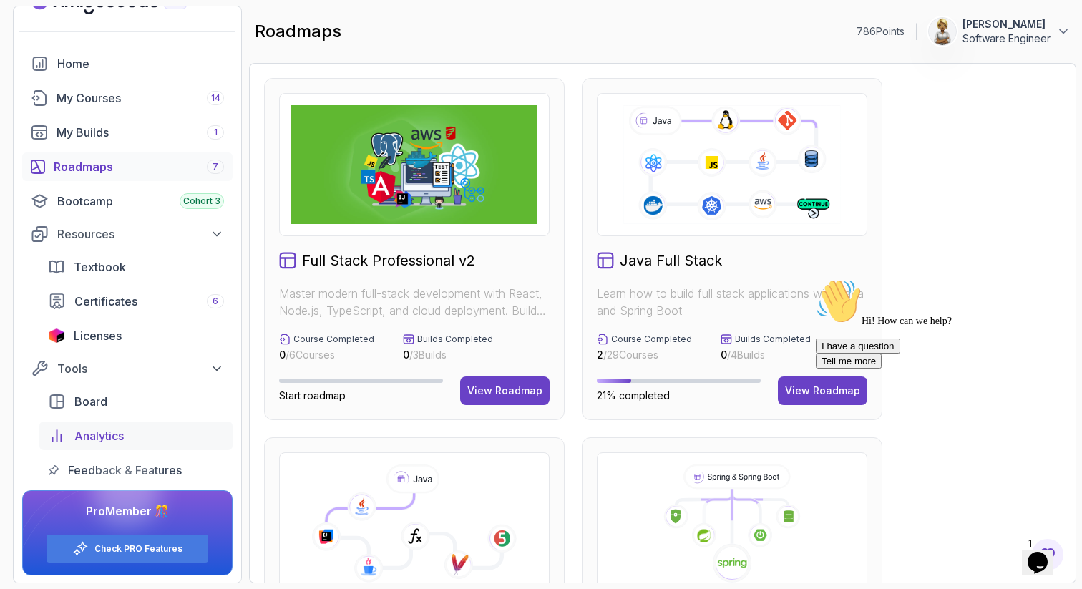
scroll to position [31, 0]
click at [517, 478] on icon at bounding box center [414, 523] width 246 height 119
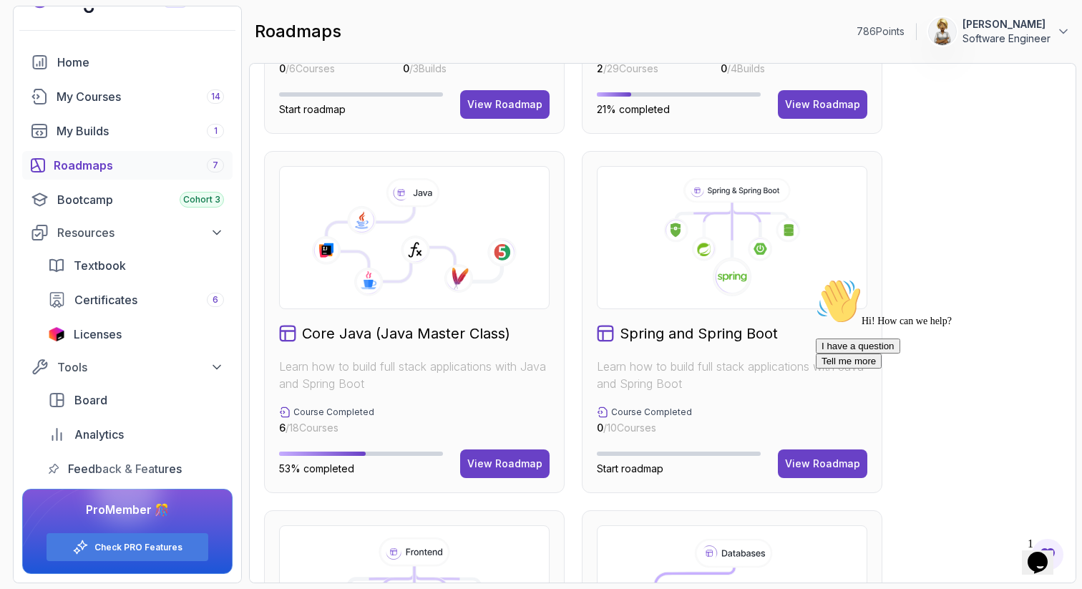
scroll to position [258, 0]
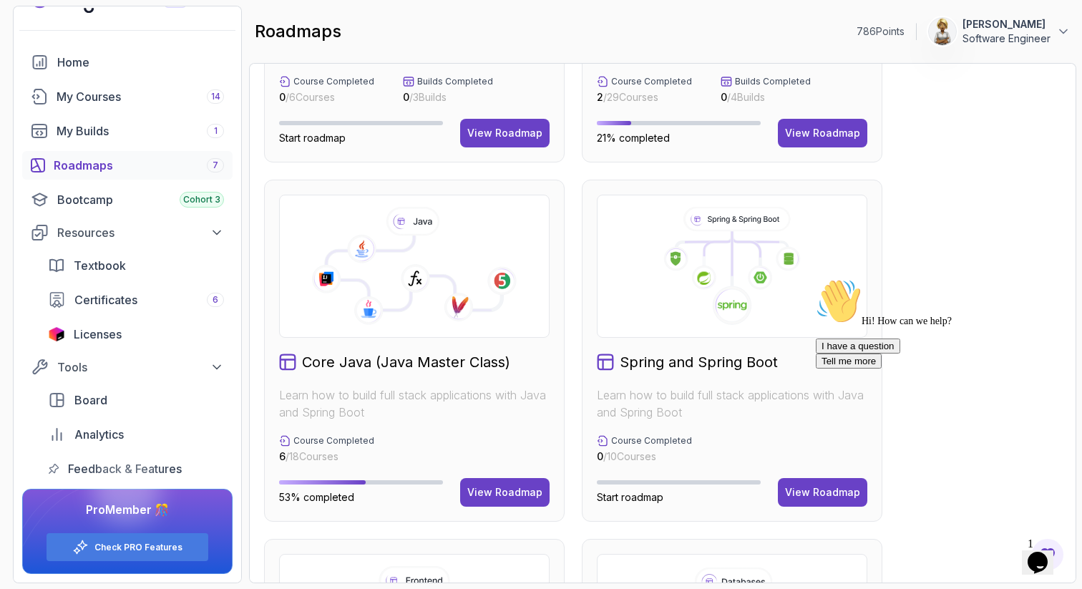
click at [560, 377] on div "Core Java (Java Master Class) Learn how to build full stack applications with J…" at bounding box center [414, 351] width 301 height 342
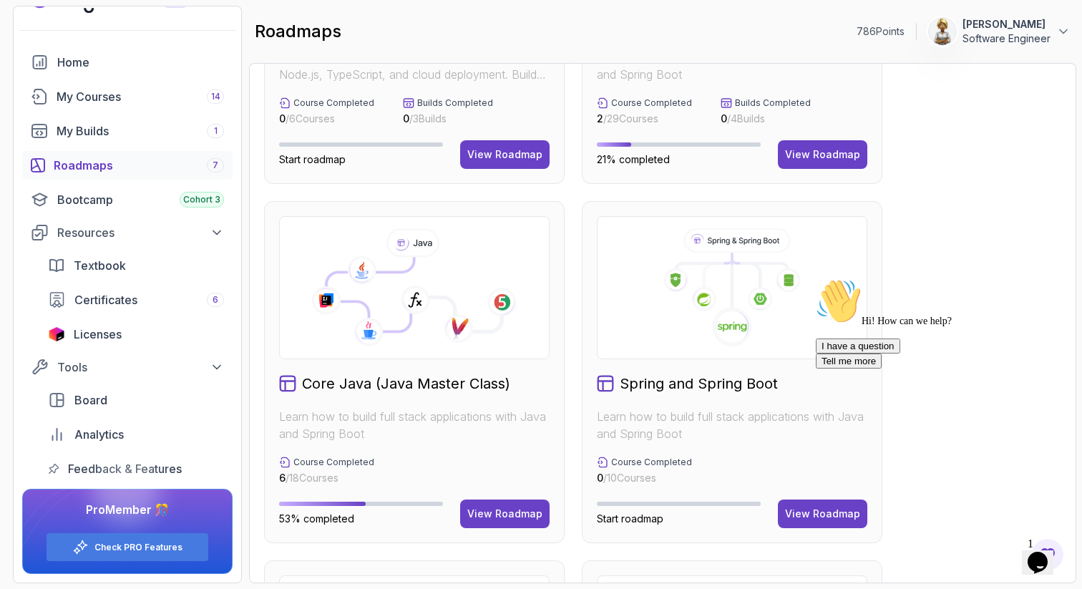
scroll to position [343, 0]
